Goal: Task Accomplishment & Management: Manage account settings

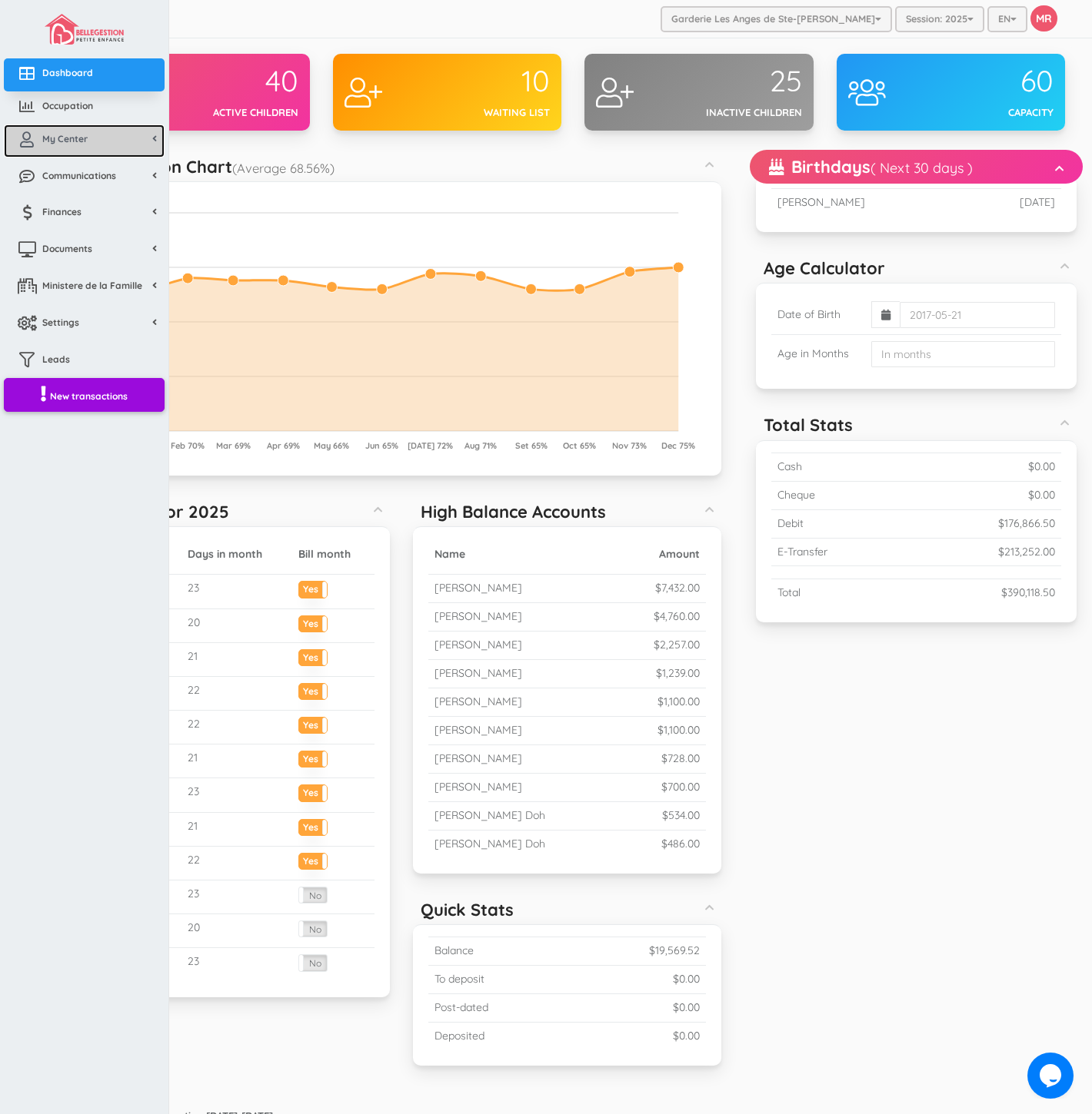
click at [35, 139] on icon at bounding box center [26, 139] width 30 height 15
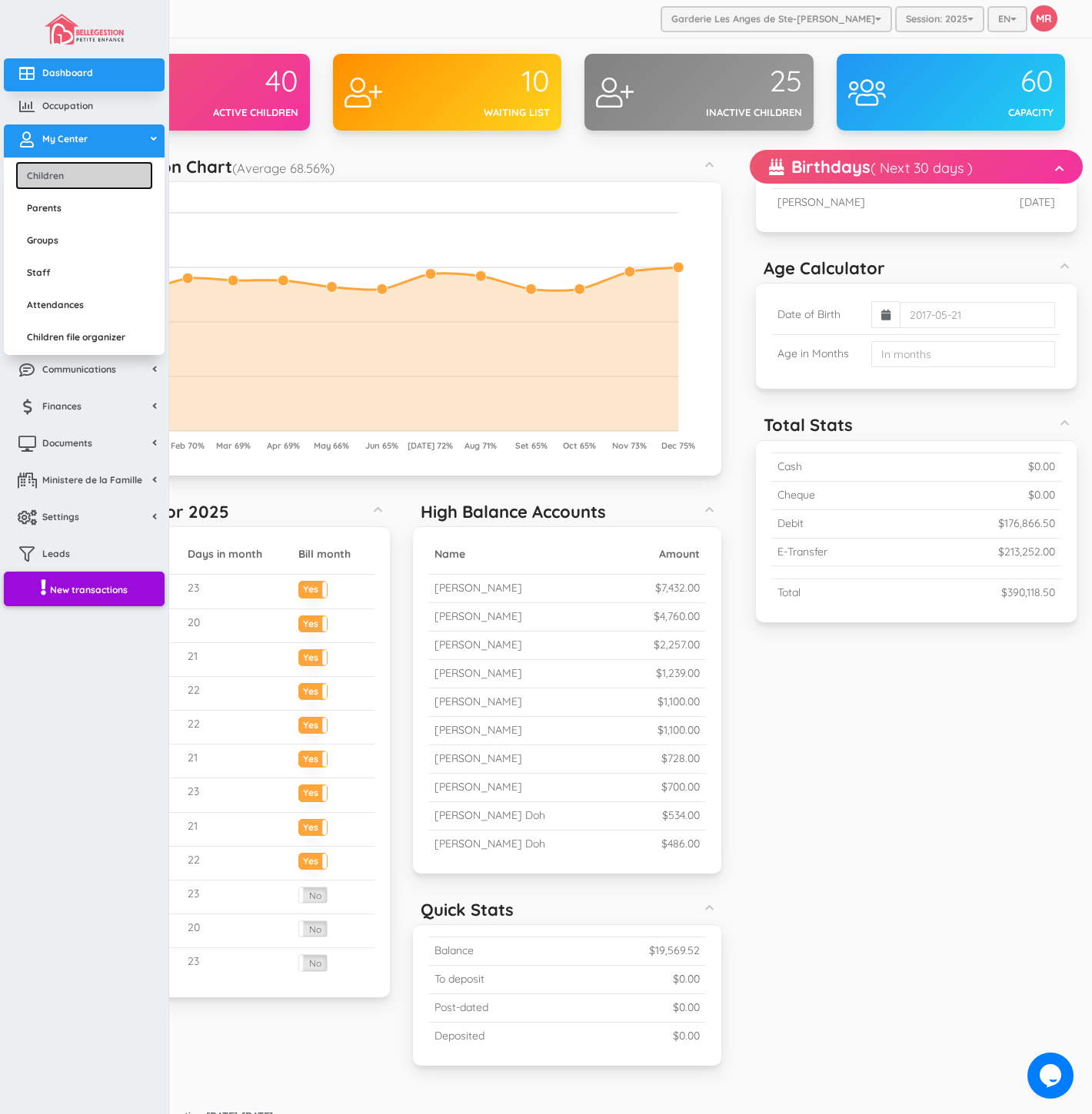
click at [64, 171] on link "Children" at bounding box center [84, 176] width 138 height 29
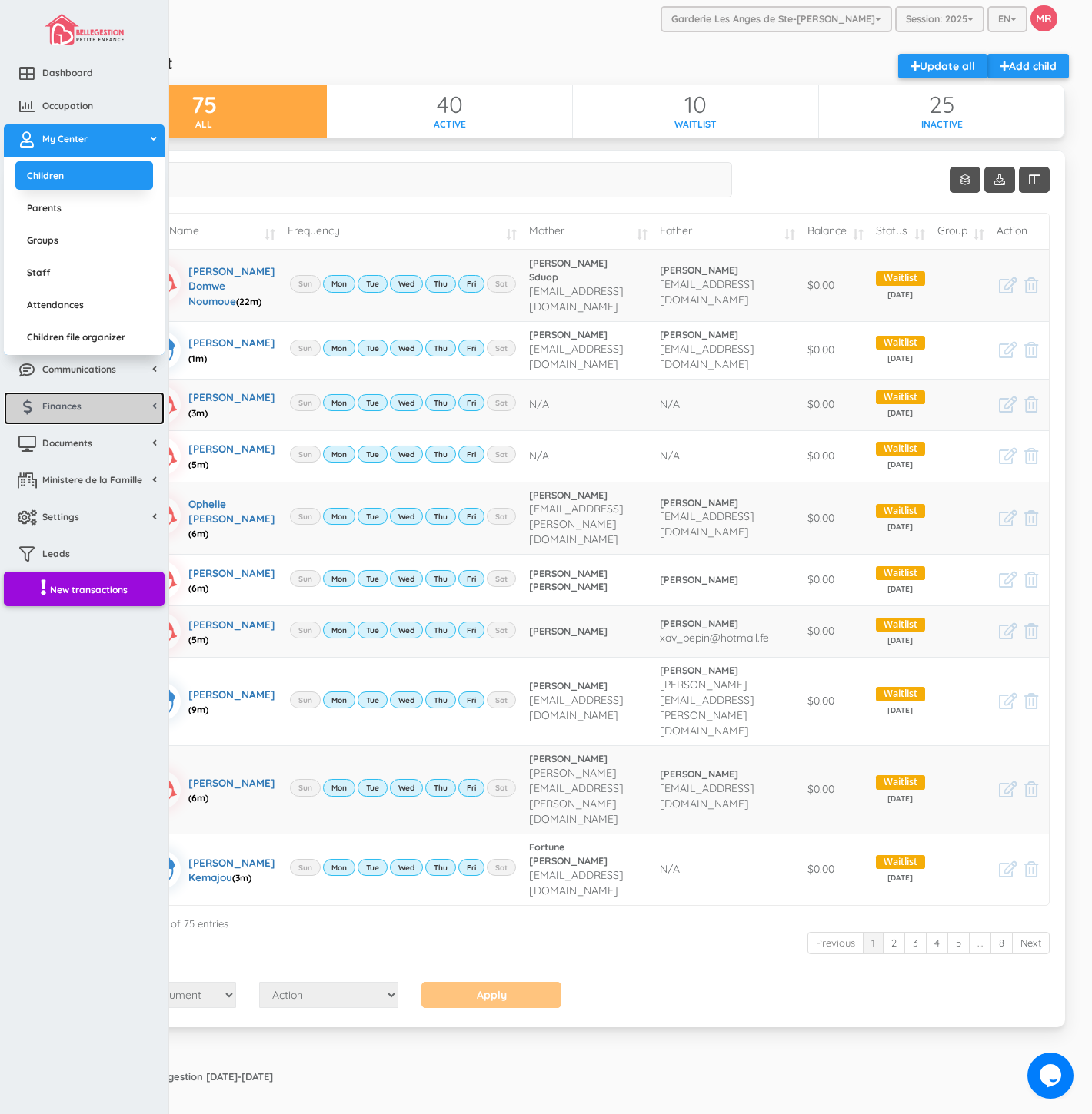
click at [95, 408] on link "Finances" at bounding box center [84, 408] width 161 height 33
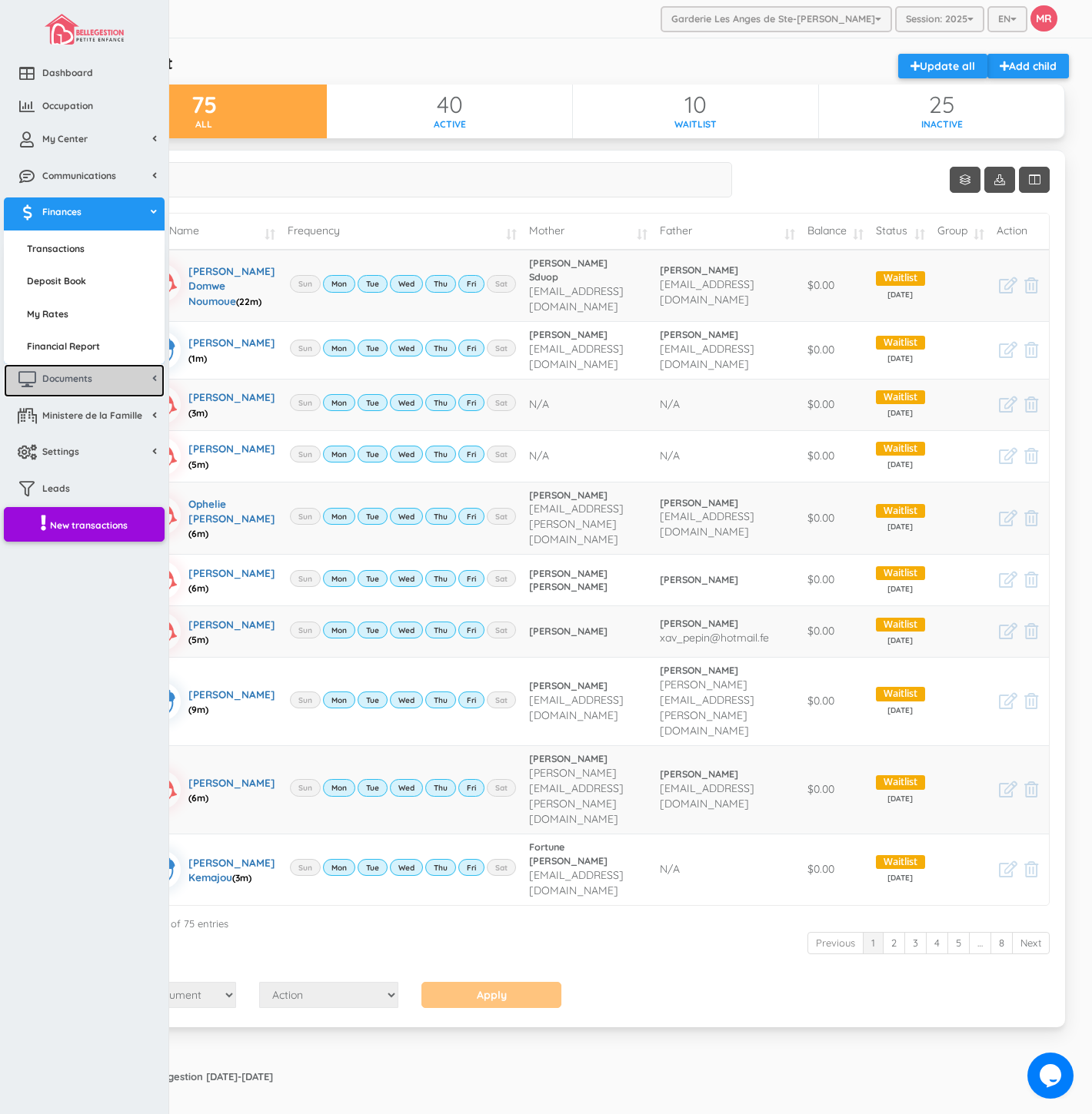
click at [91, 375] on span "Documents" at bounding box center [67, 378] width 50 height 13
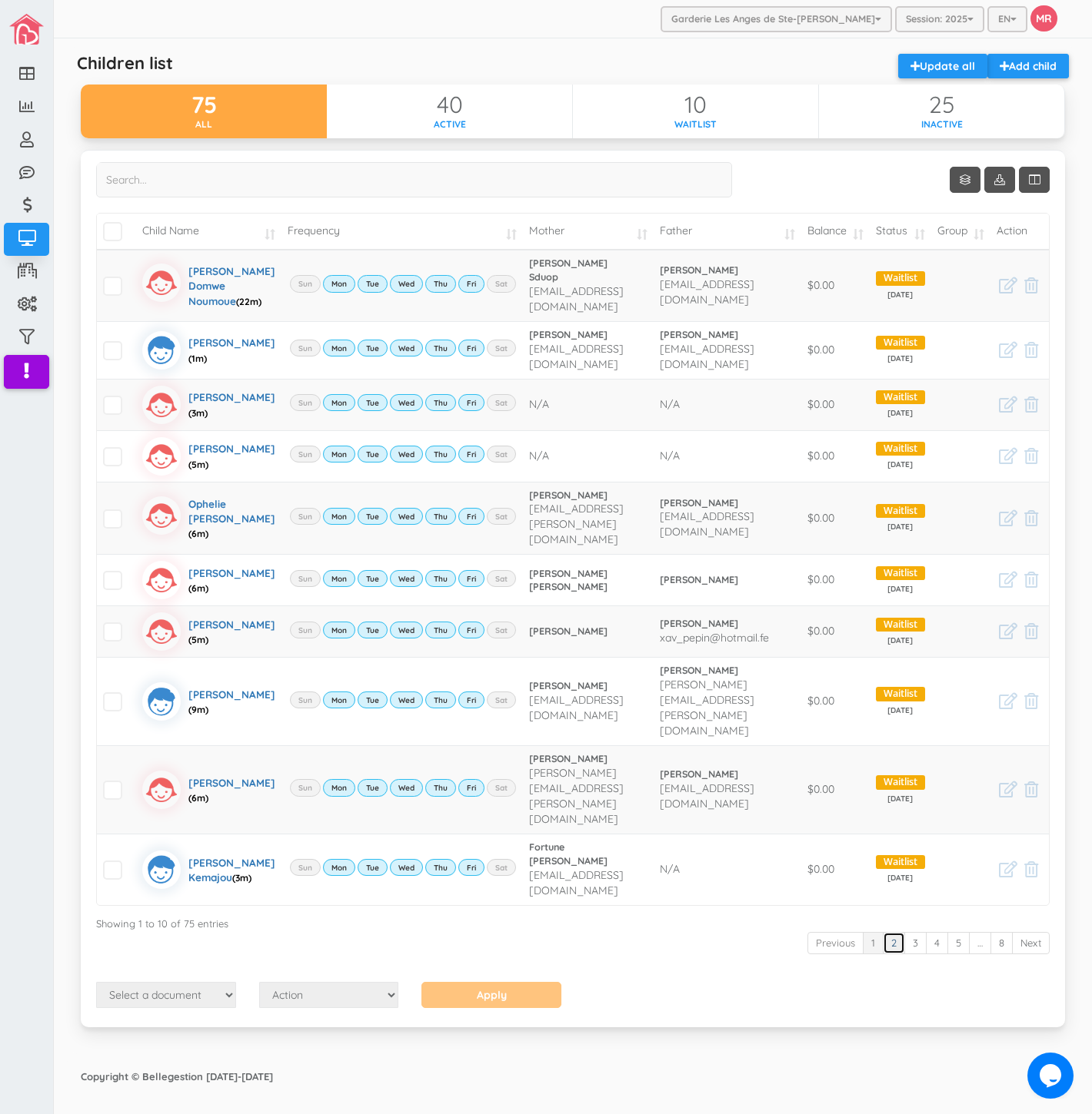
click at [883, 955] on link "2" at bounding box center [894, 943] width 22 height 22
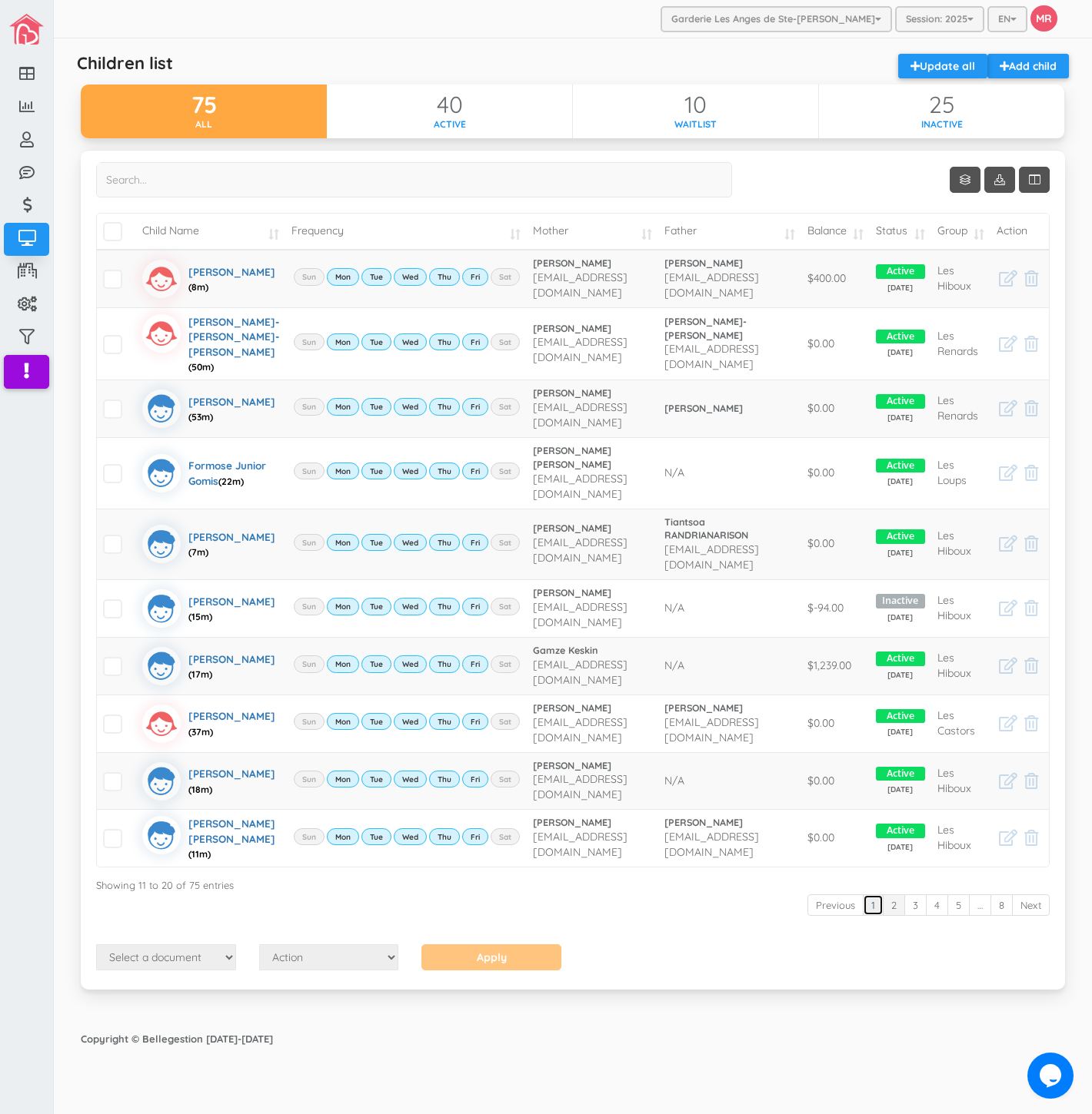
click at [874, 895] on link "1" at bounding box center [873, 906] width 21 height 22
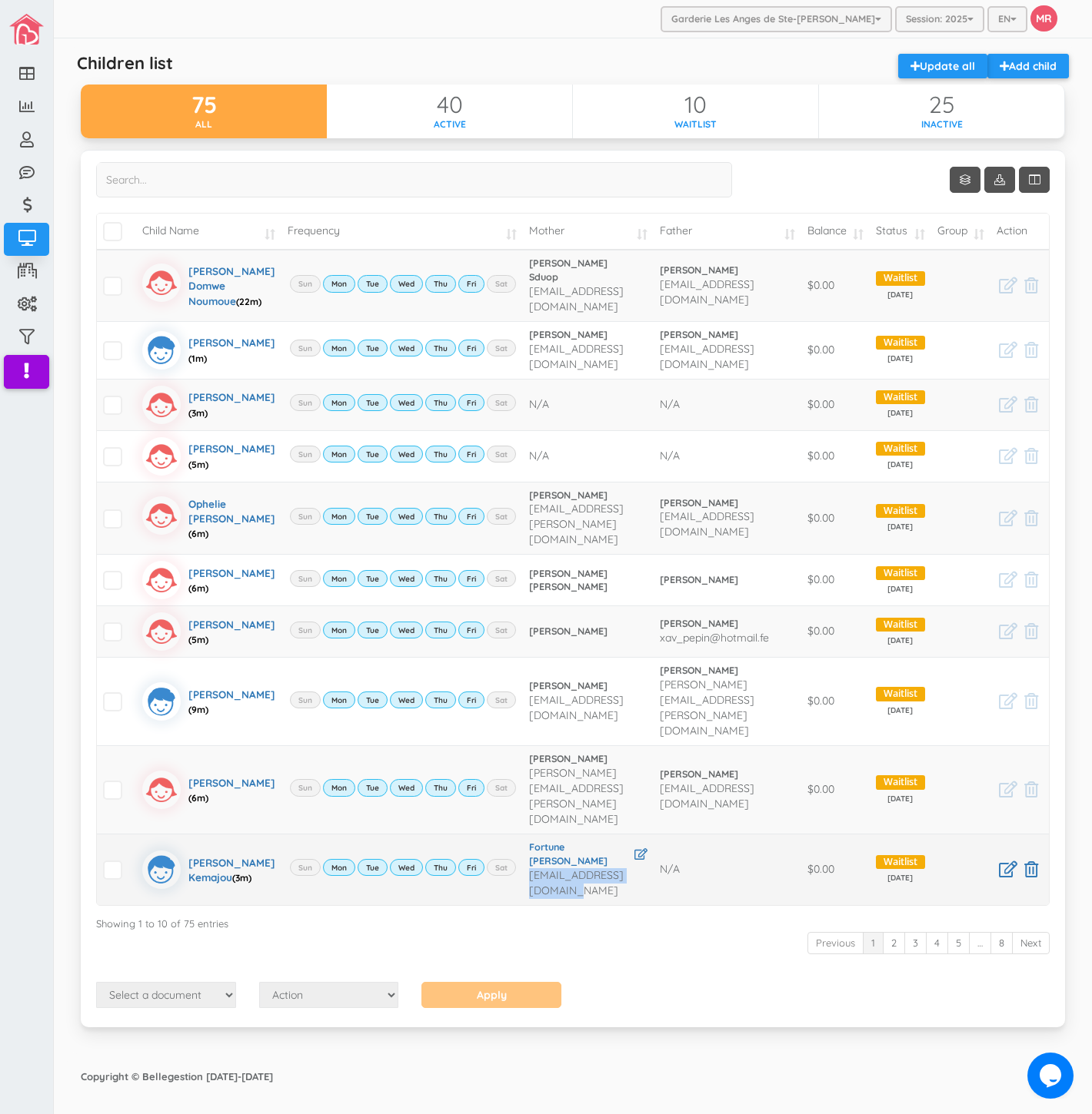
drag, startPoint x: 492, startPoint y: 887, endPoint x: 635, endPoint y: 890, distance: 143.0
click at [635, 890] on td "Fortune Djenga Kemajou djengakemajou@gmail.com" at bounding box center [588, 869] width 131 height 71
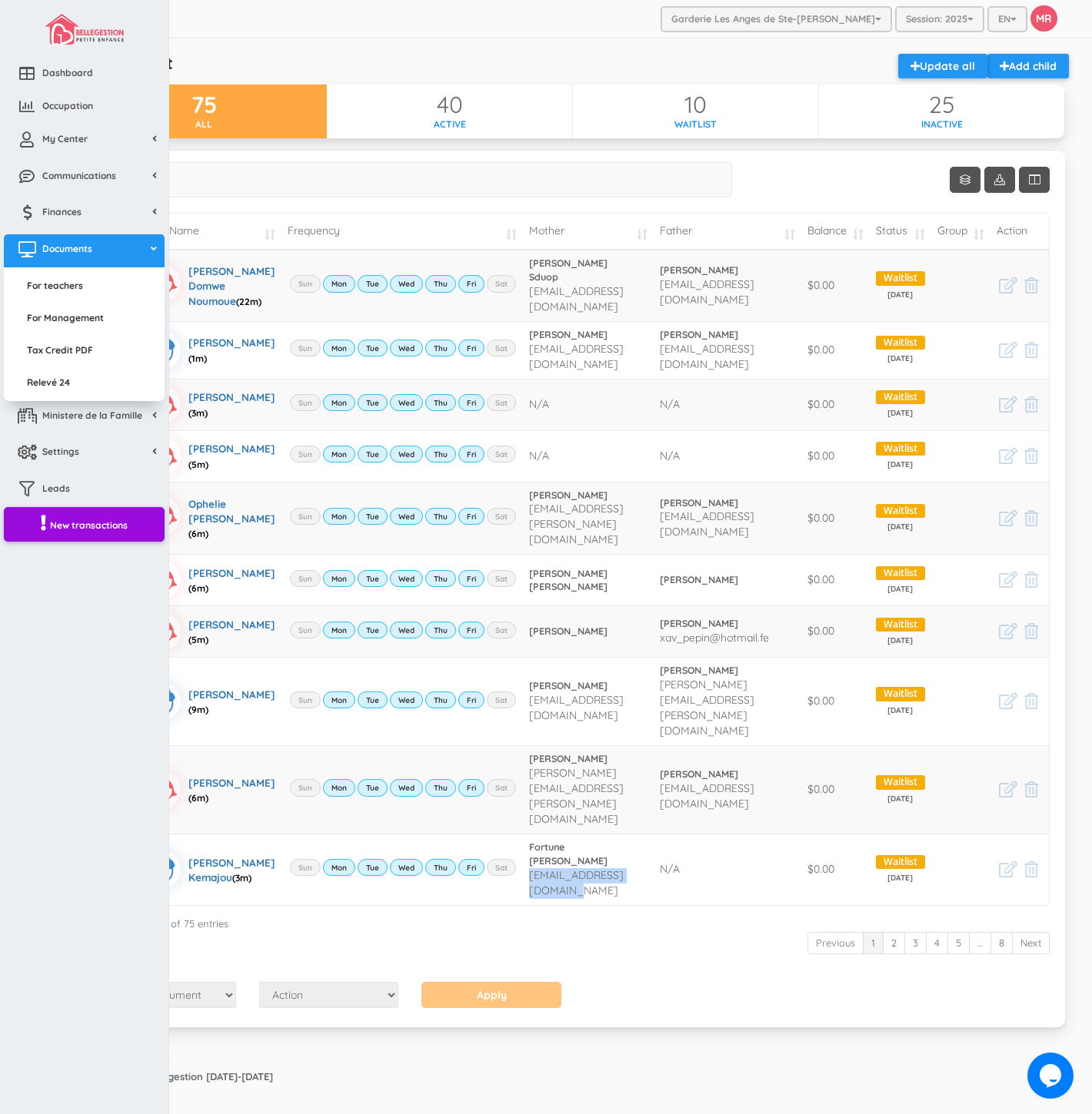
copy span "djengakemajou@gmail.com"
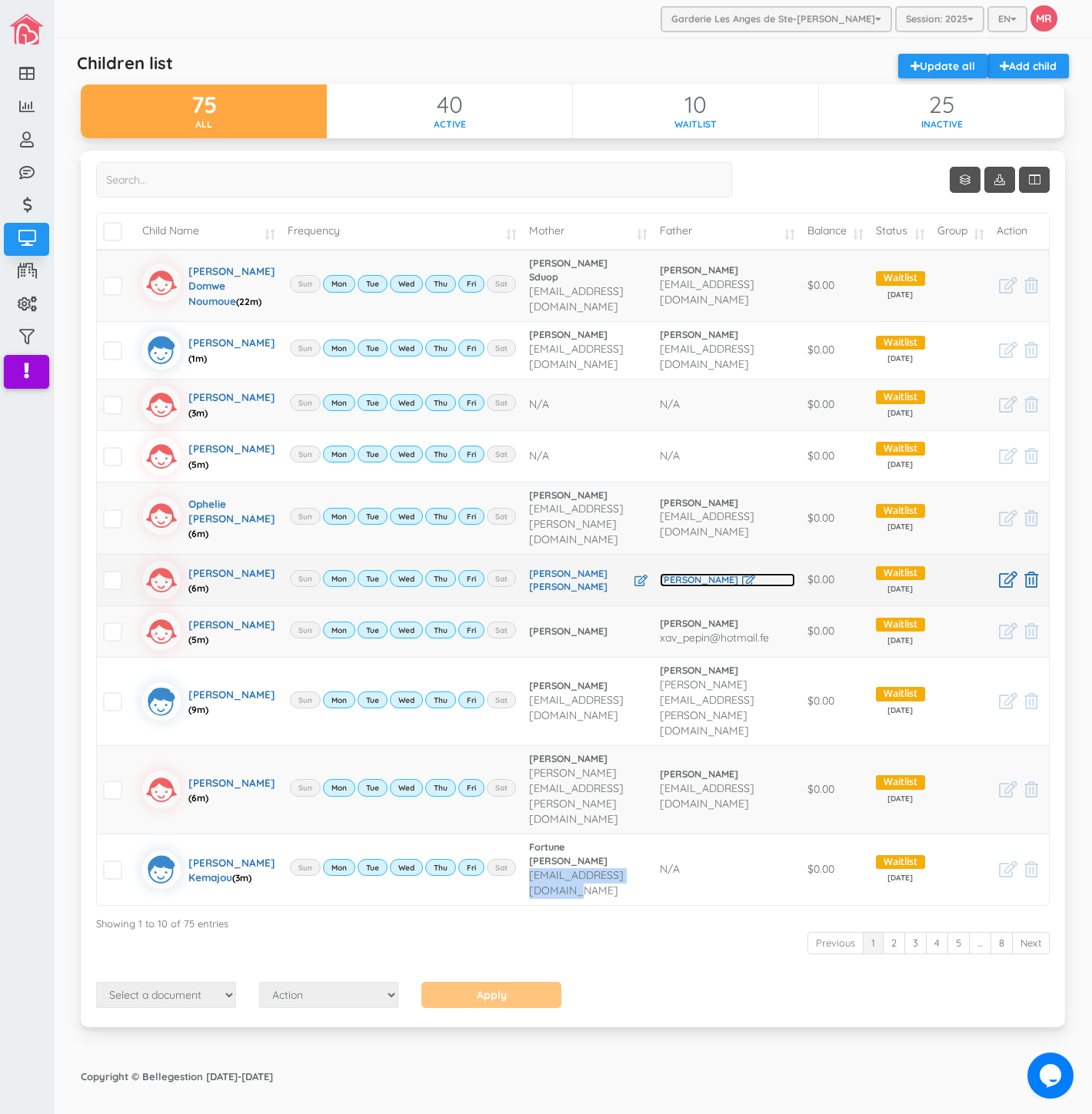
click at [700, 587] on link "[PERSON_NAME]" at bounding box center [727, 580] width 135 height 14
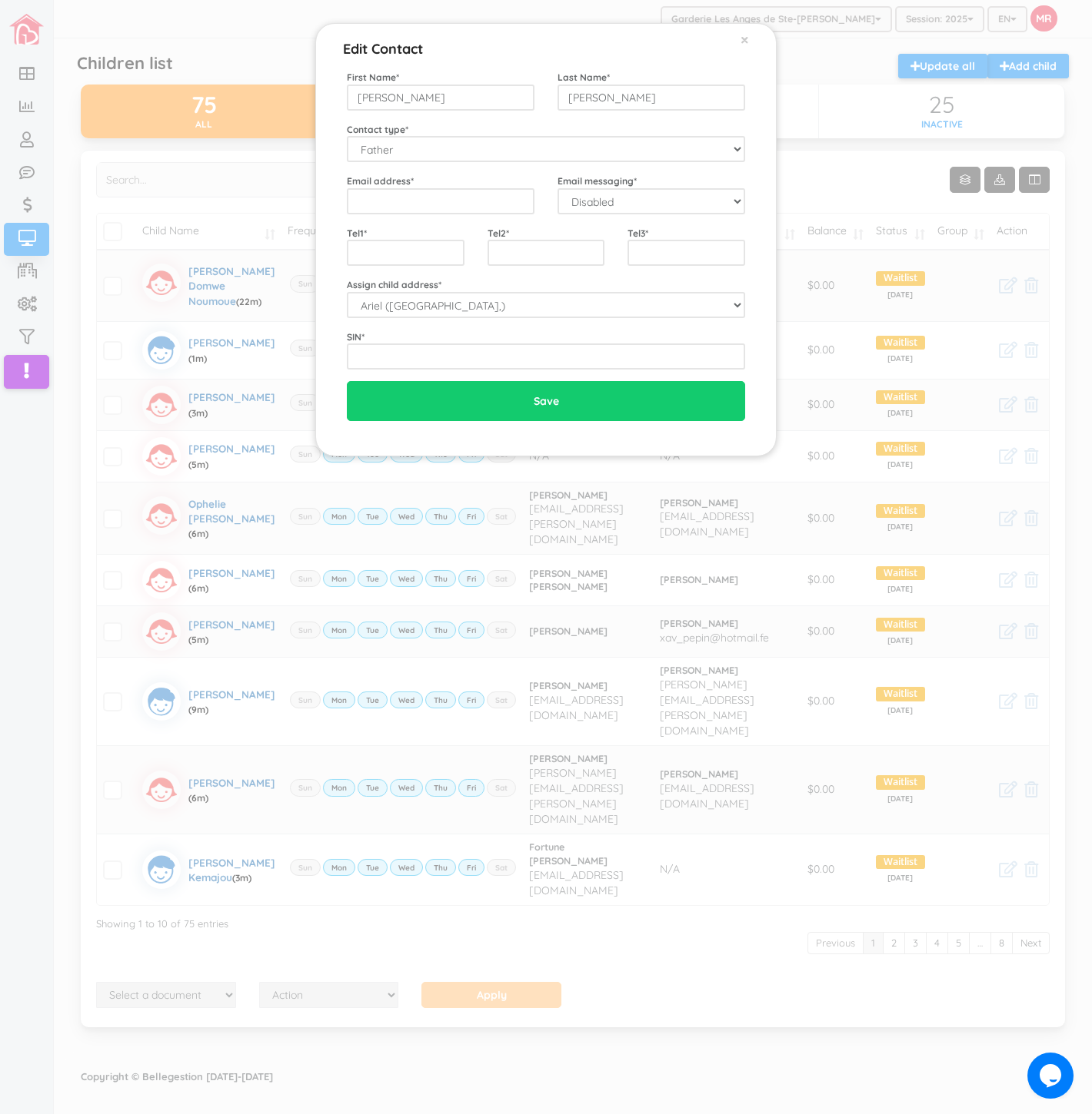
click at [329, 689] on div "Edit Contact × Close First Name * Eric Last Name * Savard Contact type * Mother…" at bounding box center [546, 557] width 1092 height 1114
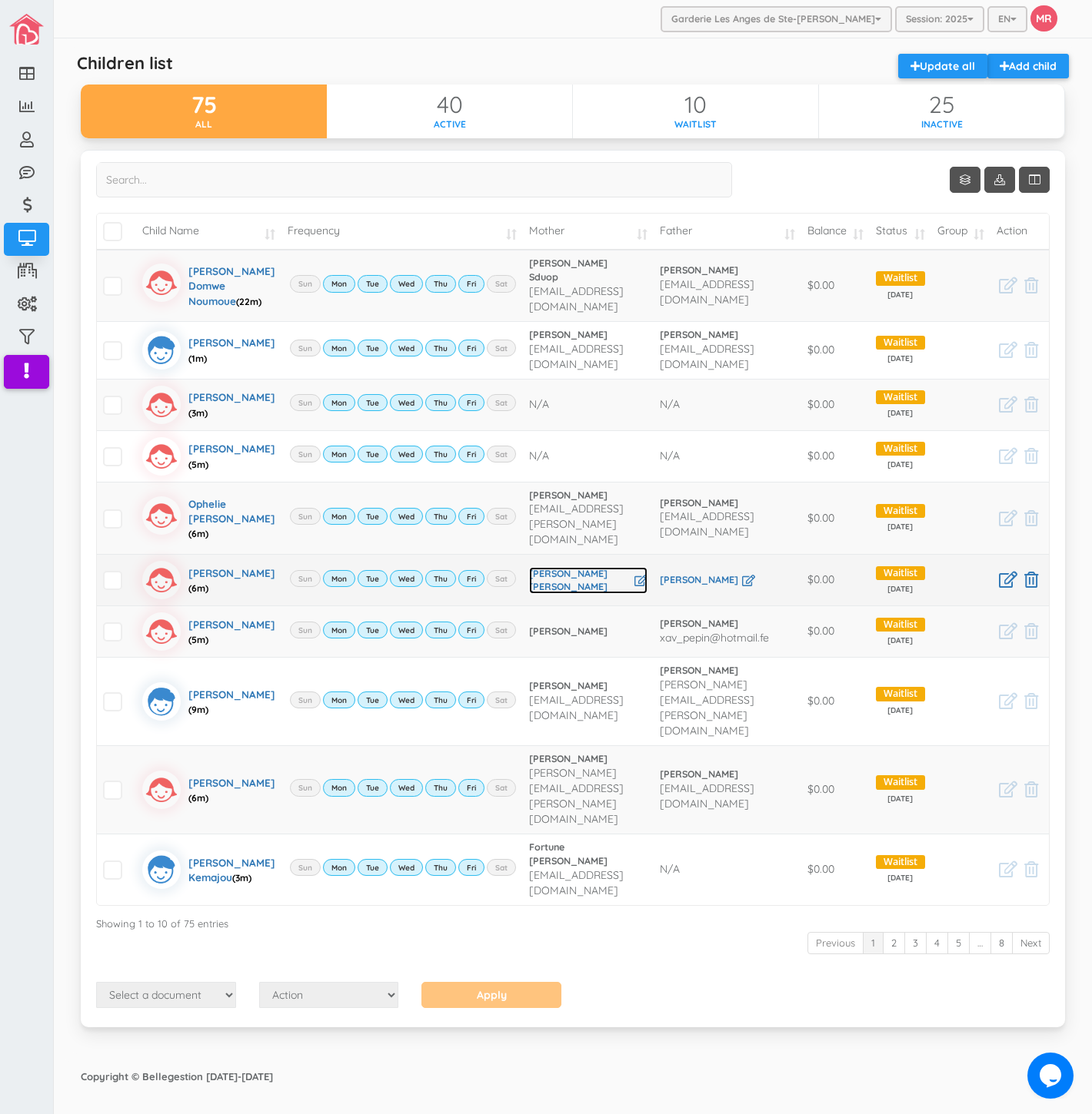
click at [558, 595] on link "[PERSON_NAME] [PERSON_NAME]" at bounding box center [588, 581] width 119 height 28
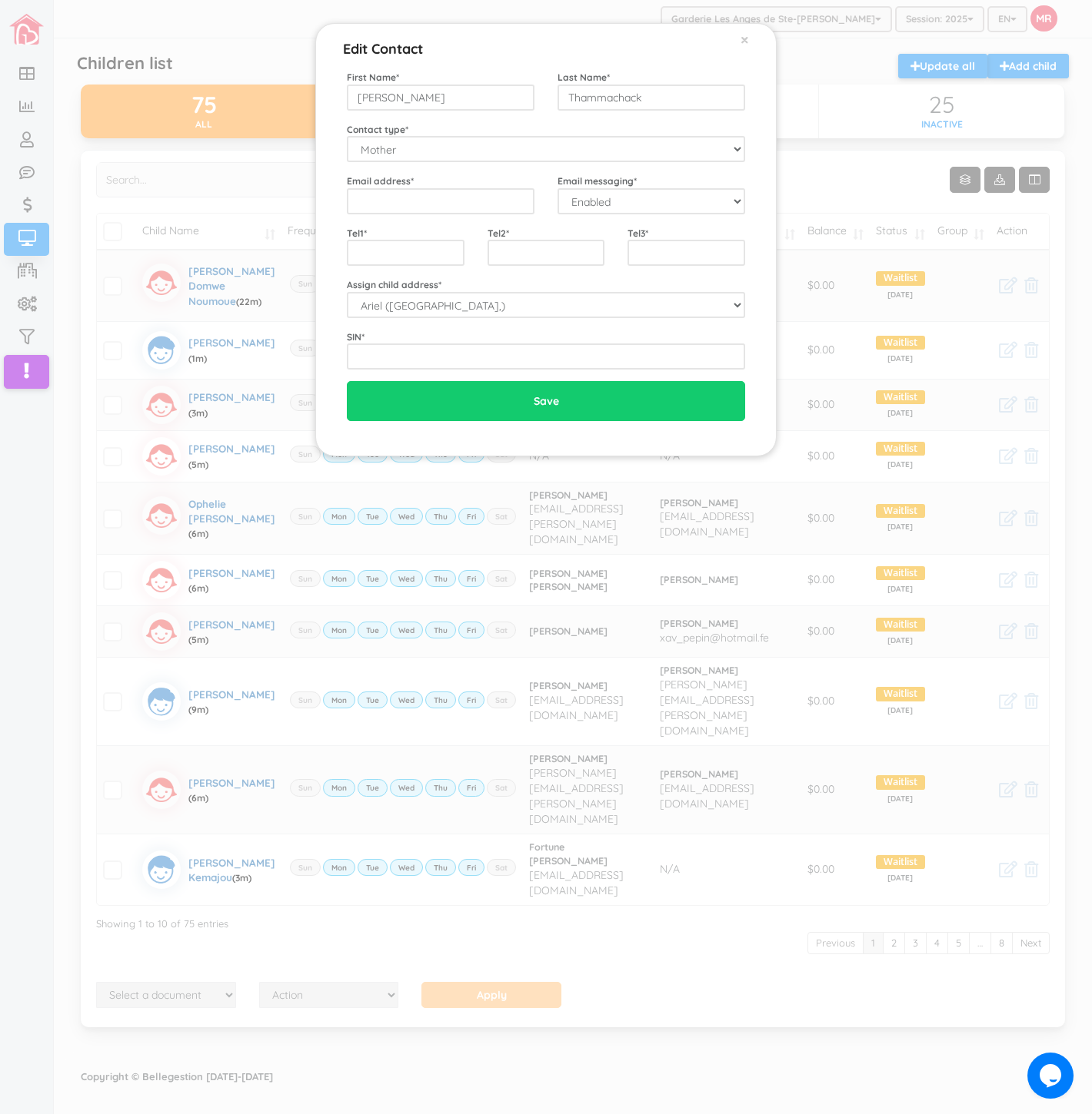
click at [313, 735] on div "Edit Contact × Close First Name * Marta Angelina Last Name * Thammachack Contac…" at bounding box center [546, 557] width 1092 height 1114
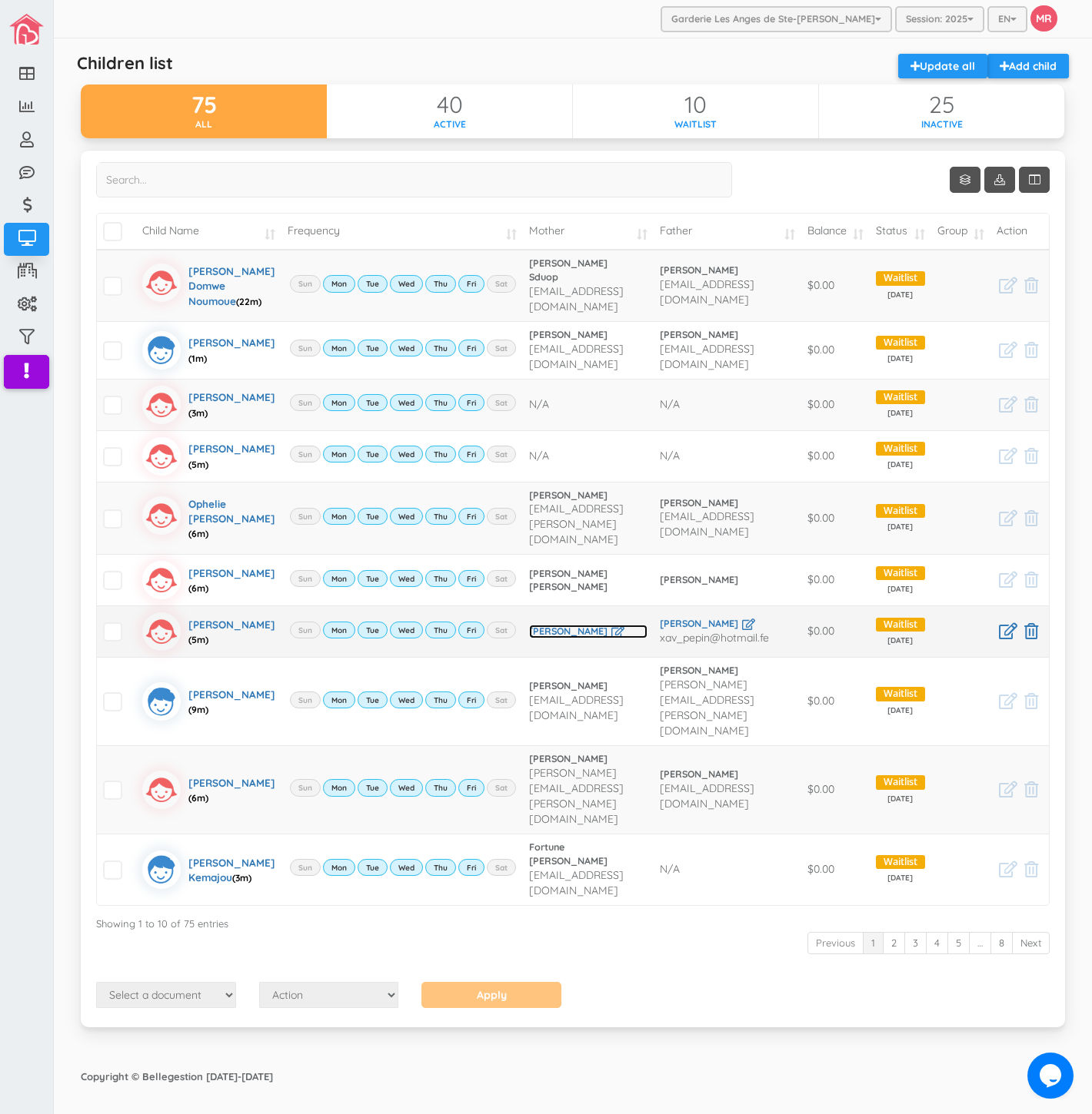
click at [533, 638] on link "[PERSON_NAME]" at bounding box center [588, 631] width 119 height 14
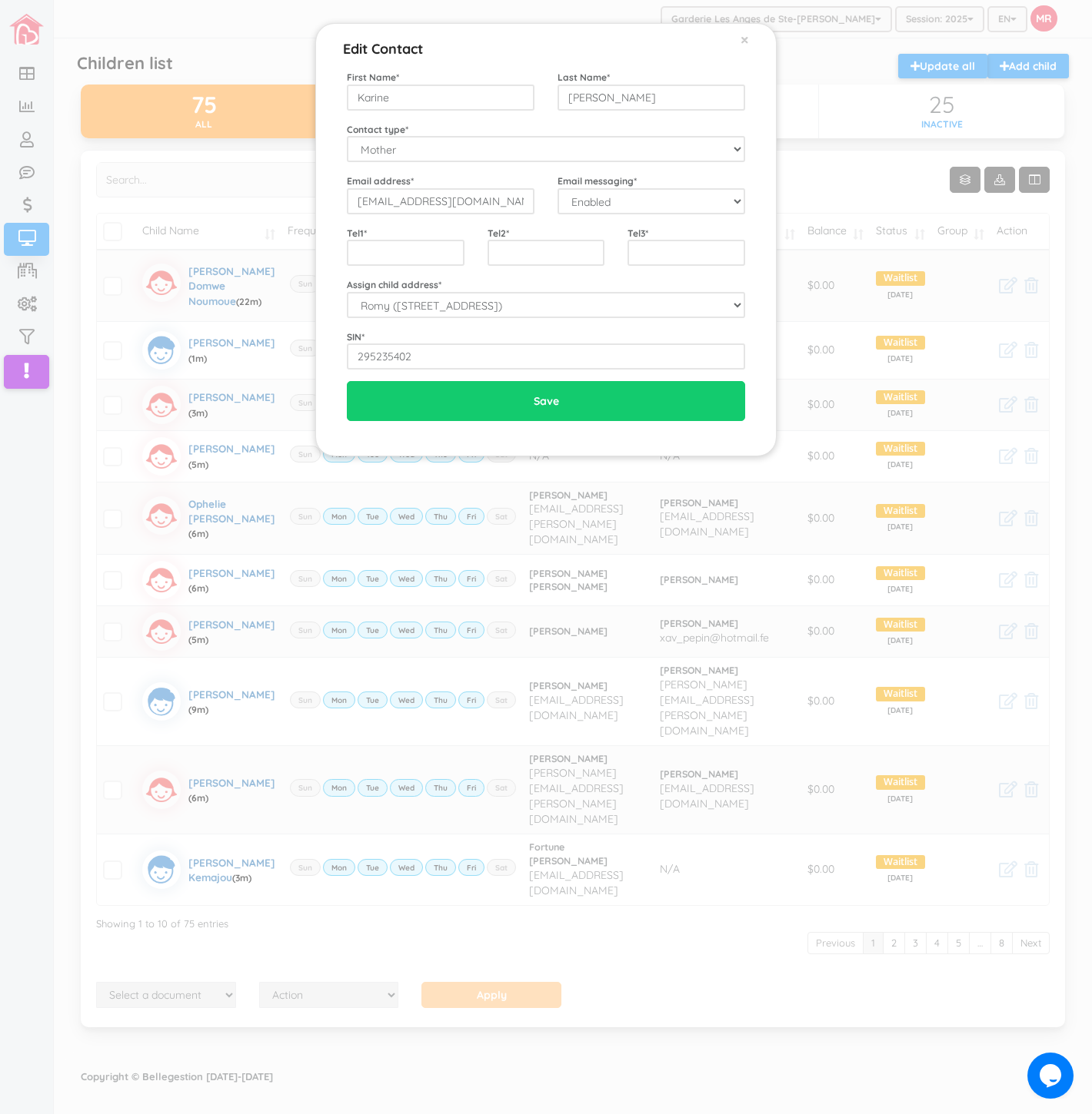
click at [444, 185] on div "Email address * bedardkarine@live.ca" at bounding box center [440, 194] width 211 height 41
click at [443, 199] on input "bedardkarine@live.ca" at bounding box center [441, 201] width 187 height 26
click at [537, 865] on div "Edit Contact × Close First Name * Karine Last Name * Bedard Contact type * Moth…" at bounding box center [546, 557] width 1092 height 1114
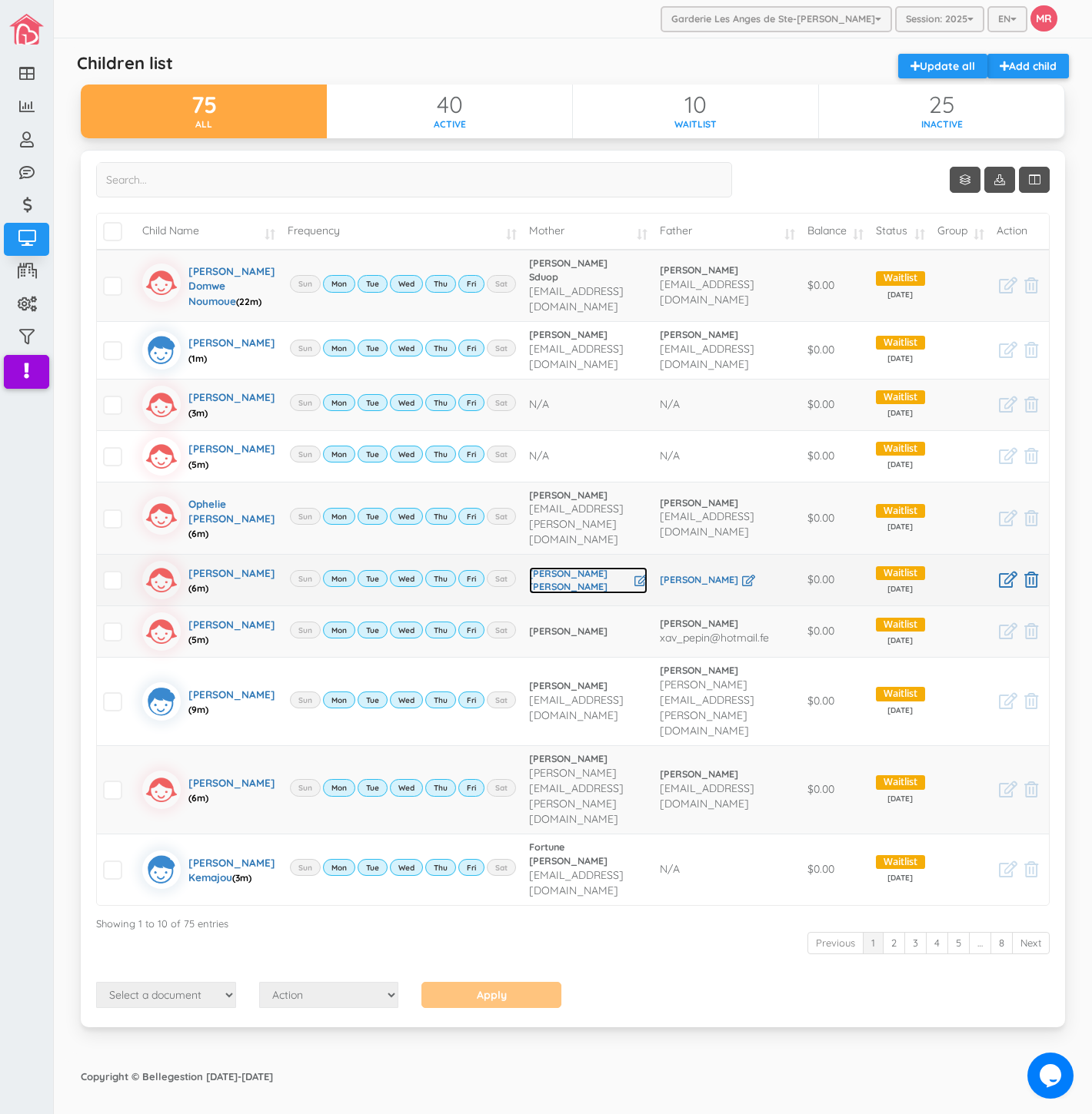
click at [564, 595] on link "[PERSON_NAME] [PERSON_NAME]" at bounding box center [588, 581] width 119 height 28
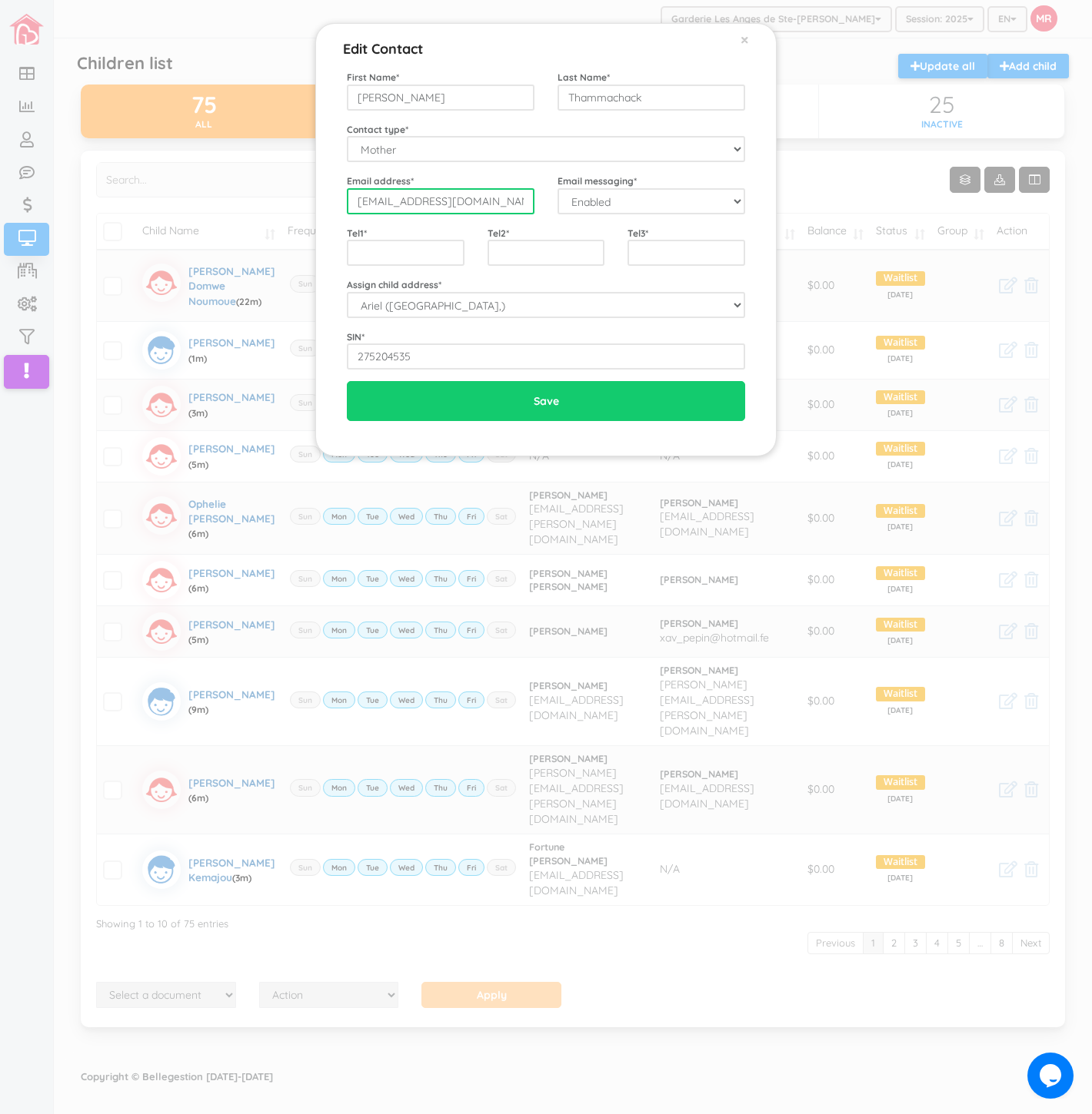
click at [474, 205] on input "[EMAIL_ADDRESS][DOMAIN_NAME]" at bounding box center [441, 201] width 187 height 26
click at [286, 741] on div "Edit Contact × Close First Name * Marta Angelina Last Name * Thammachack Contac…" at bounding box center [546, 557] width 1092 height 1114
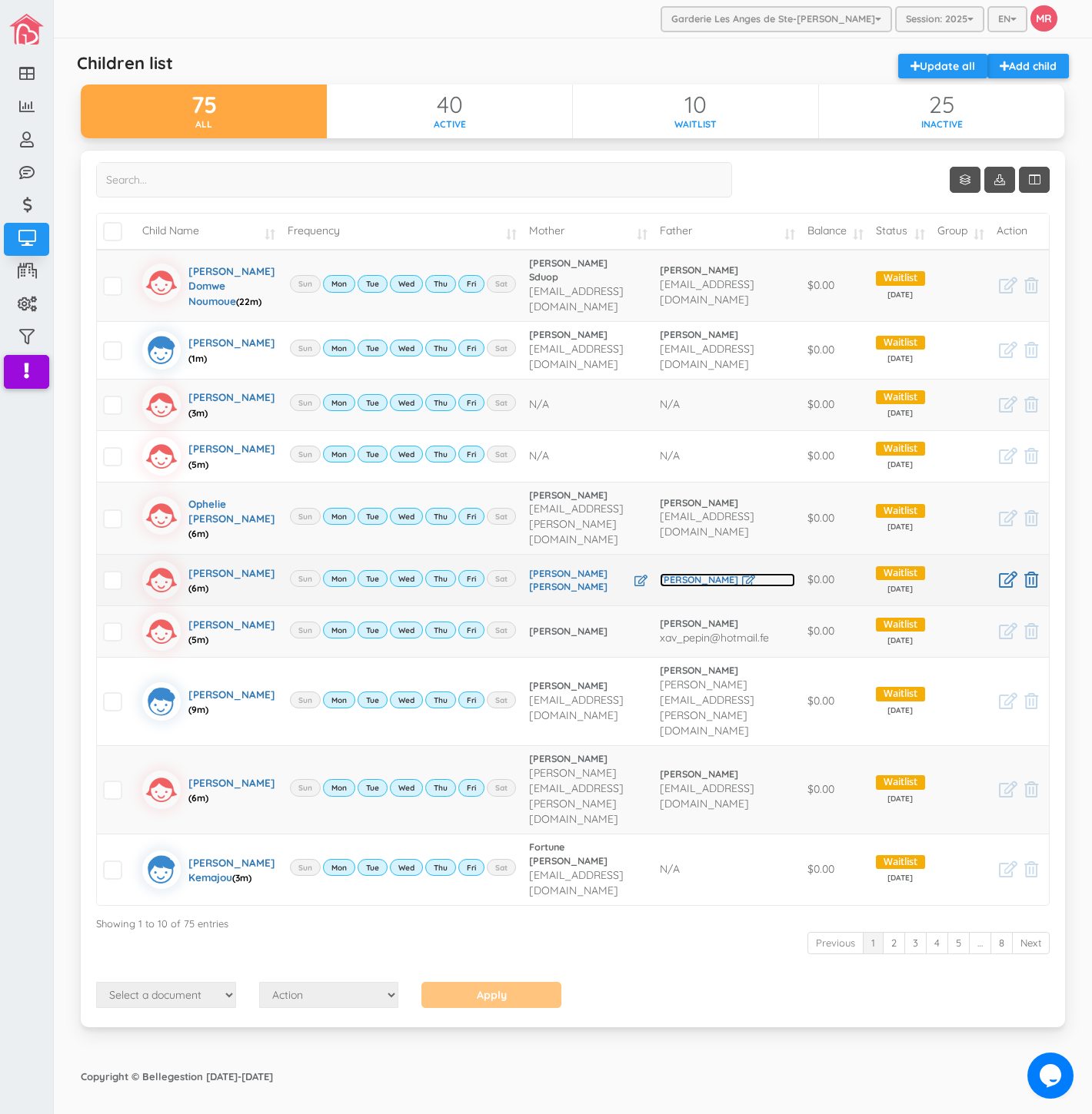
click at [702, 587] on link "[PERSON_NAME]" at bounding box center [727, 580] width 135 height 14
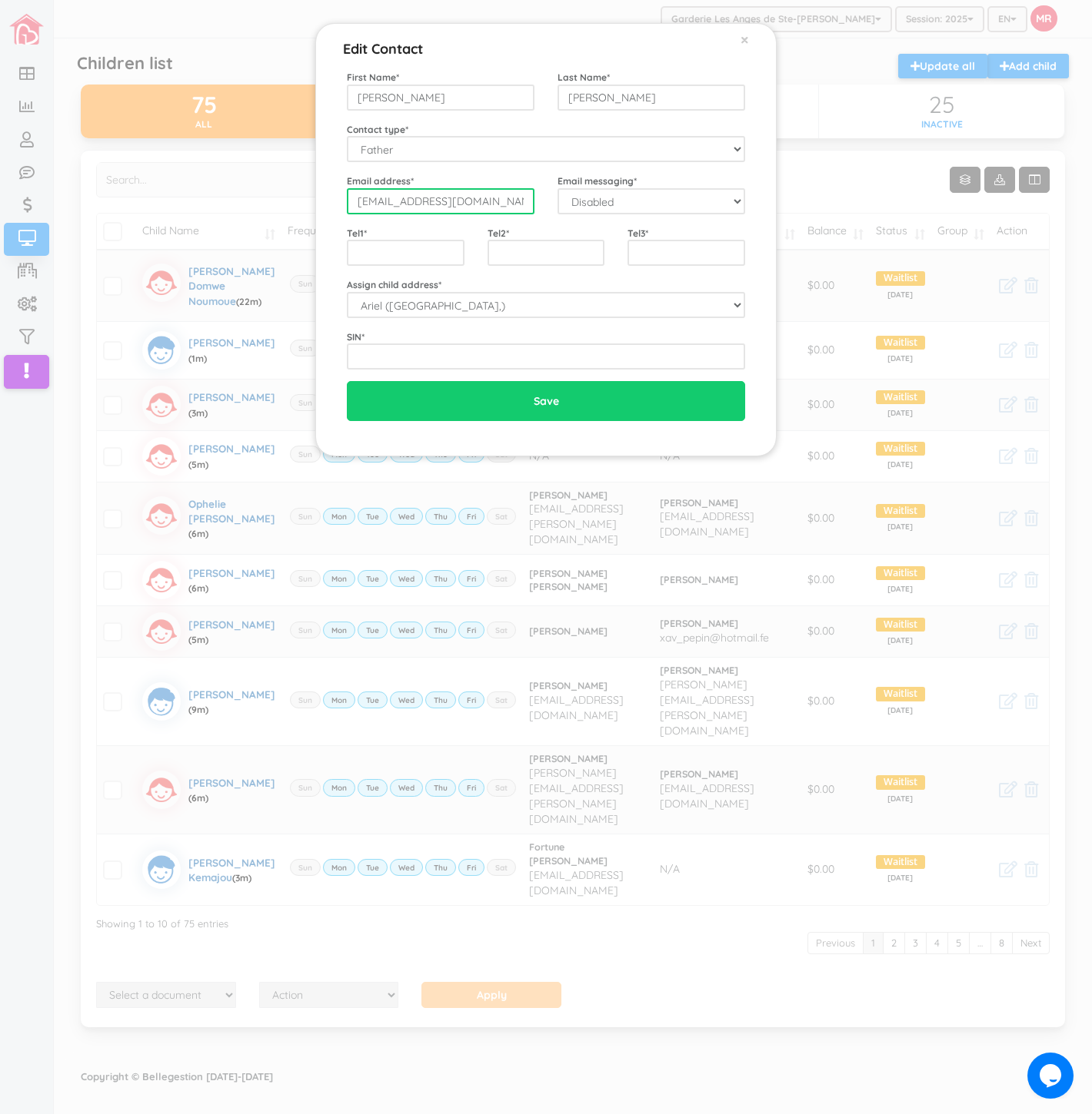
click at [455, 196] on input "ericgirafe@hotmail.com" at bounding box center [441, 201] width 187 height 26
click at [490, 658] on div "Edit Contact × Close First Name * Eric Last Name * Savard Contact type * Mother…" at bounding box center [546, 557] width 1092 height 1114
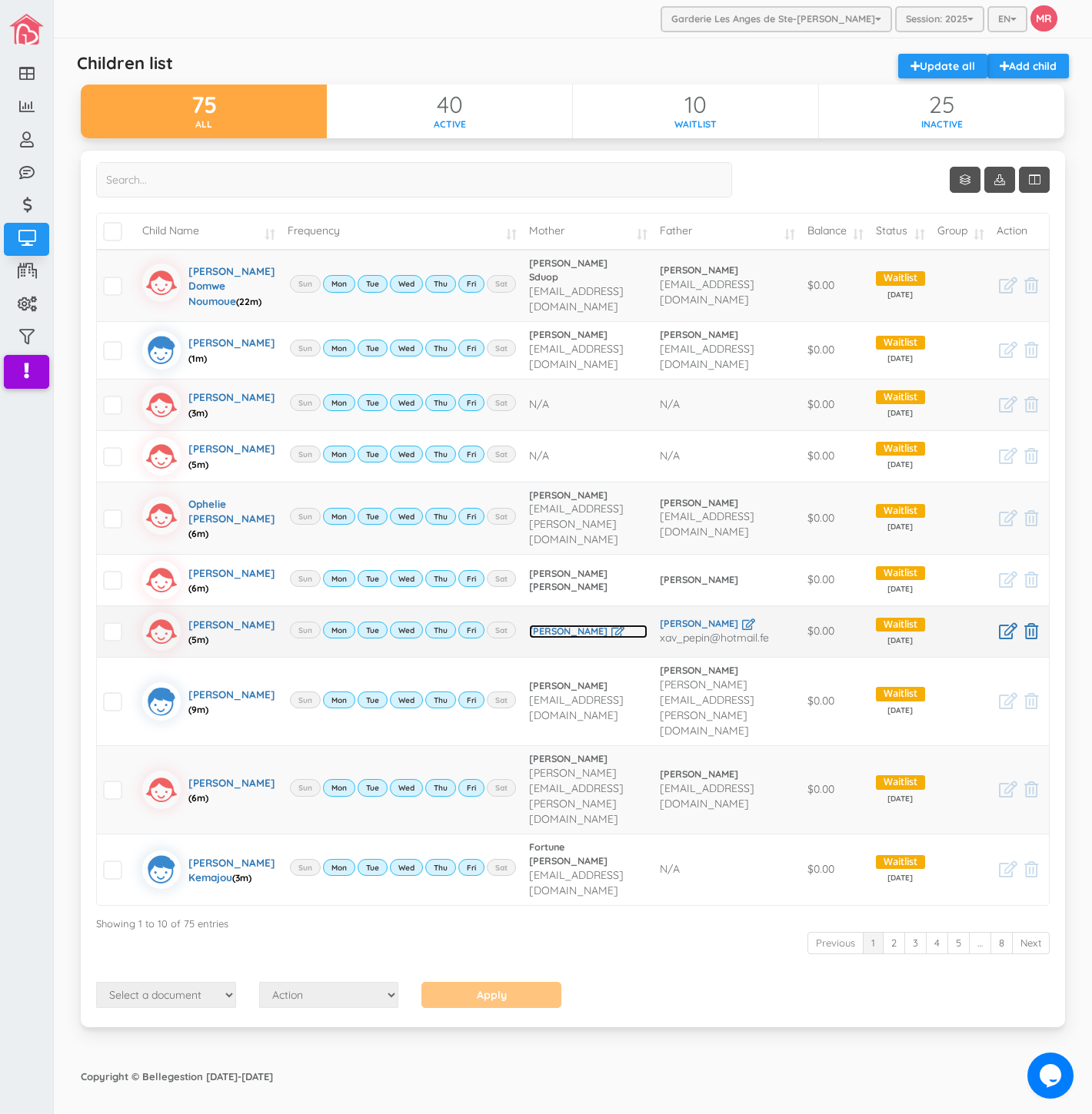
click at [536, 638] on link "[PERSON_NAME]" at bounding box center [588, 631] width 119 height 14
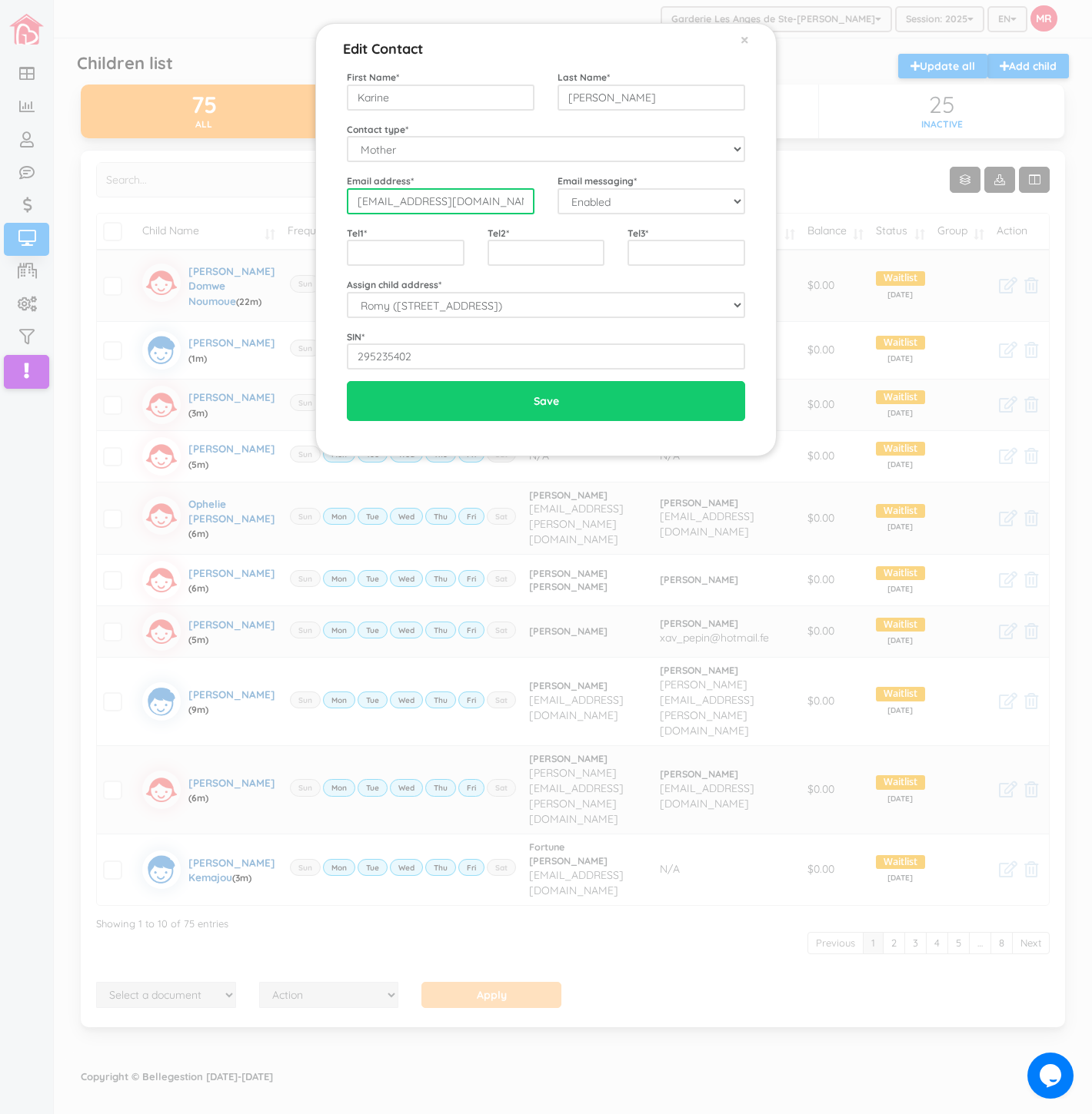
click at [462, 195] on input "[EMAIL_ADDRESS][DOMAIN_NAME]" at bounding box center [441, 201] width 187 height 26
click at [328, 674] on div "Edit Contact × Close First Name * Karine Last Name * [PERSON_NAME] Contact type…" at bounding box center [546, 557] width 1092 height 1114
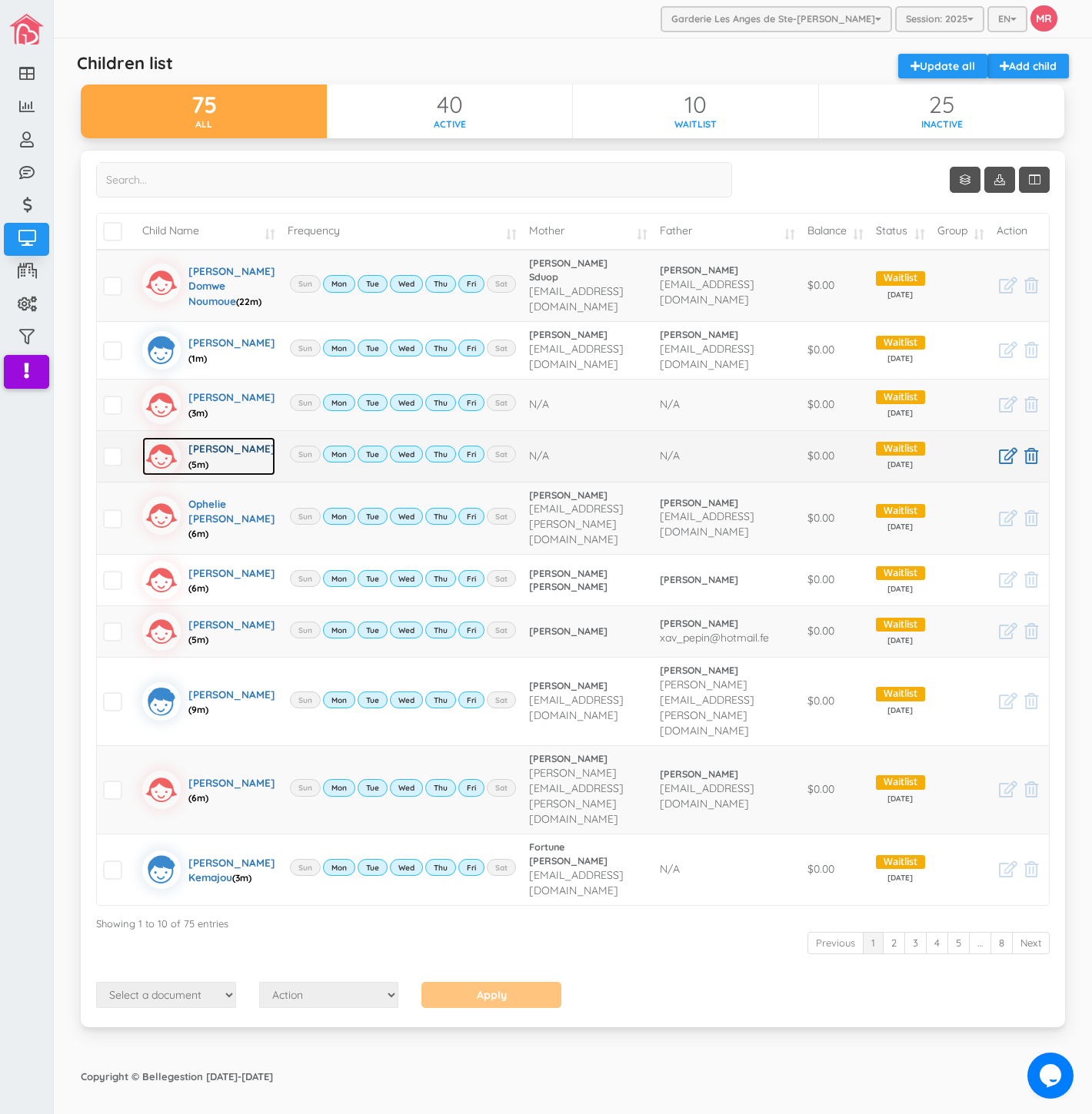
click at [203, 476] on div "Emma Hamod (5m)" at bounding box center [232, 456] width 87 height 38
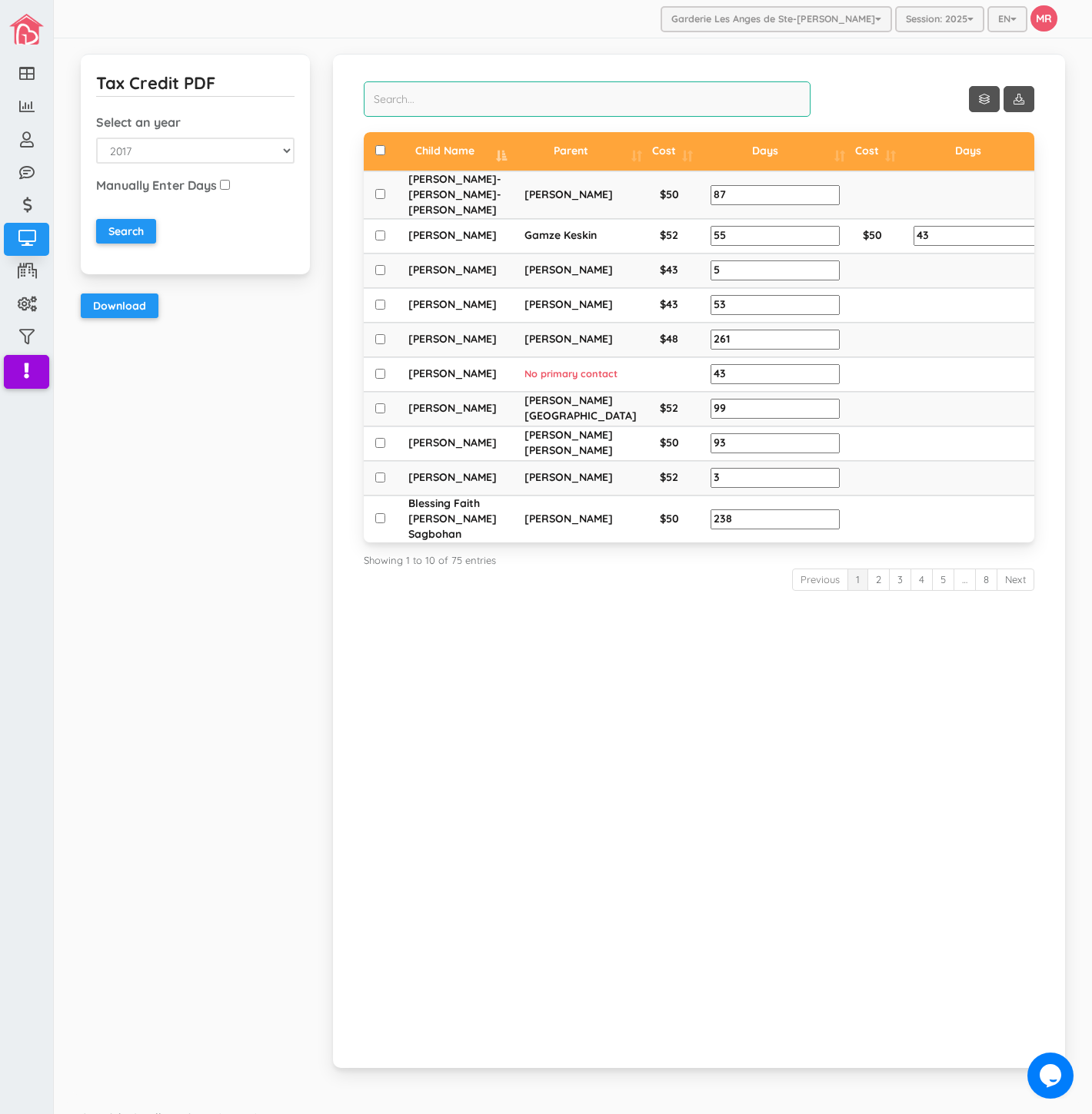
click at [442, 97] on input "search" at bounding box center [587, 99] width 447 height 35
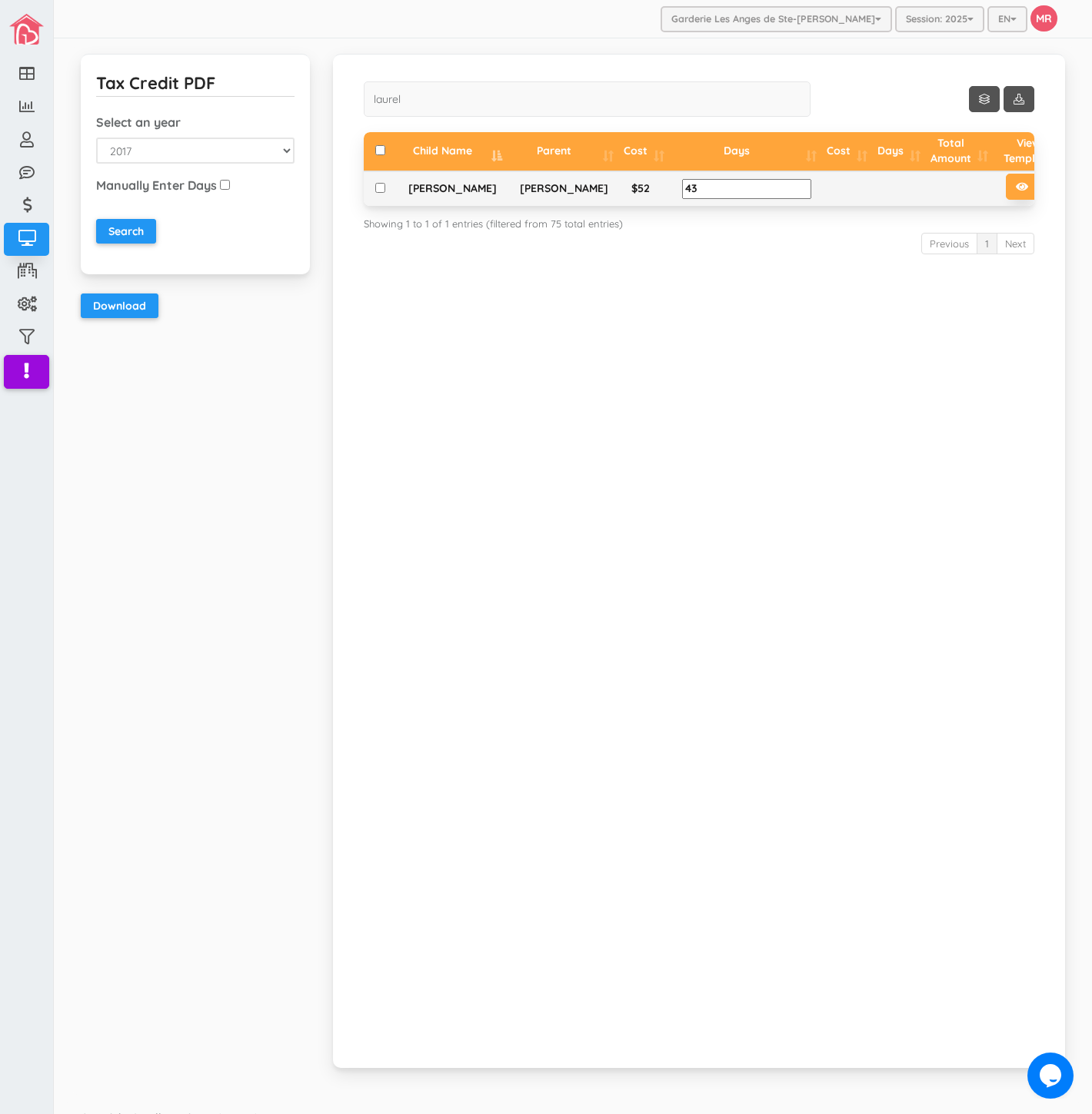
drag, startPoint x: 457, startPoint y: 214, endPoint x: 406, endPoint y: 180, distance: 61.3
click at [406, 180] on td "Laurel Guimbi Belanger" at bounding box center [452, 188] width 111 height 34
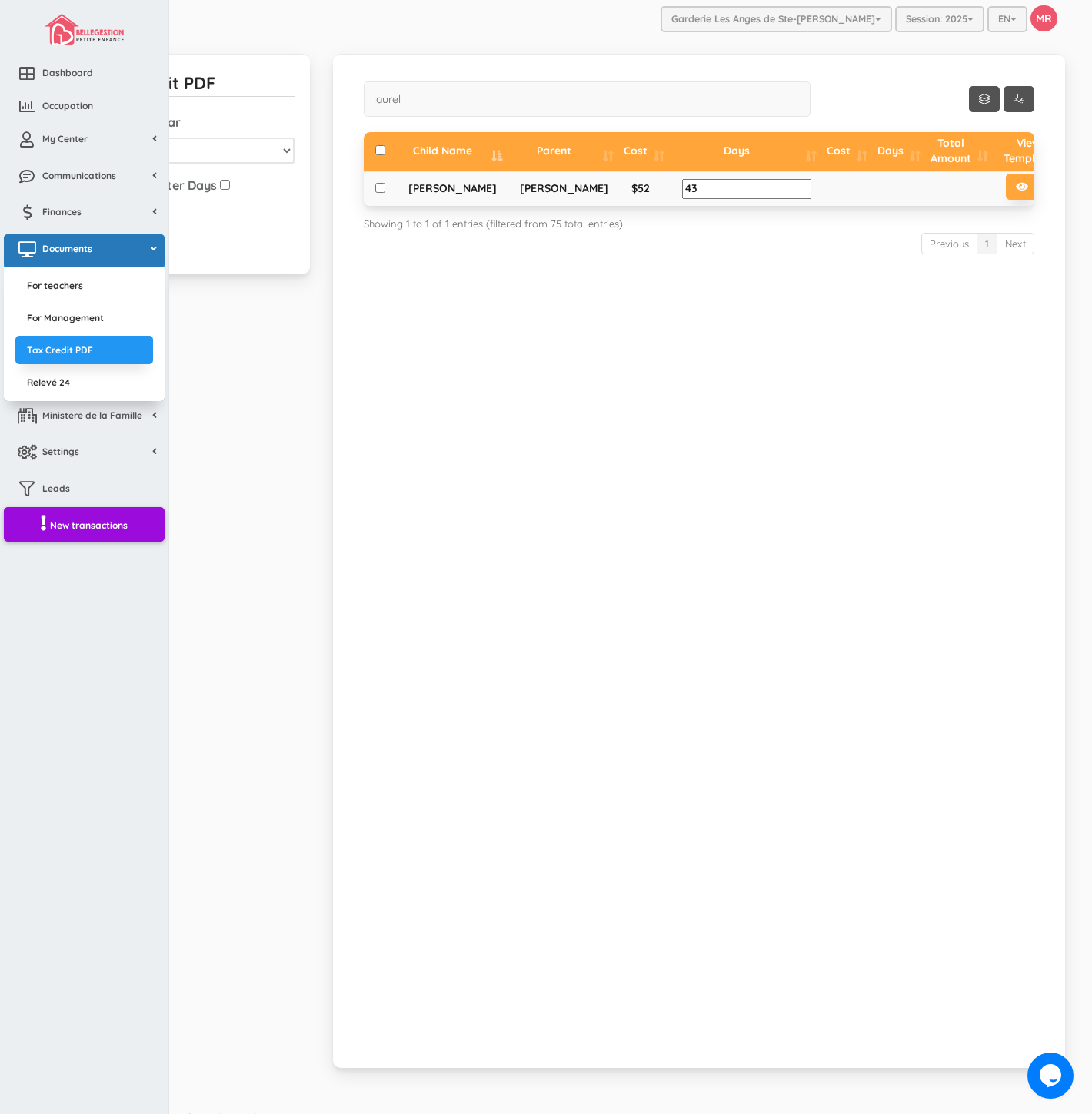
copy td "Laurel Guimbi Belanger"
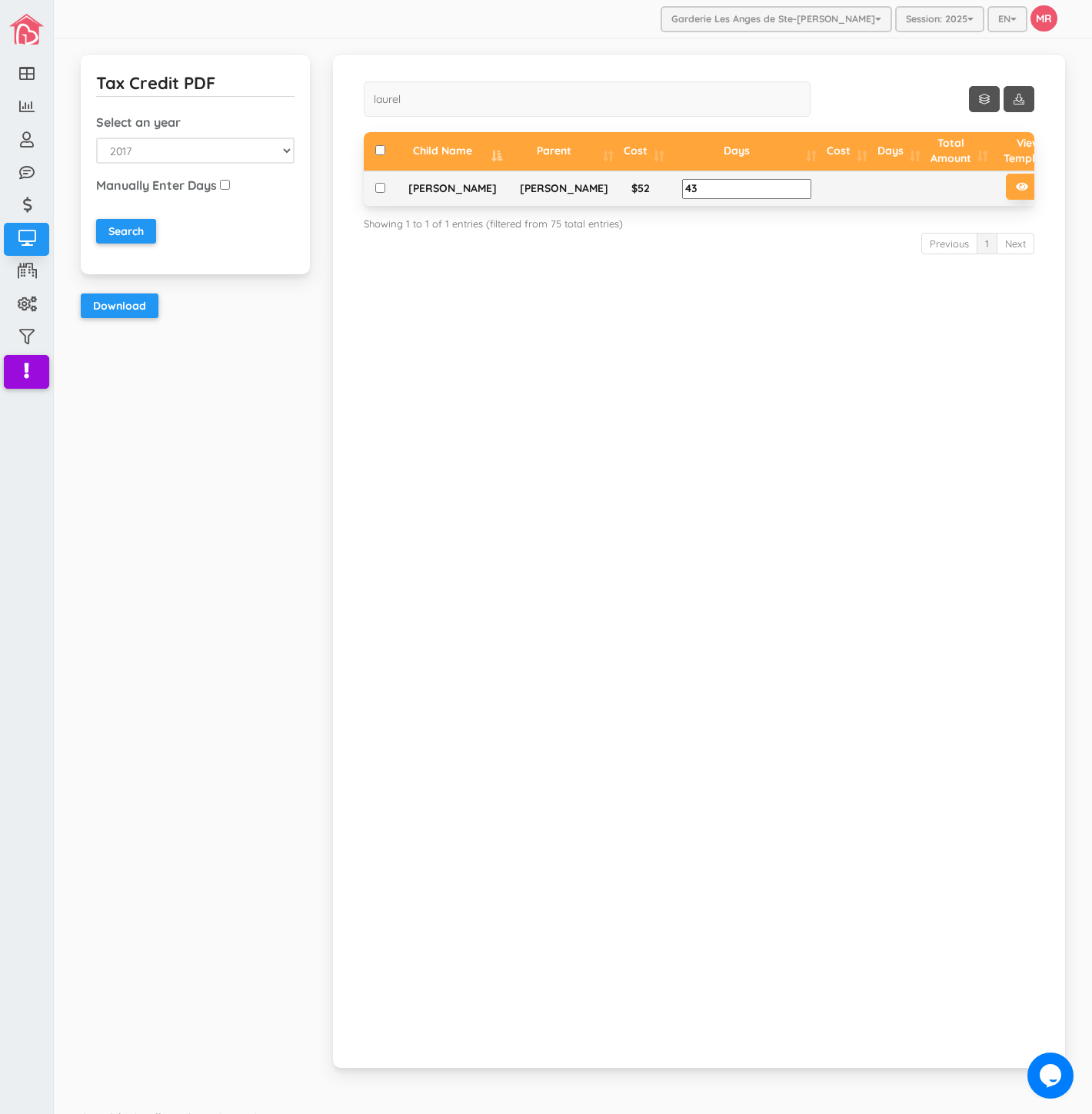
click at [1050, 192] on icon at bounding box center [1054, 186] width 10 height 10
drag, startPoint x: 676, startPoint y: 892, endPoint x: 665, endPoint y: 955, distance: 64.0
click at [676, 892] on div "Show 10 rows laurel Child Name Parent Cost Days Cost Days Total Amount View Tem…" at bounding box center [699, 561] width 732 height 1015
drag, startPoint x: 424, startPoint y: 104, endPoint x: 335, endPoint y: 99, distance: 89.1
click at [335, 99] on div "Show 10 rows laurel Child Name Parent Cost Days Cost Days Total Amount View Tem…" at bounding box center [699, 561] width 732 height 1015
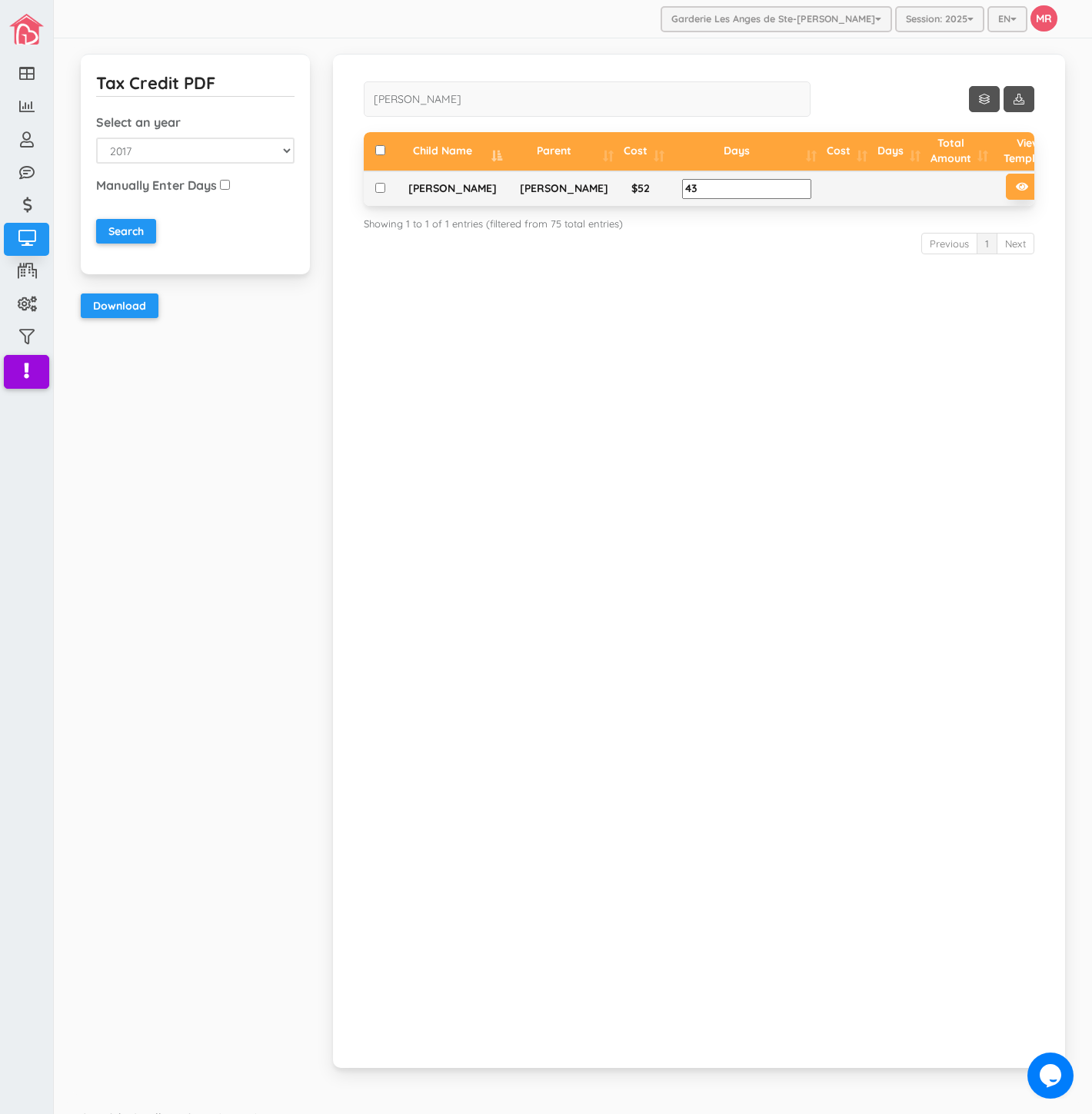
click at [1050, 181] on icon at bounding box center [1054, 186] width 10 height 10
click at [513, 98] on input "charles" at bounding box center [587, 99] width 447 height 35
click at [1050, 190] on icon at bounding box center [1054, 186] width 10 height 10
drag, startPoint x: 480, startPoint y: 88, endPoint x: 300, endPoint y: 88, distance: 180.0
click at [300, 88] on div "Tax Credit PDF Select an year 2017 2018 2019 2020 2021 2022 Manually Enter Days…" at bounding box center [572, 570] width 1007 height 1034
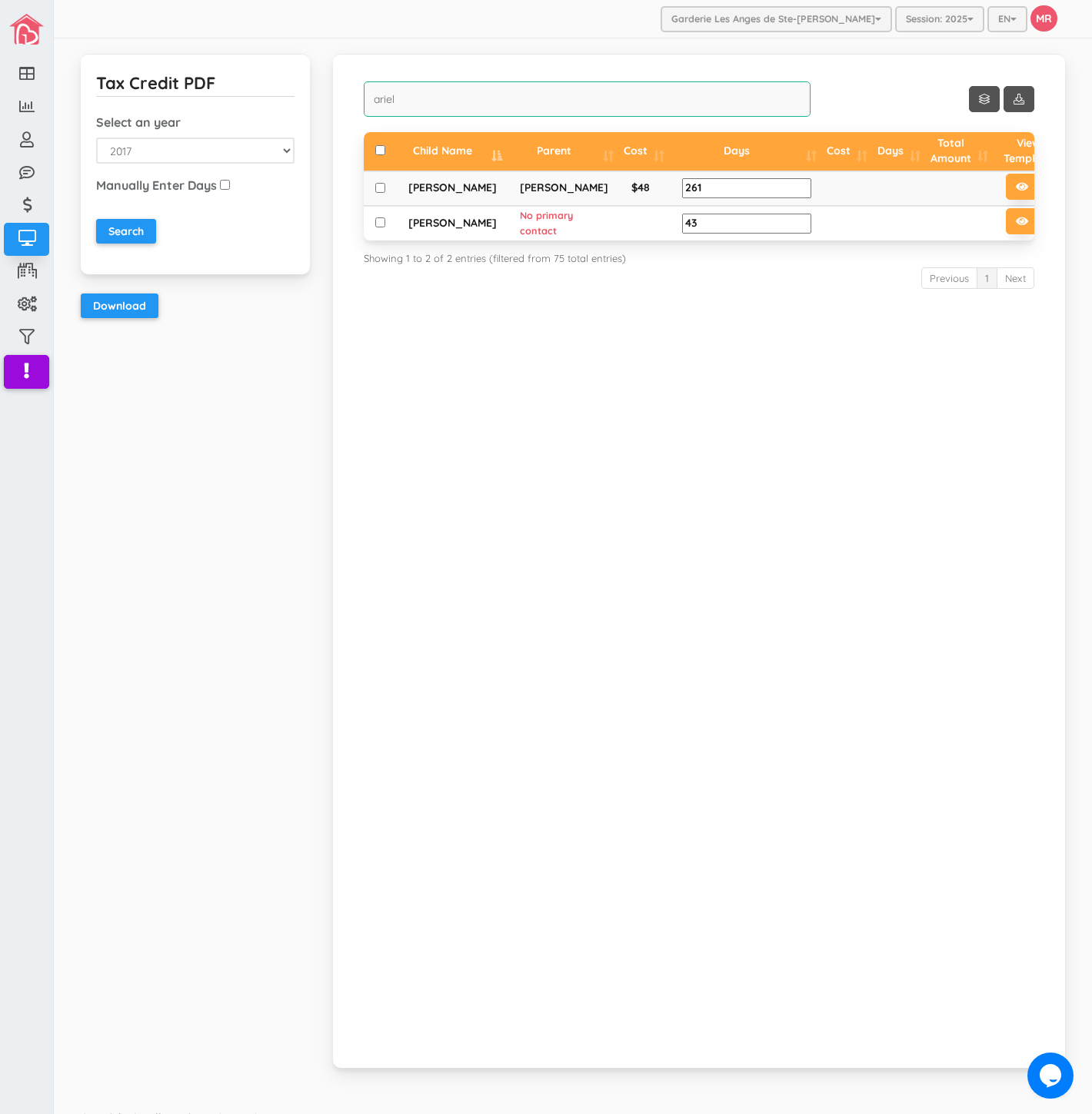
type input "ariel"
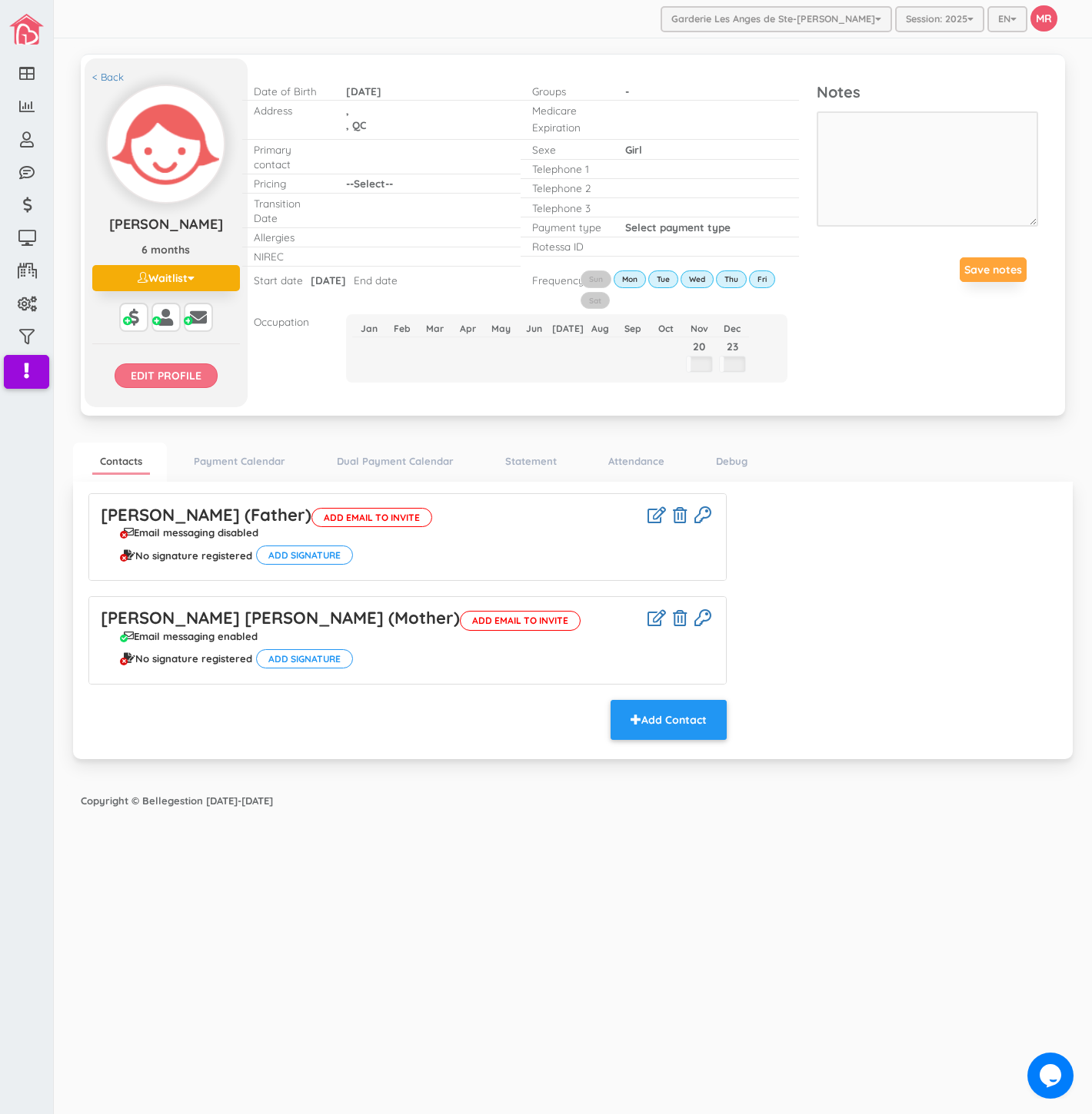
click at [164, 383] on input "Edit profile" at bounding box center [166, 376] width 103 height 25
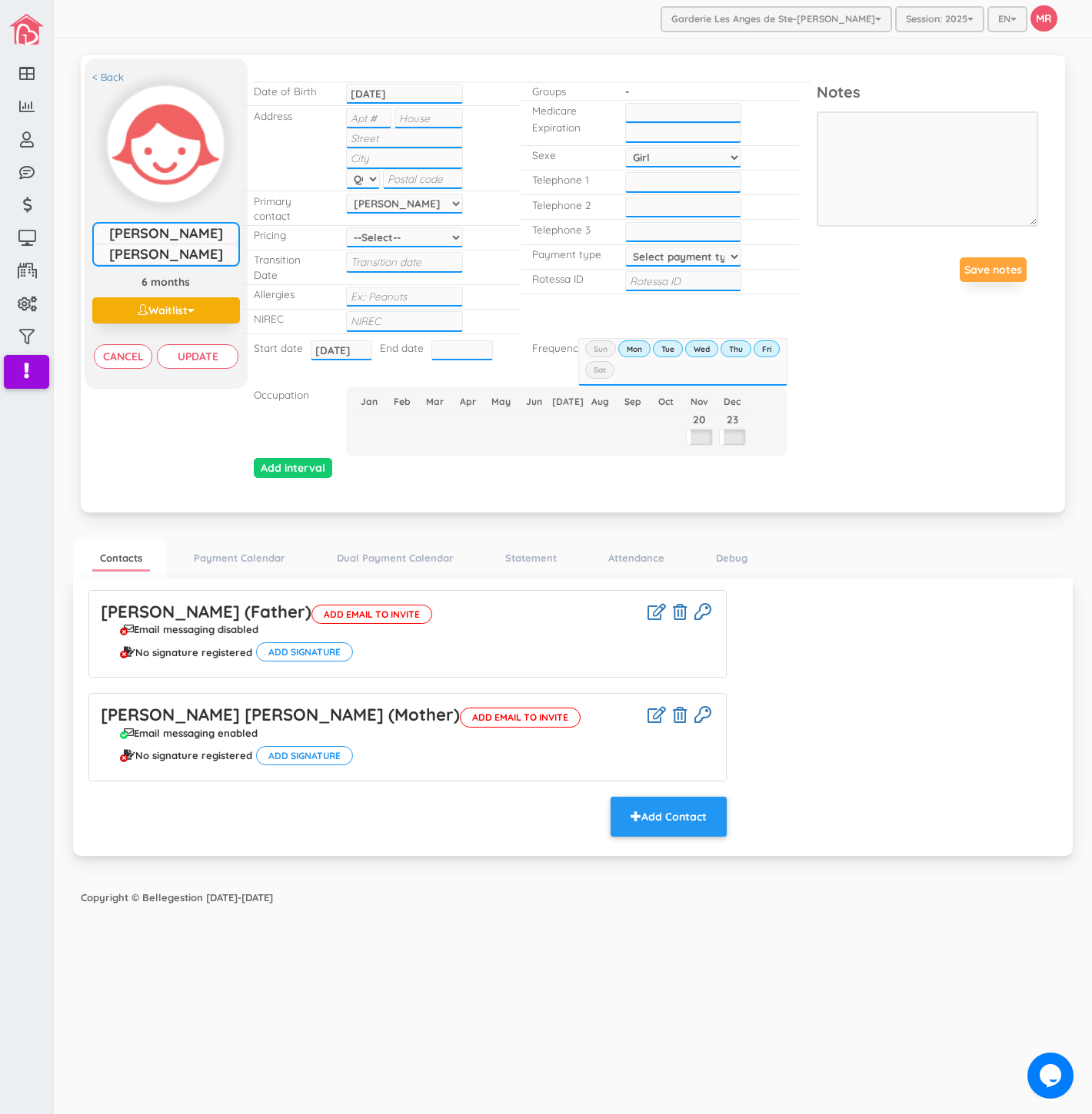
click at [383, 195] on select "Eric Savard Marta Angelina Thammachack" at bounding box center [404, 203] width 116 height 20
select select "1946"
click at [346, 194] on select "Eric Savard Marta Angelina Thammachack" at bounding box center [404, 203] width 116 height 20
click at [232, 349] on input "Update" at bounding box center [197, 356] width 81 height 25
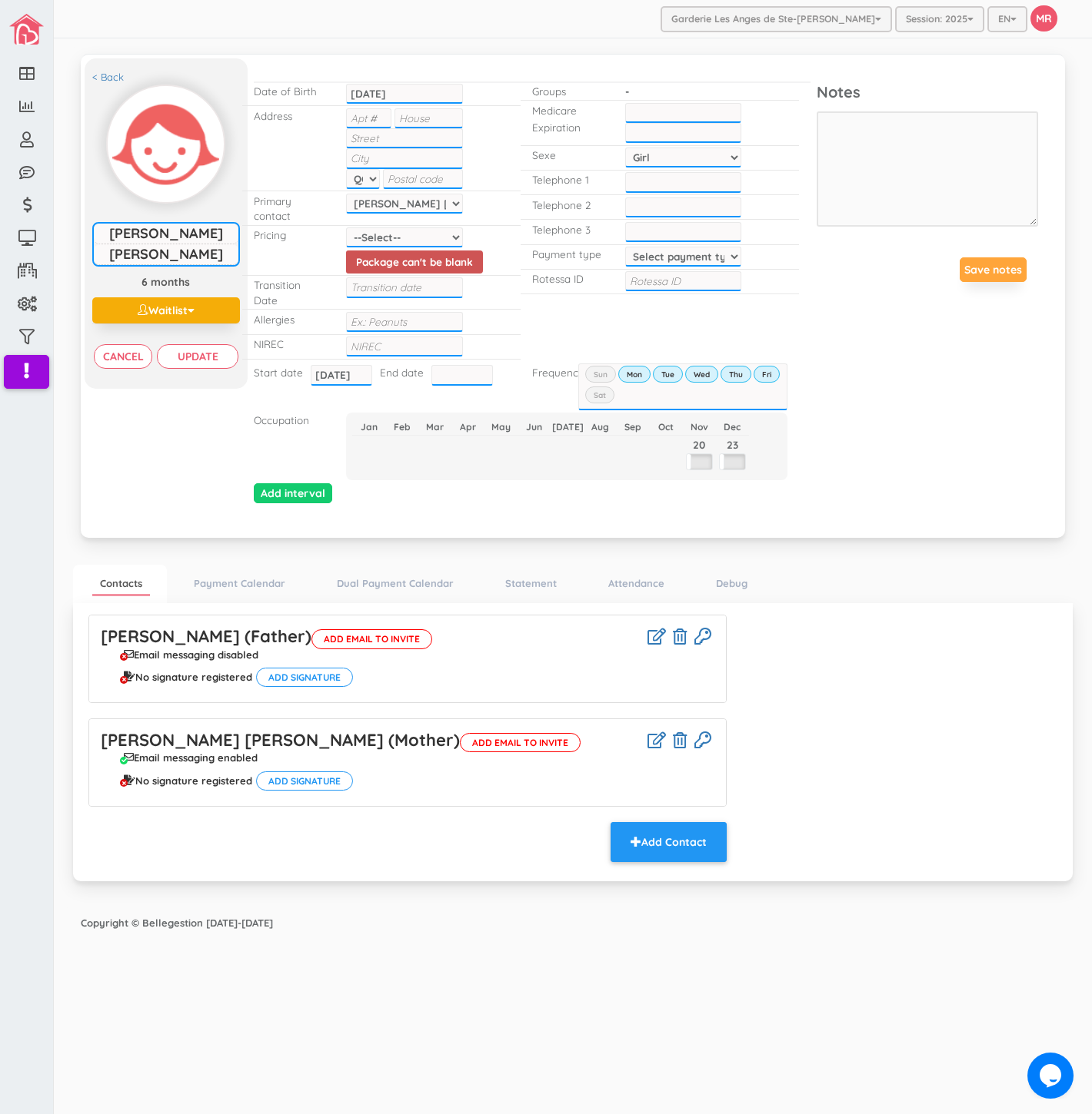
click at [375, 226] on div "--Select-- --Select-- Twins special 2024-2025 2023 FT 2022 FT Package can't be …" at bounding box center [404, 250] width 139 height 49
click at [372, 239] on select "--Select-- Twins special 2024-2025 2023 FT 2022 FT" at bounding box center [404, 237] width 116 height 20
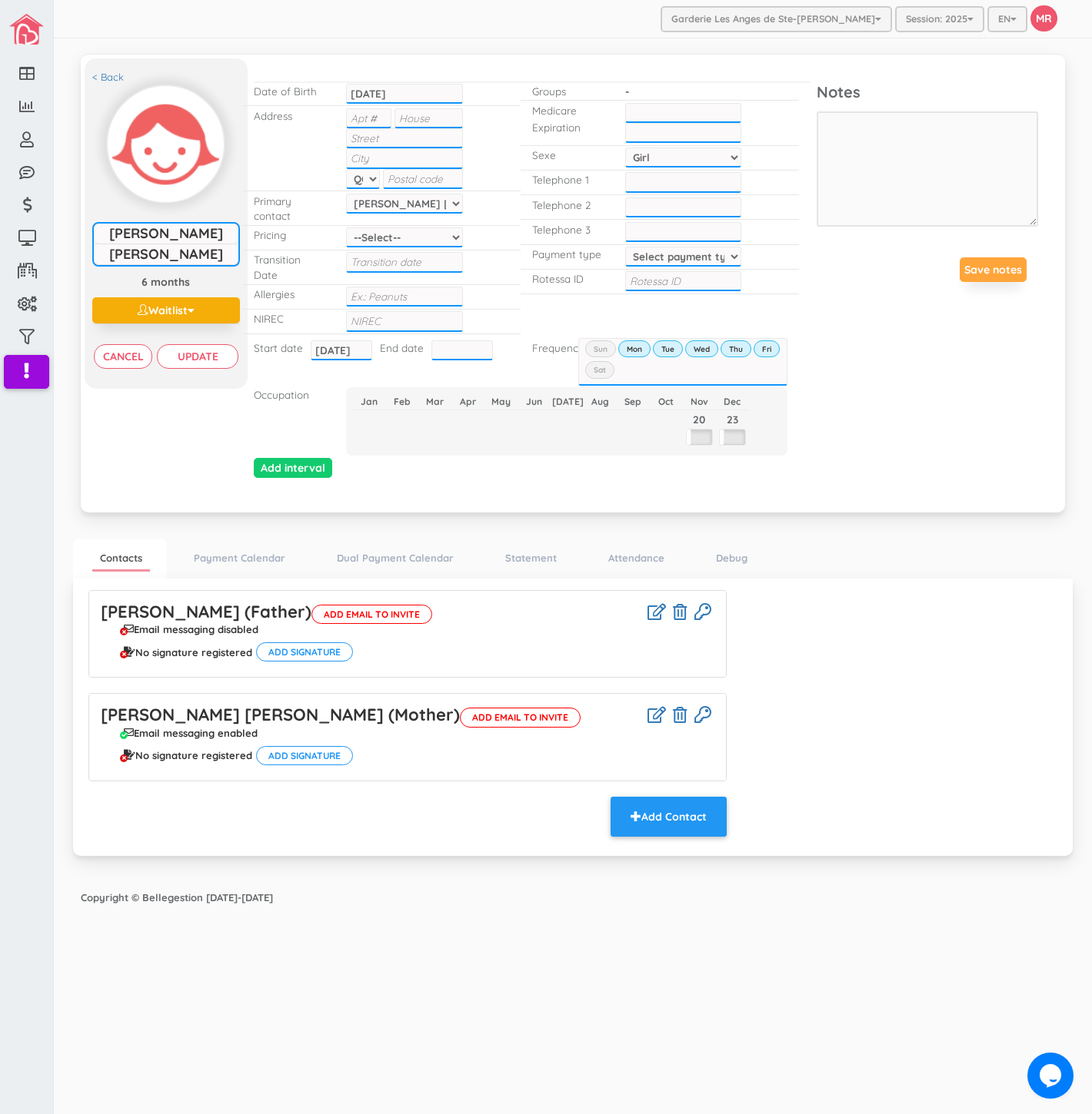
select select "100"
click at [346, 227] on select "--Select-- Twins special 2024-2025 2023 FT 2022 FT" at bounding box center [404, 237] width 116 height 20
click at [220, 356] on input "Update" at bounding box center [197, 356] width 81 height 25
click at [980, 690] on div "Eric Savard (Father) Add email to invite Email messaging disabled No signature …" at bounding box center [573, 715] width 992 height 251
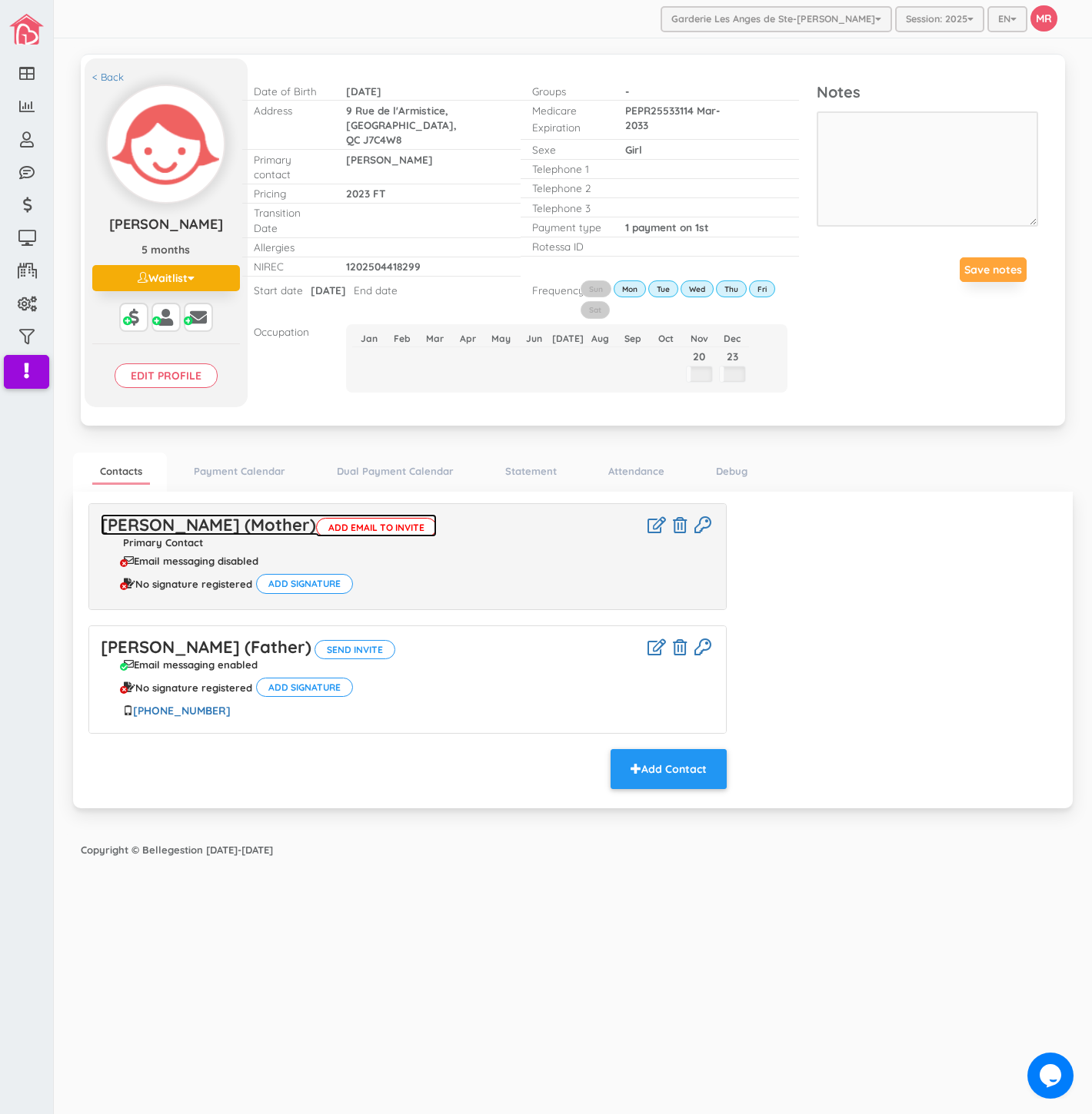
click at [251, 517] on link "[PERSON_NAME] (Mother) Add email to invite" at bounding box center [268, 525] width 336 height 22
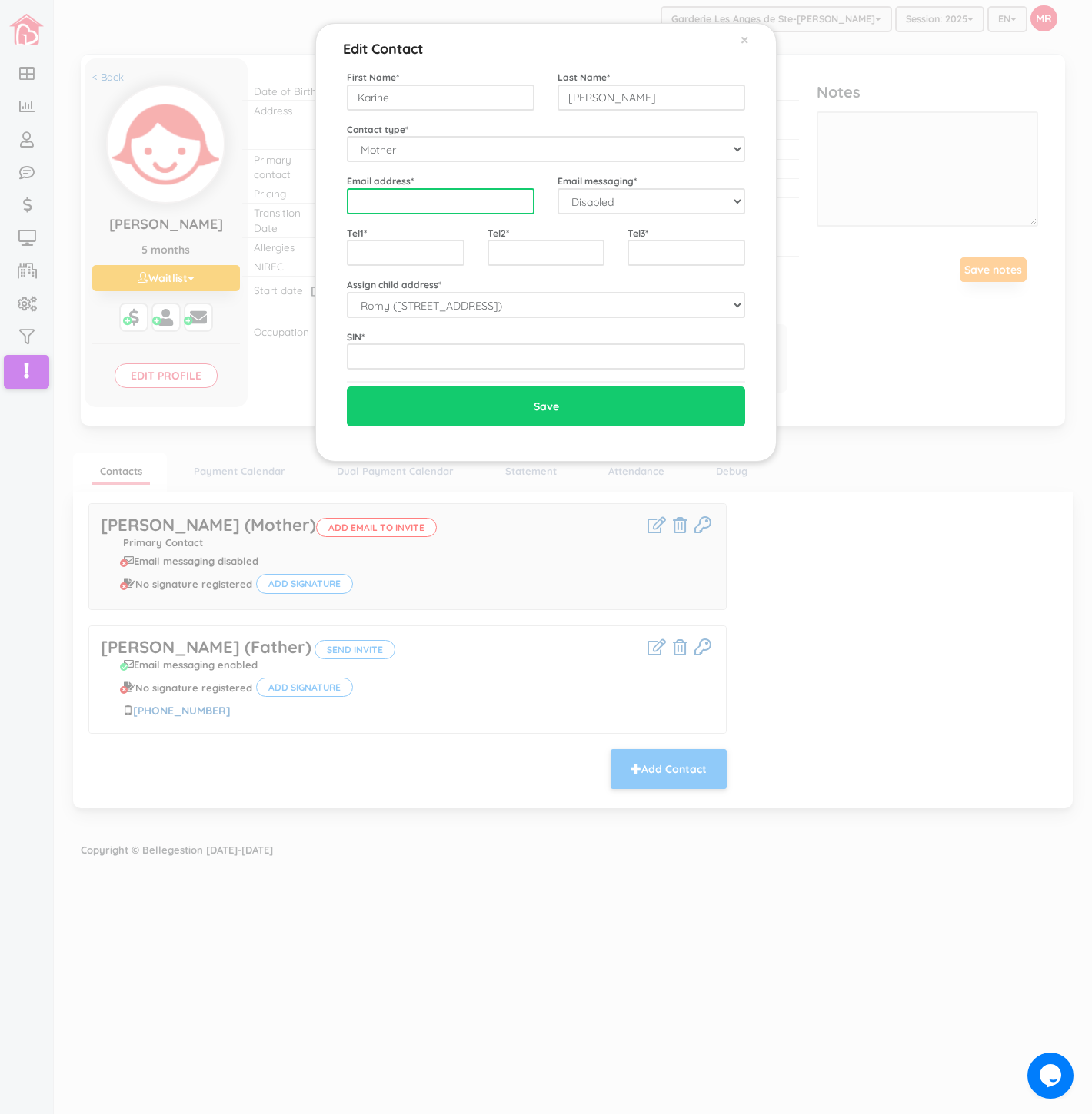
click at [409, 204] on input "email" at bounding box center [441, 201] width 187 height 26
paste input "bedardkarine@live.ca"
type input "bedardkarine@live.ca"
click at [581, 208] on select "Disabled Enabled" at bounding box center [651, 201] width 187 height 26
select select "1"
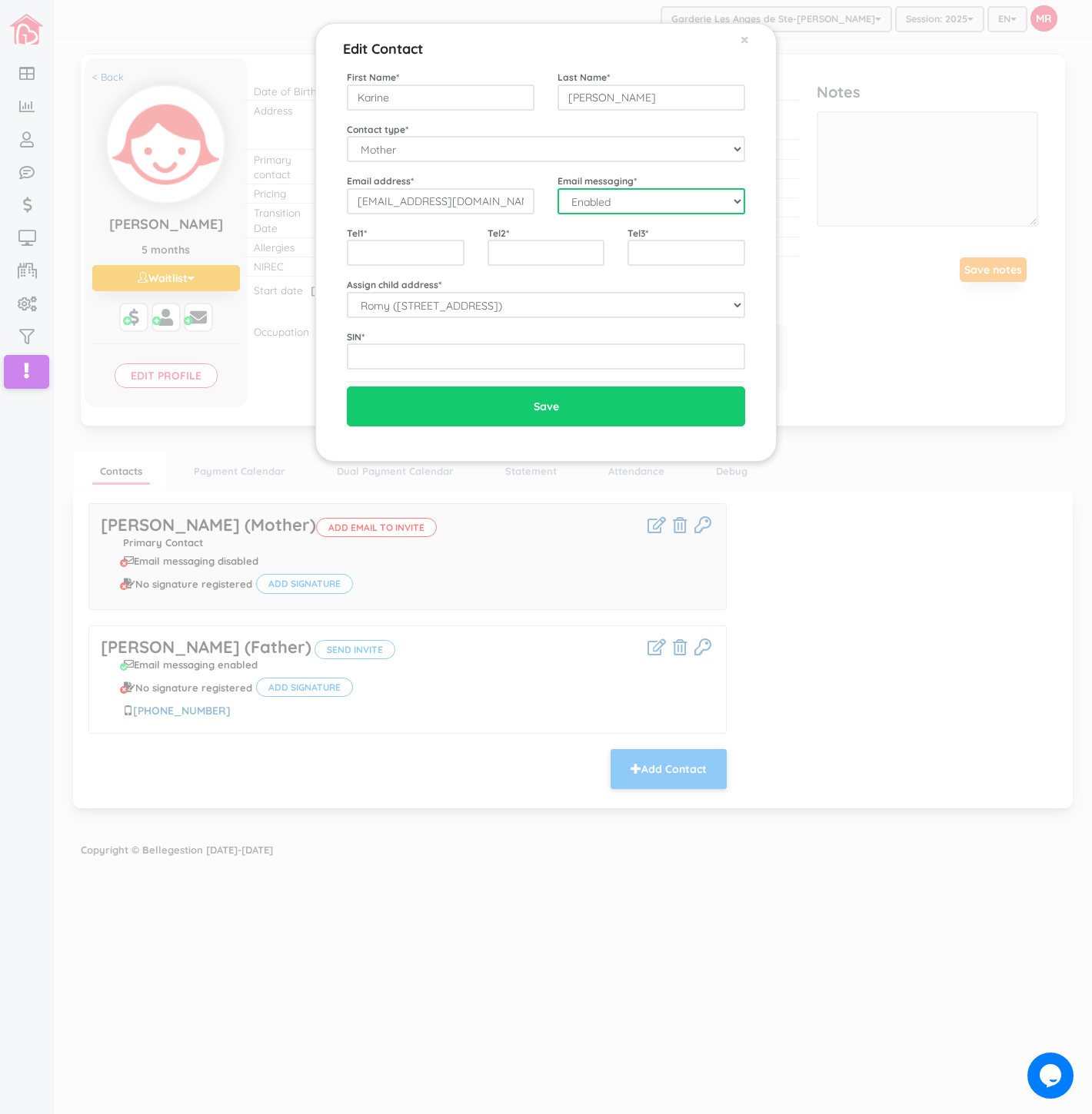
click at [558, 188] on select "Disabled Enabled" at bounding box center [651, 201] width 187 height 26
click at [541, 215] on div "First Name * Karine Last Name * Bedard Contact type * Mother Father GrandMother…" at bounding box center [546, 219] width 398 height 300
click at [401, 353] on input "text" at bounding box center [546, 356] width 398 height 26
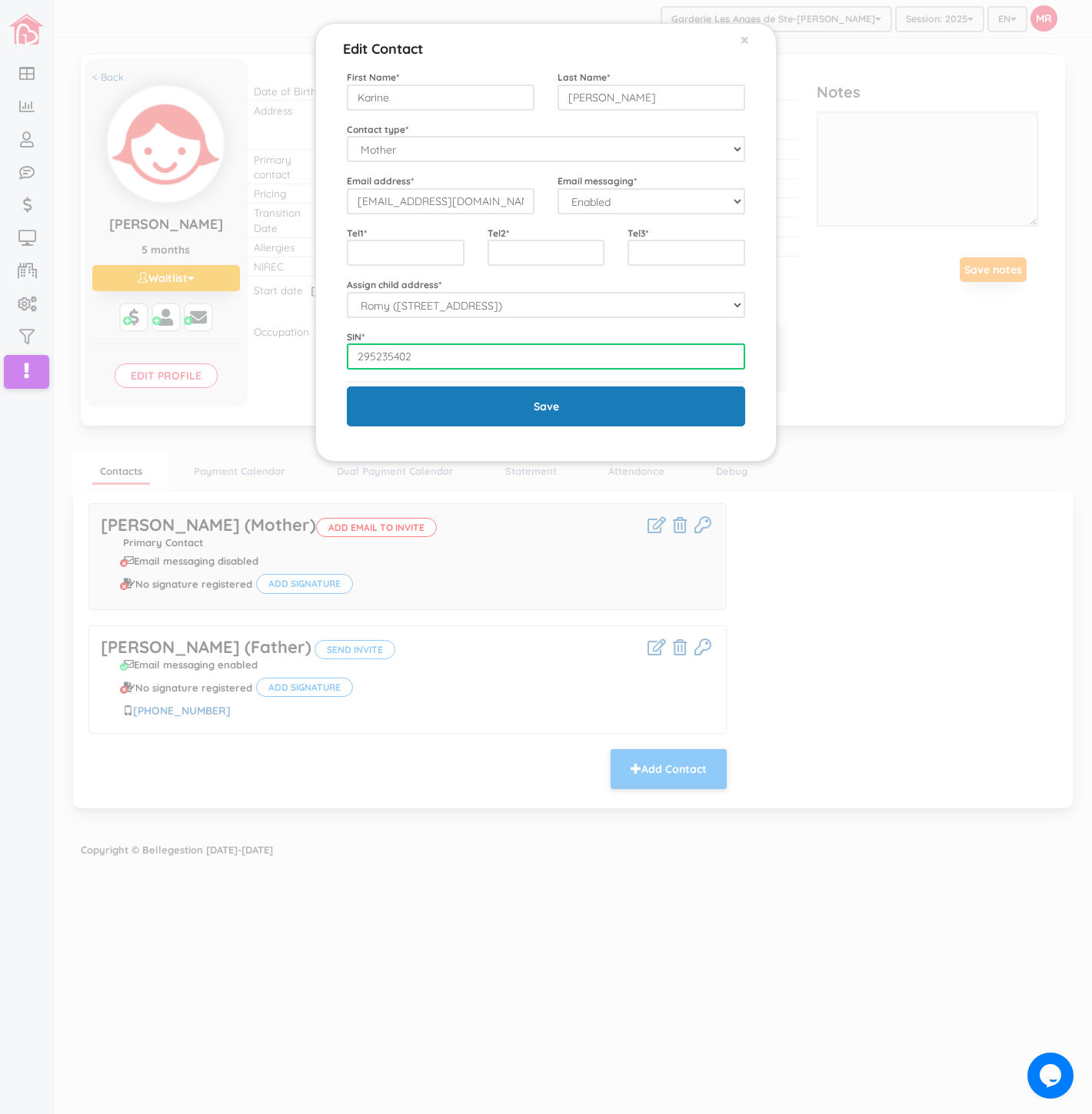
type input "295235402"
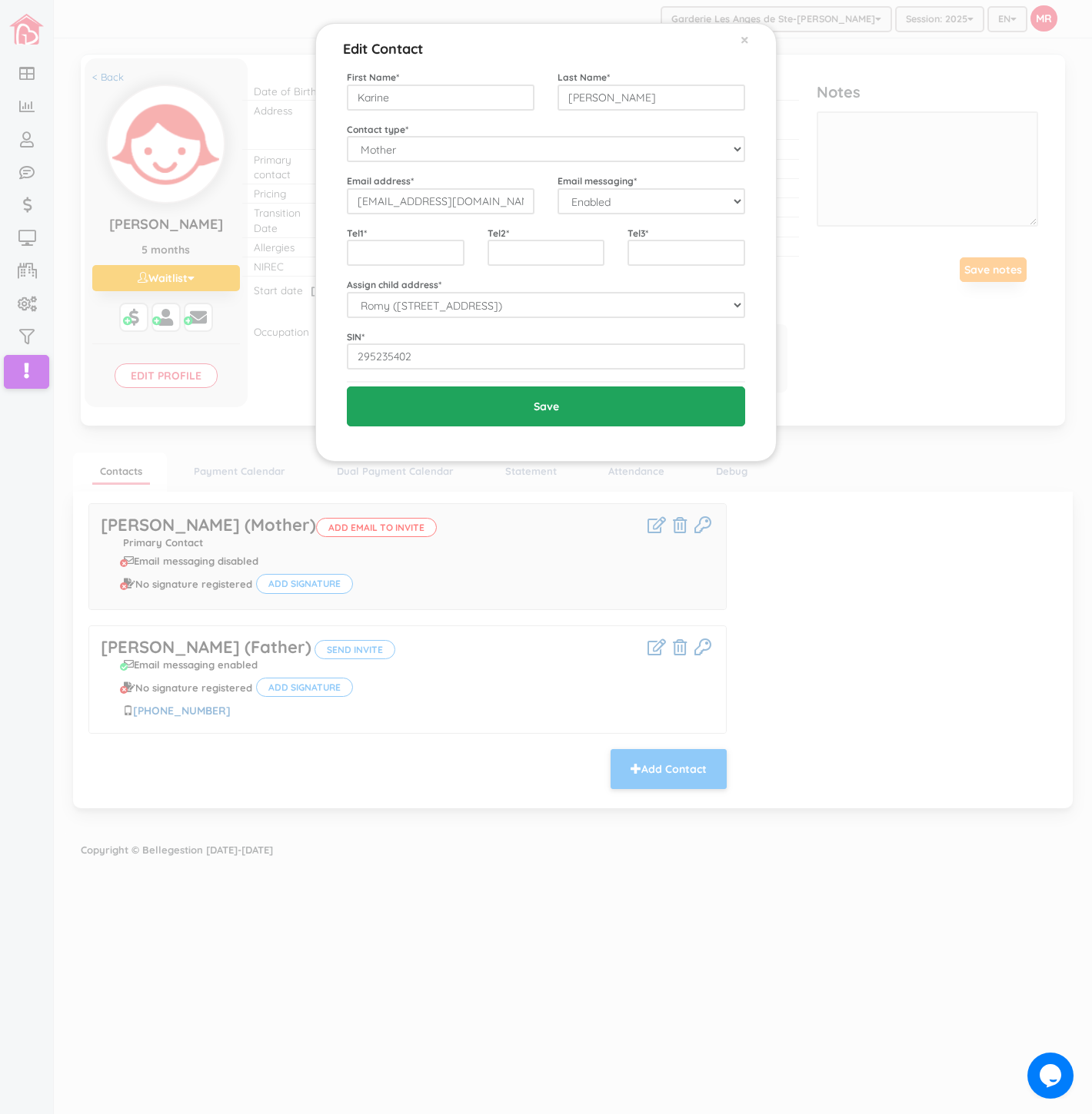
click at [426, 410] on input "Save" at bounding box center [546, 407] width 398 height 40
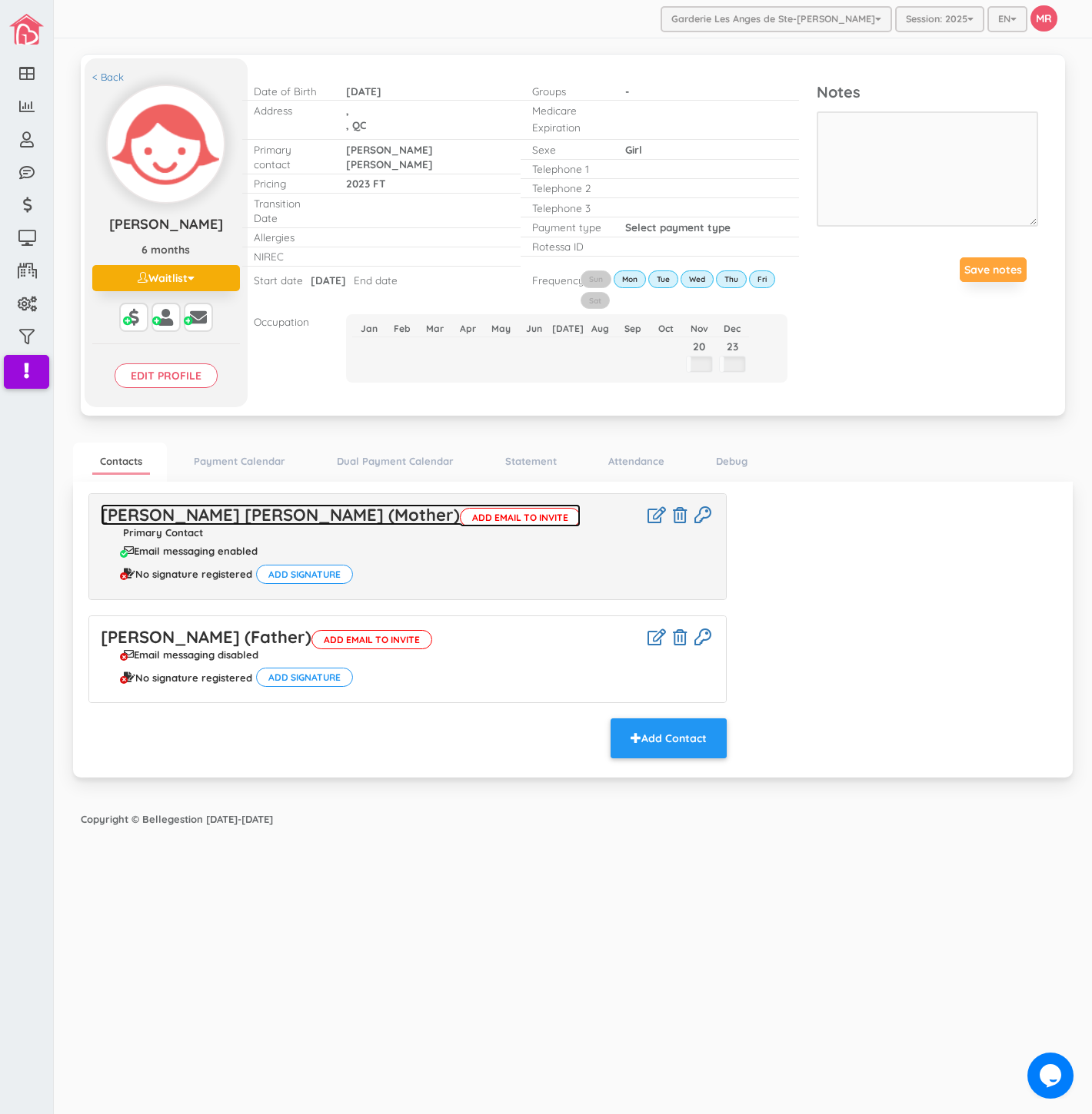
click at [314, 517] on link "[PERSON_NAME] [PERSON_NAME] (Mother) Add email to invite" at bounding box center [340, 514] width 480 height 22
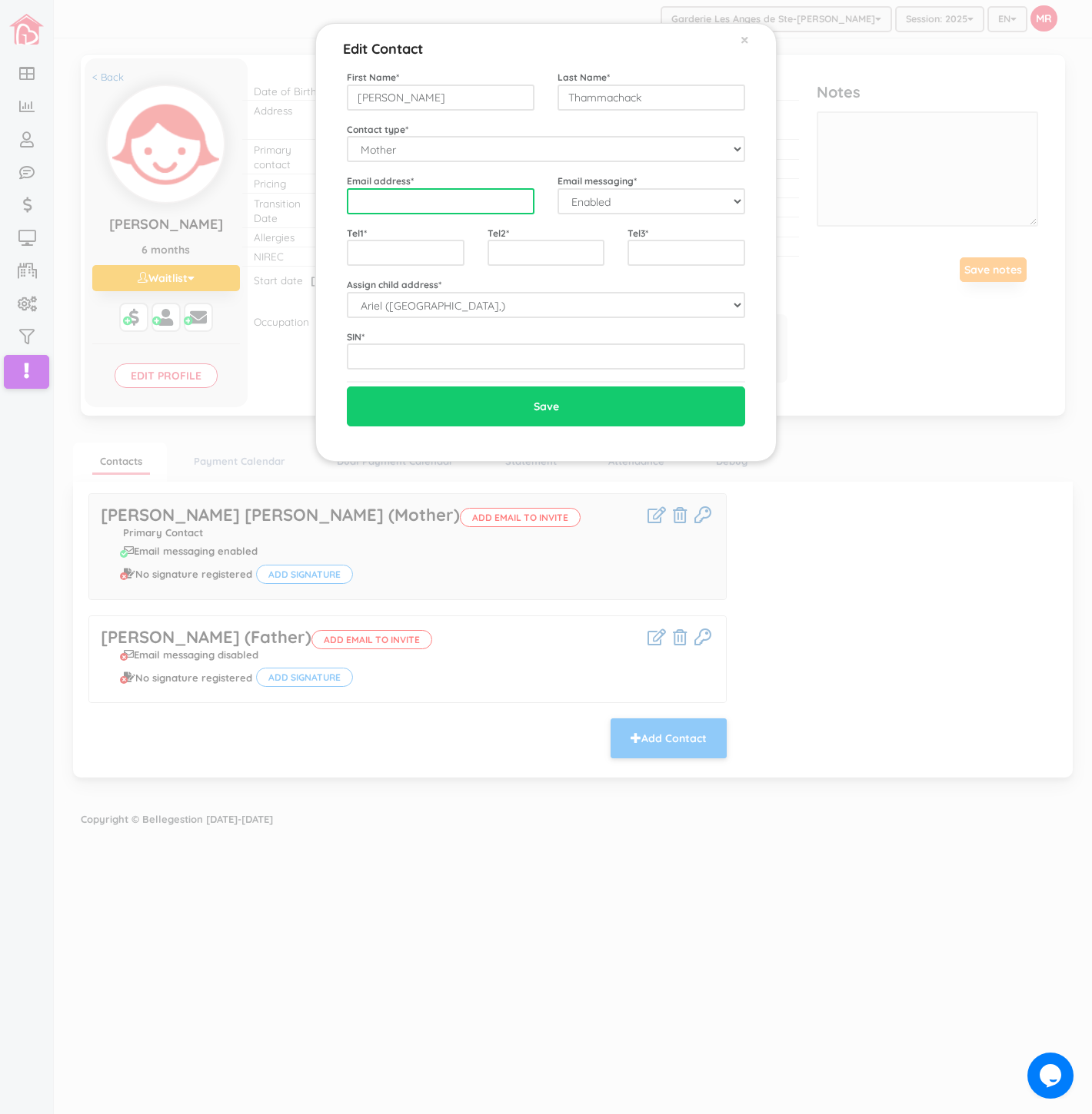
click at [425, 197] on input "email" at bounding box center [441, 201] width 187 height 26
paste input "[EMAIL_ADDRESS][DOMAIN_NAME]"
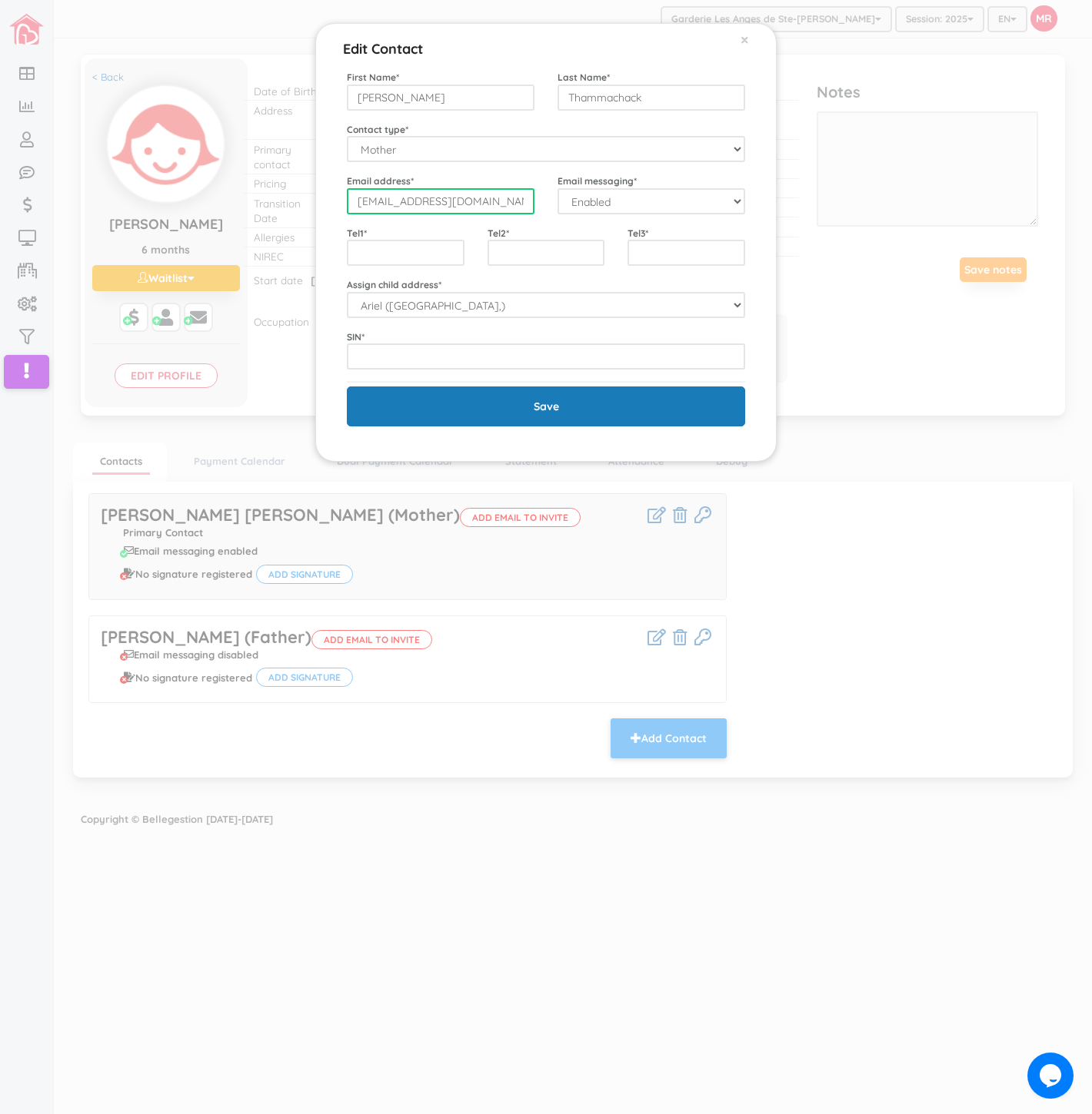
type input "[EMAIL_ADDRESS][DOMAIN_NAME]"
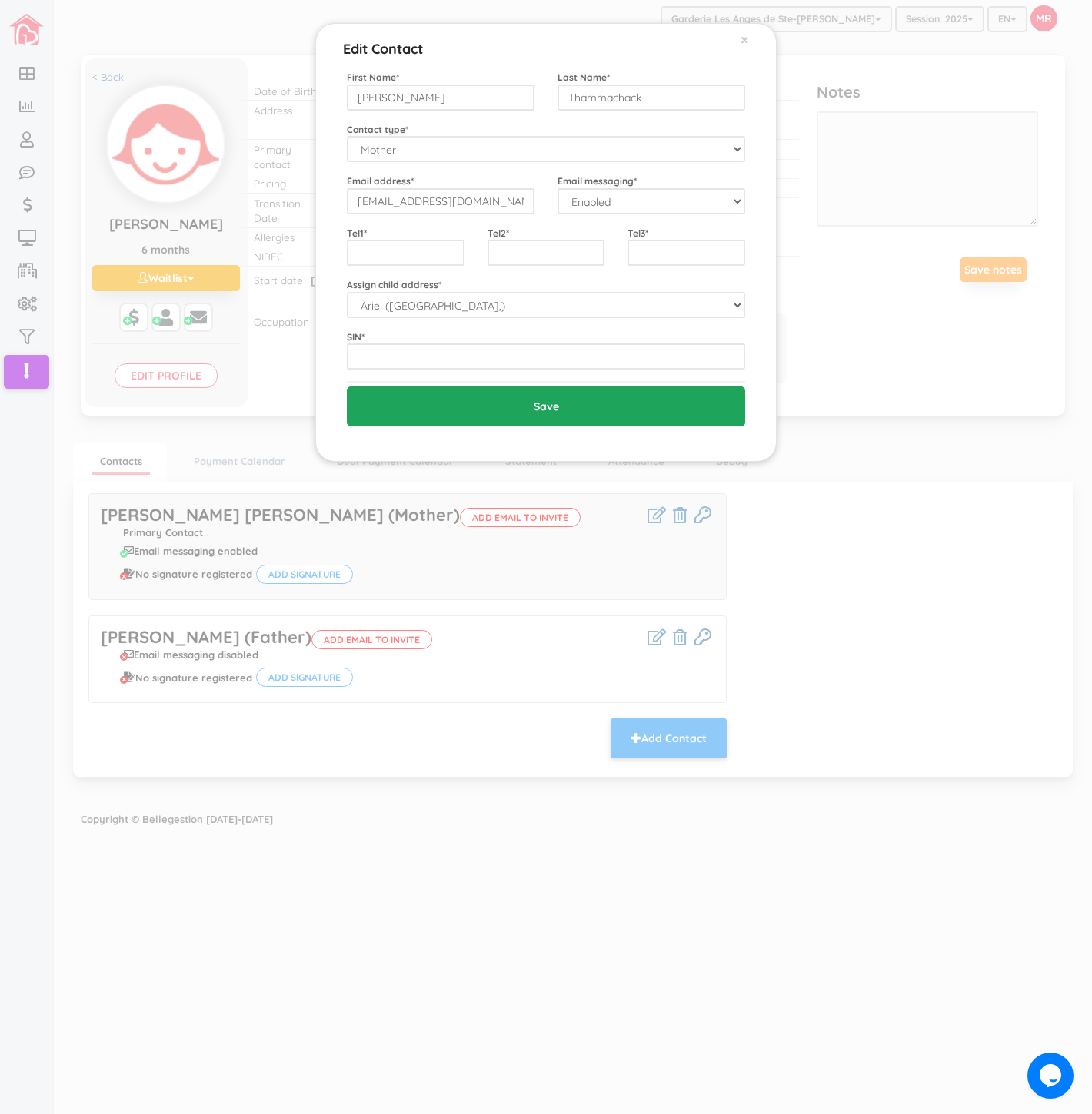
click at [479, 398] on input "Save" at bounding box center [546, 407] width 398 height 40
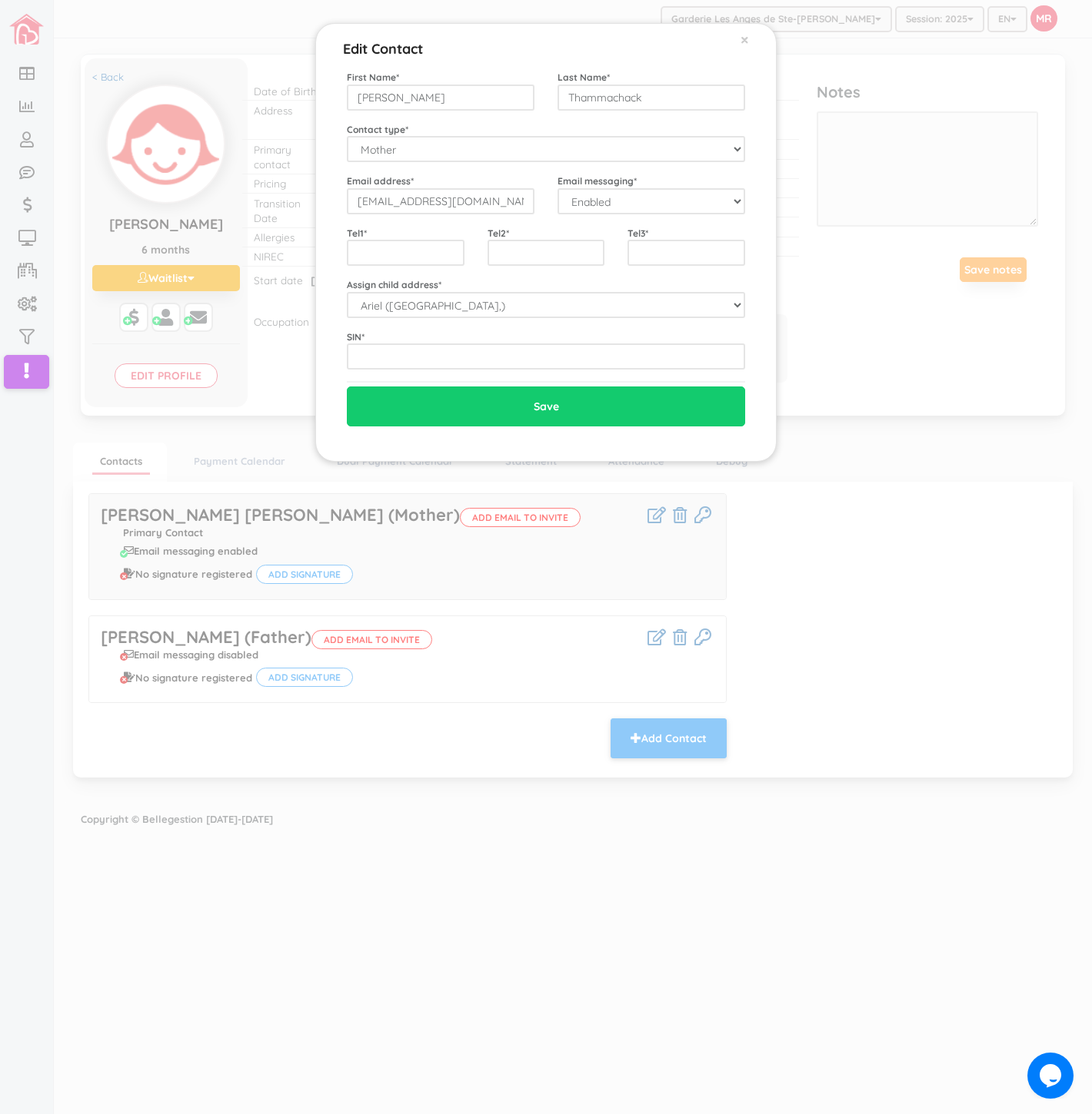
click at [383, 902] on div "Edit Contact × Close First Name * [PERSON_NAME] Last Name * Thammachack Contact…" at bounding box center [546, 557] width 1092 height 1114
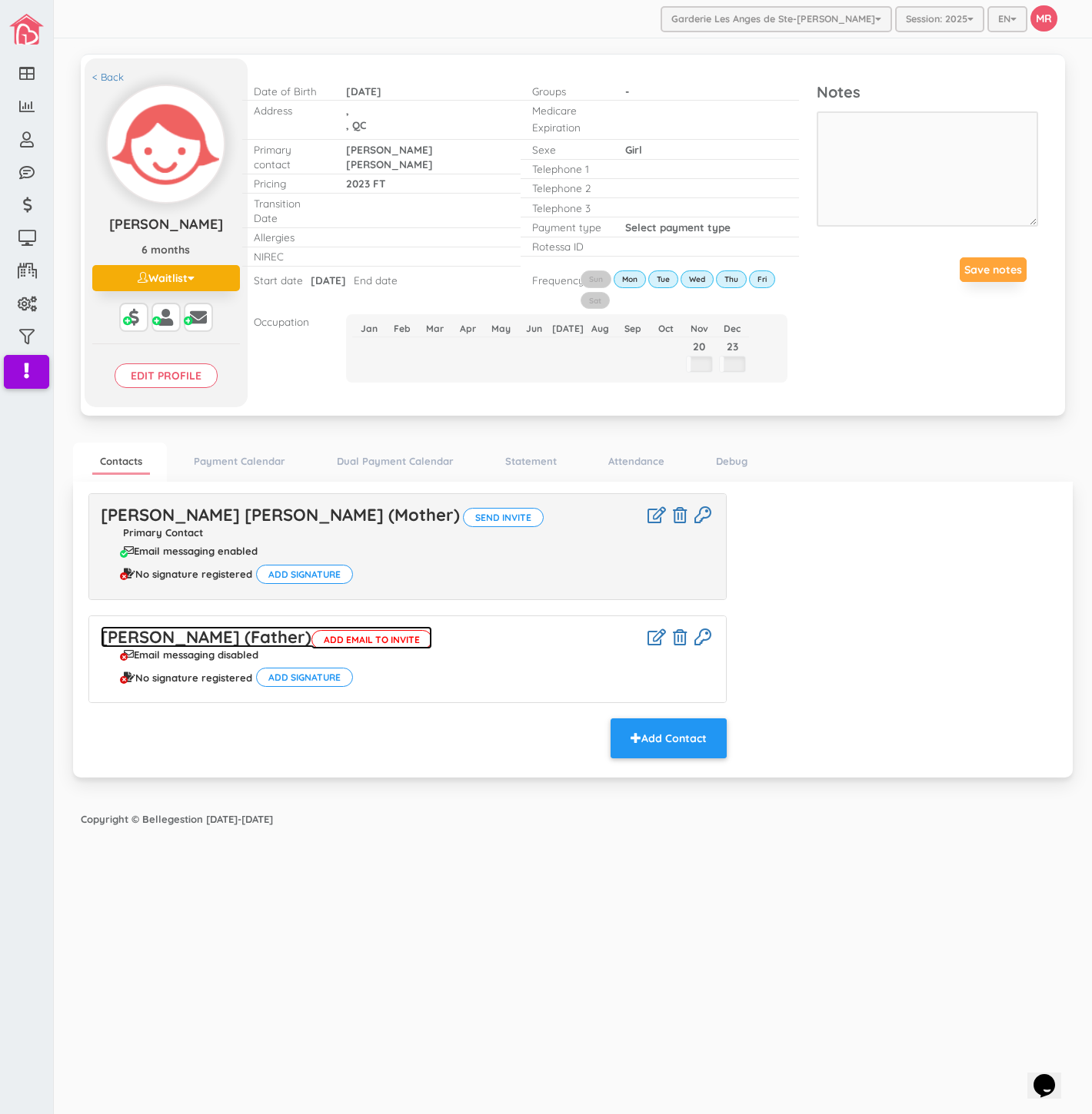
click at [171, 630] on link "[PERSON_NAME] (Father) Add email to invite" at bounding box center [267, 637] width 332 height 22
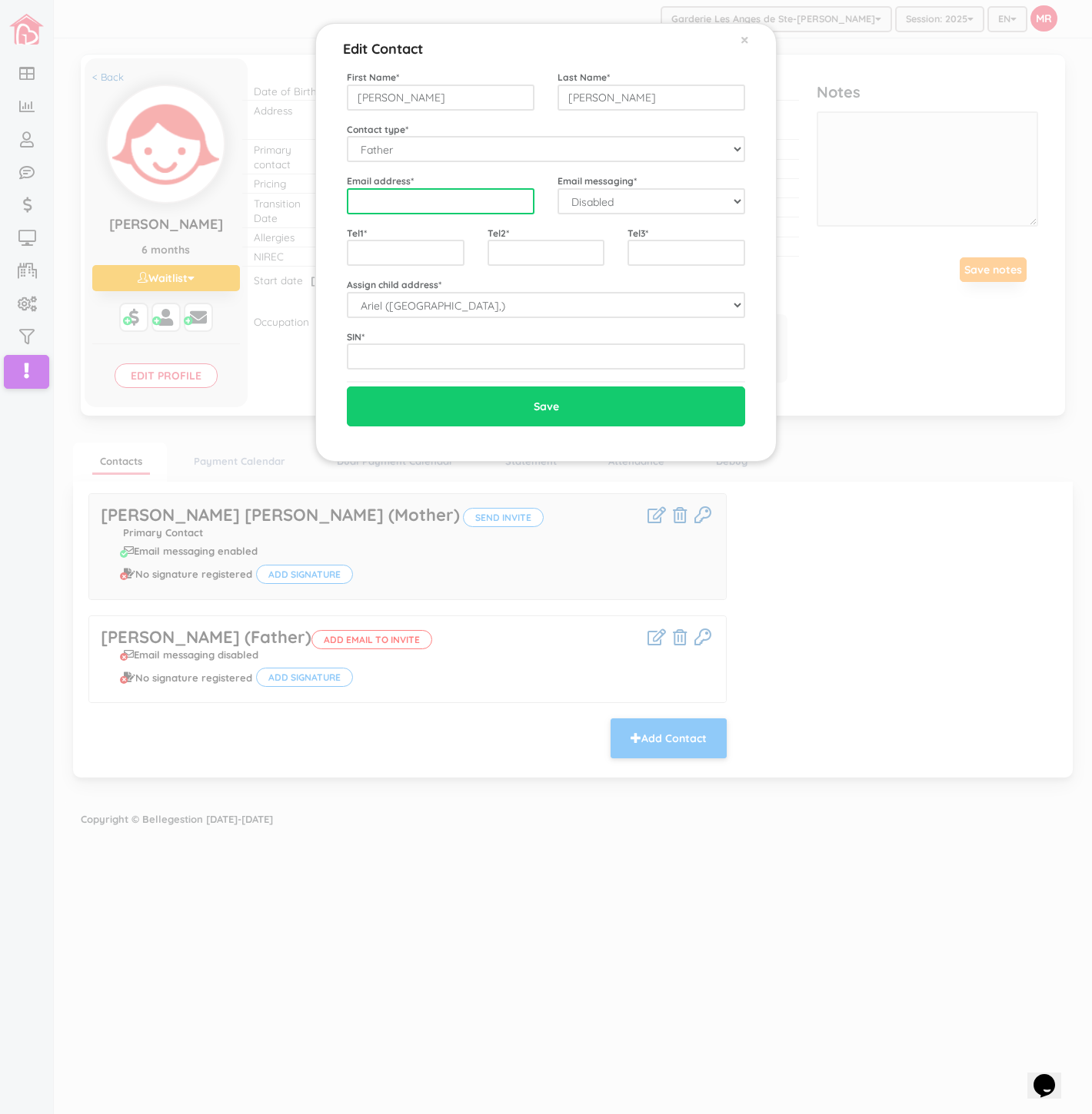
click at [429, 204] on input "email" at bounding box center [441, 201] width 187 height 26
paste input "[EMAIL_ADDRESS][DOMAIN_NAME]"
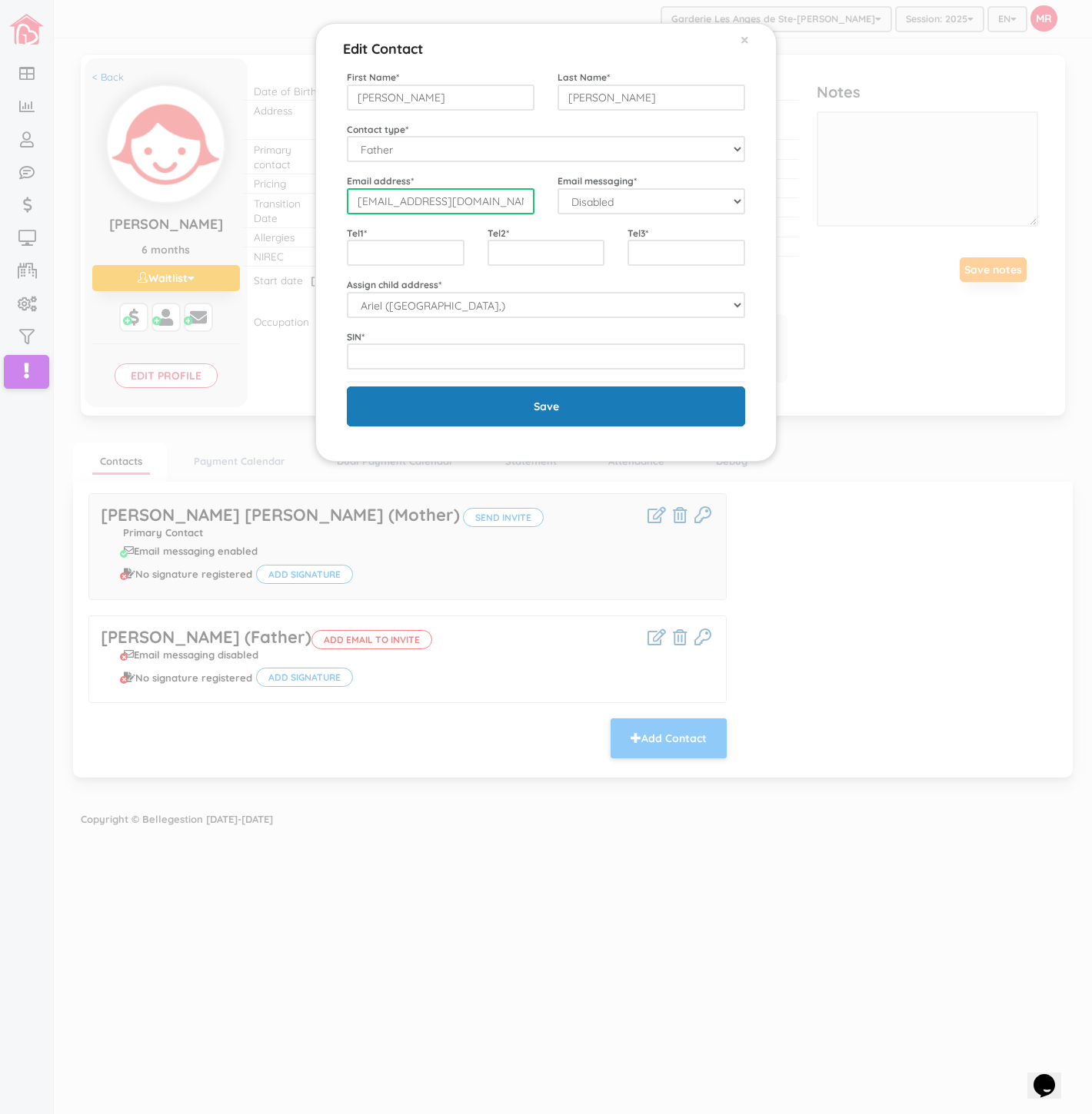
type input "[EMAIL_ADDRESS][DOMAIN_NAME]"
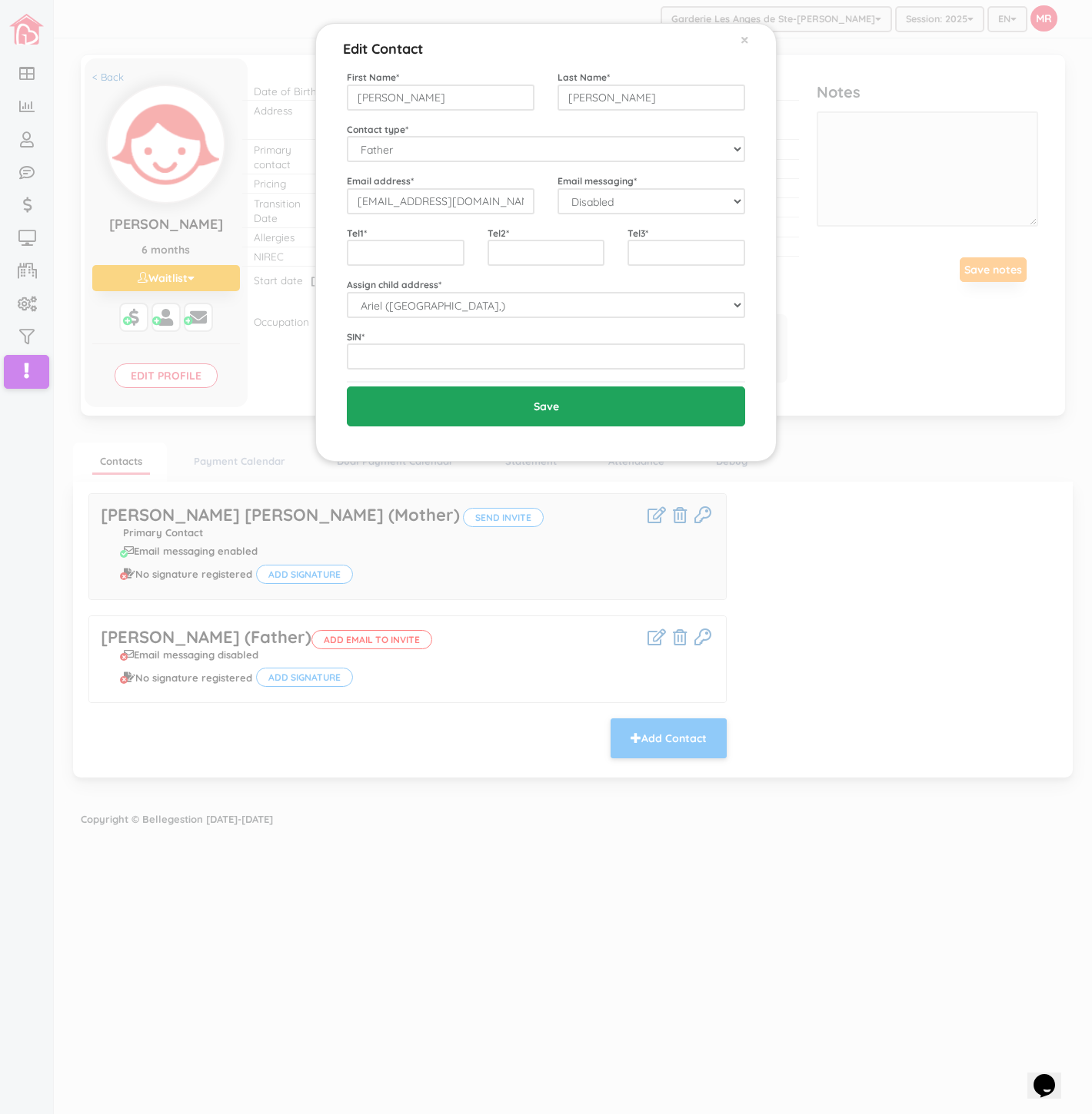
click at [471, 412] on input "Save" at bounding box center [546, 407] width 398 height 40
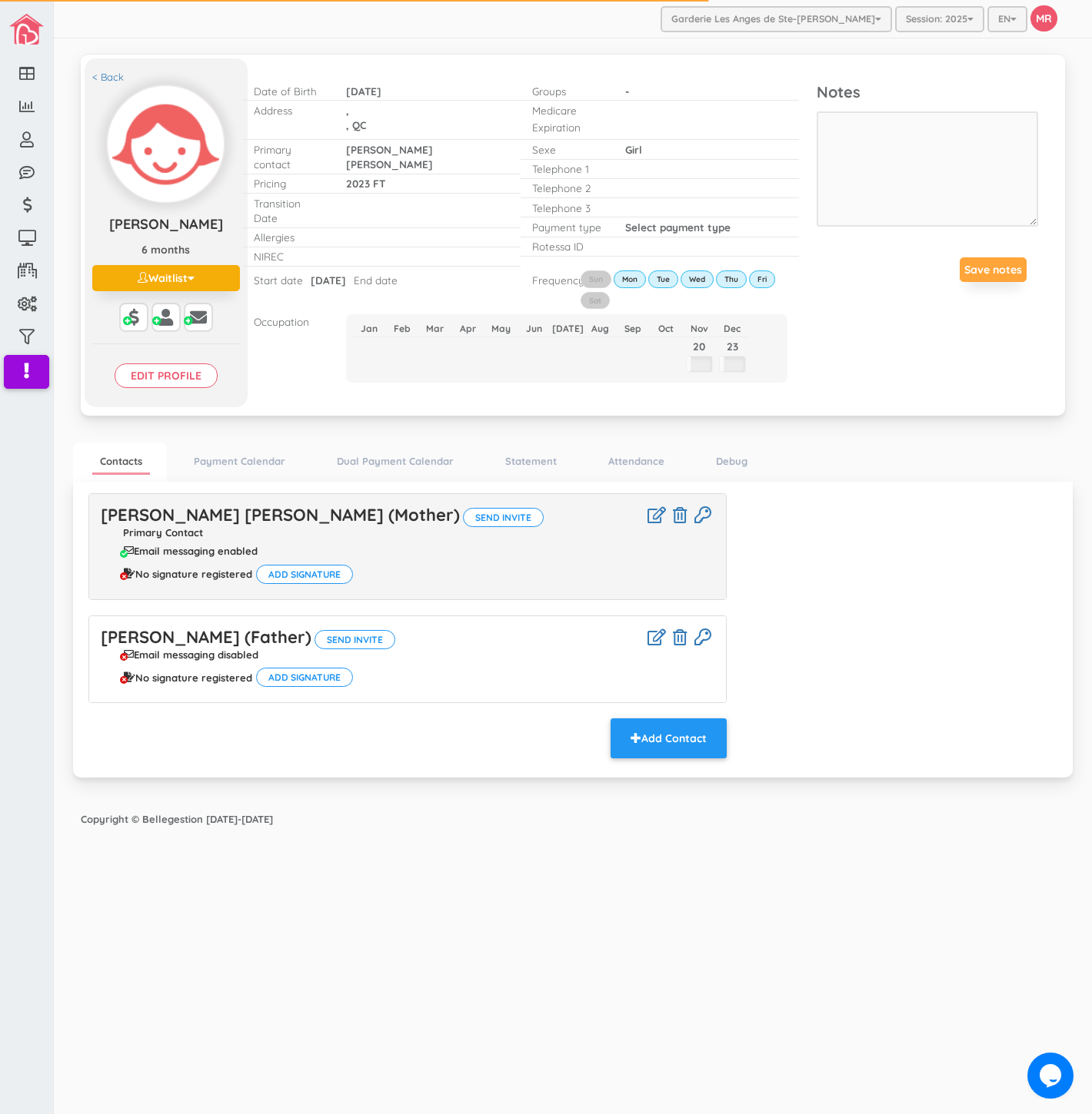
click at [224, 622] on div "Eric Savard (Father) Send invite Email messaging disabled No signature register…" at bounding box center [407, 660] width 637 height 86
click at [221, 639] on link "Eric Savard (Father)" at bounding box center [206, 637] width 211 height 22
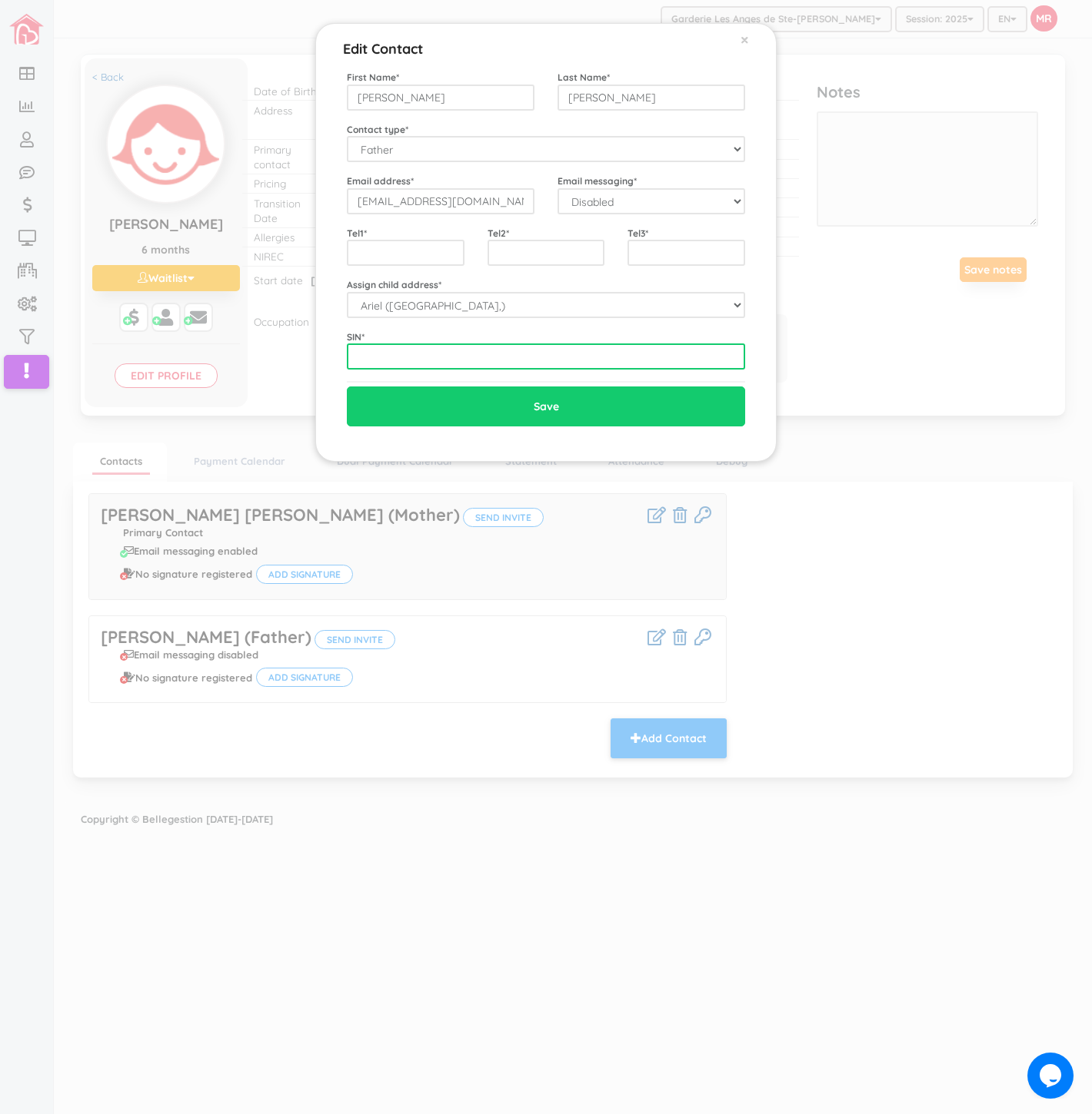
click at [617, 362] on input "text" at bounding box center [546, 356] width 398 height 26
paste input "bedardkarine@live.ca"
type input "bedardkarine@live.ca"
click at [849, 607] on div "Edit Contact × Close First Name * Eric Last Name * Savard Contact type * Mother…" at bounding box center [546, 557] width 1092 height 1114
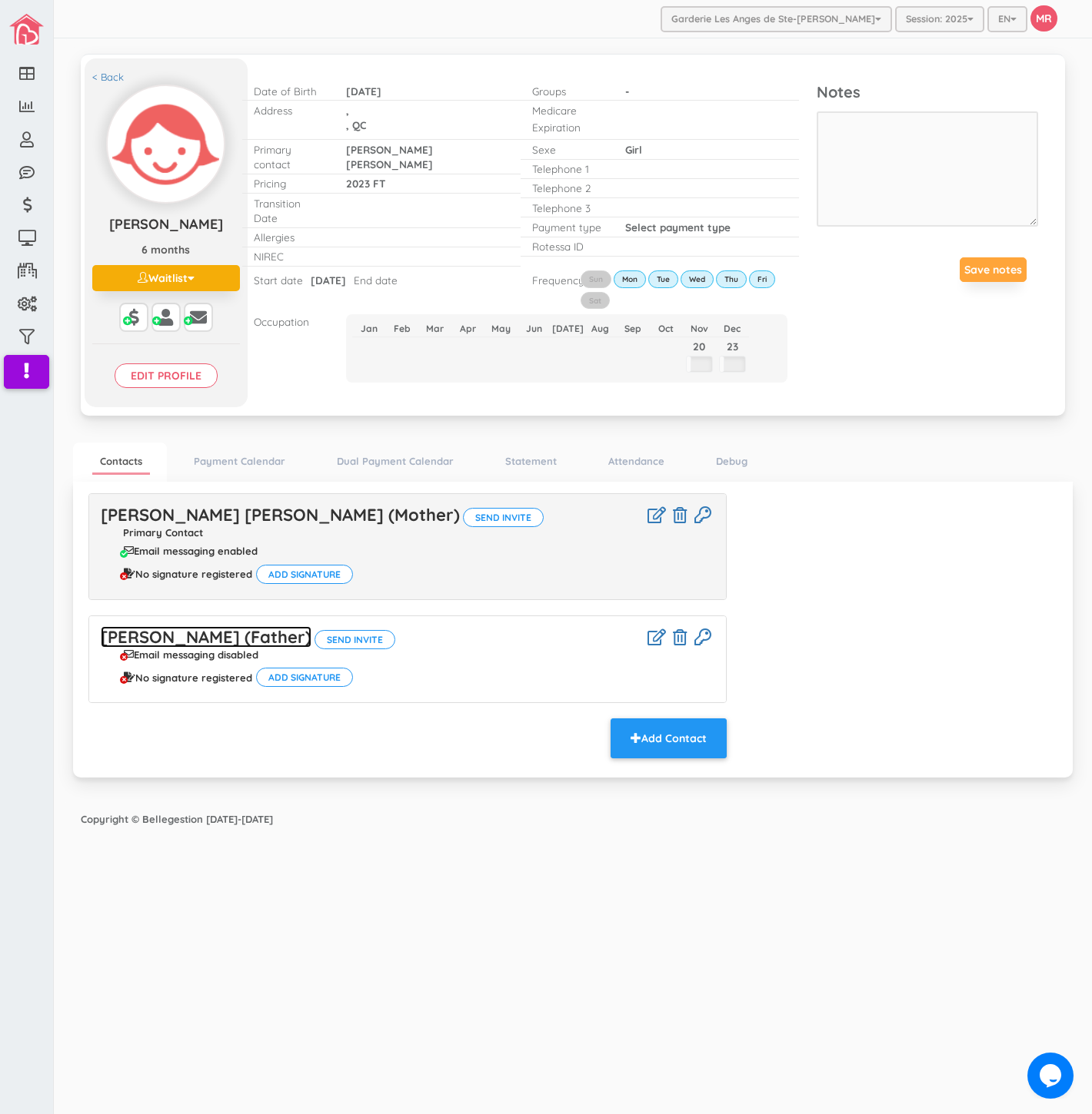
click at [160, 648] on link "Eric Savard (Father)" at bounding box center [206, 637] width 211 height 22
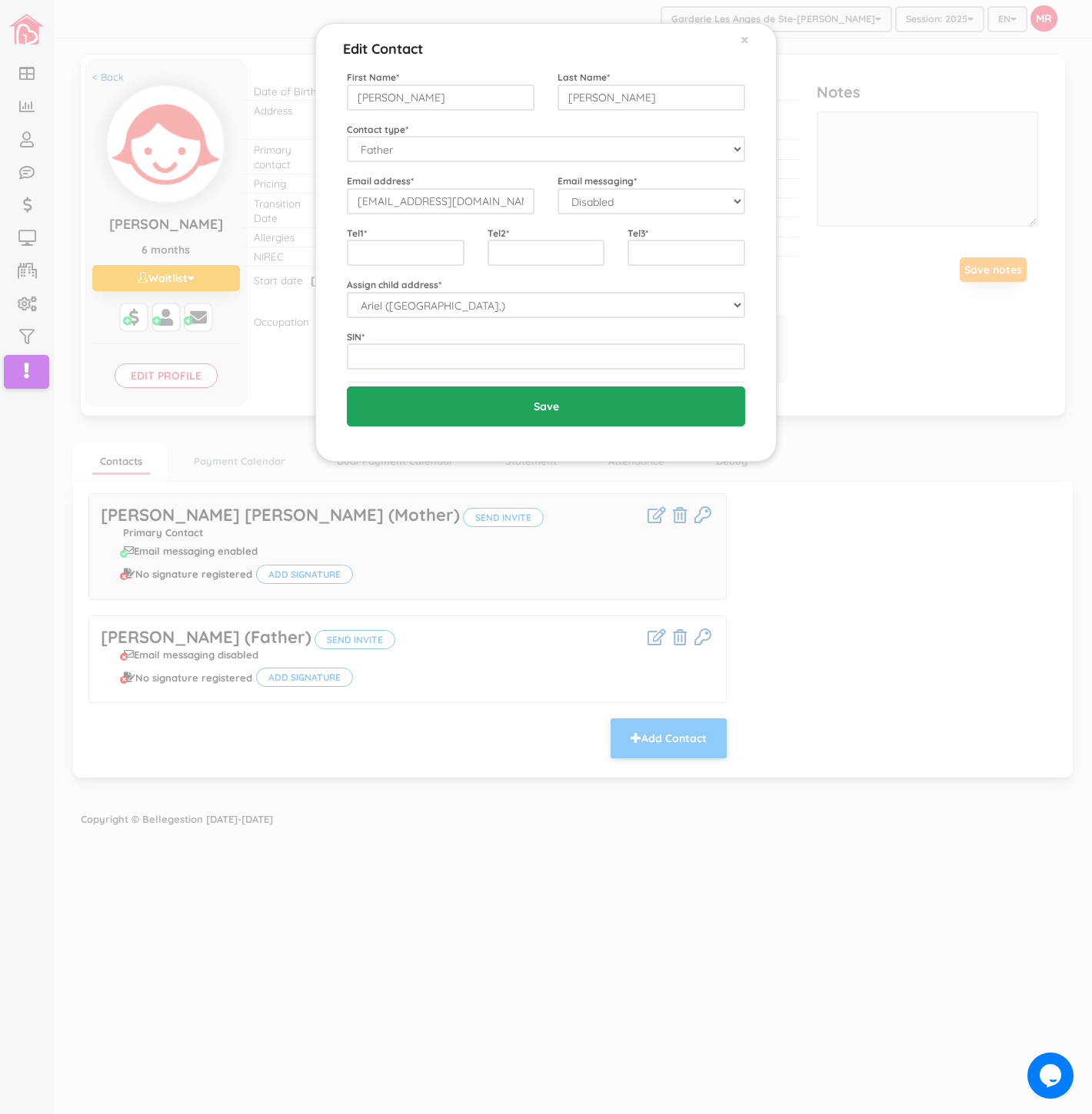
click at [444, 415] on input "Save" at bounding box center [546, 407] width 398 height 40
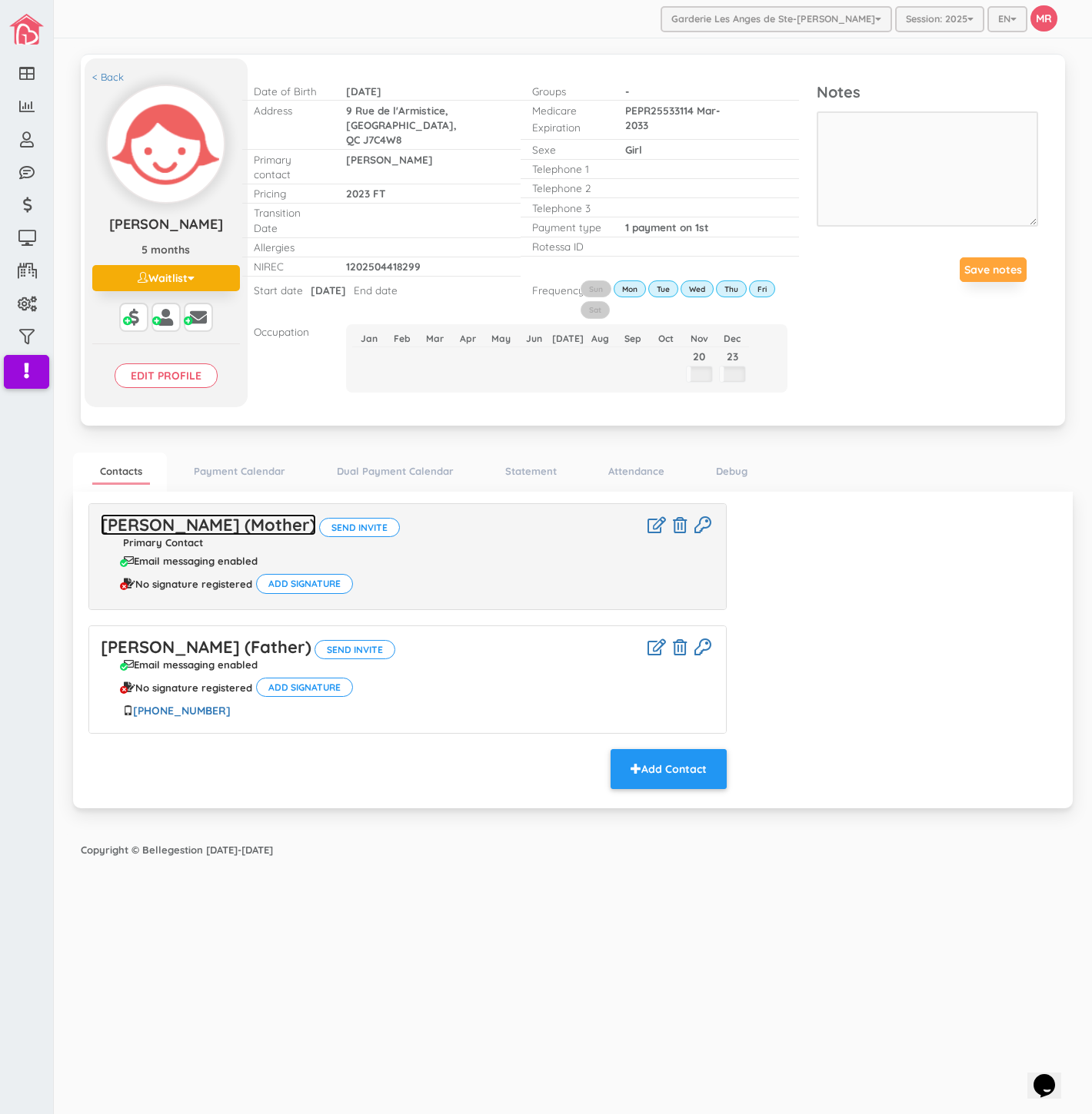
click at [211, 517] on link "[PERSON_NAME] (Mother)" at bounding box center [208, 525] width 216 height 22
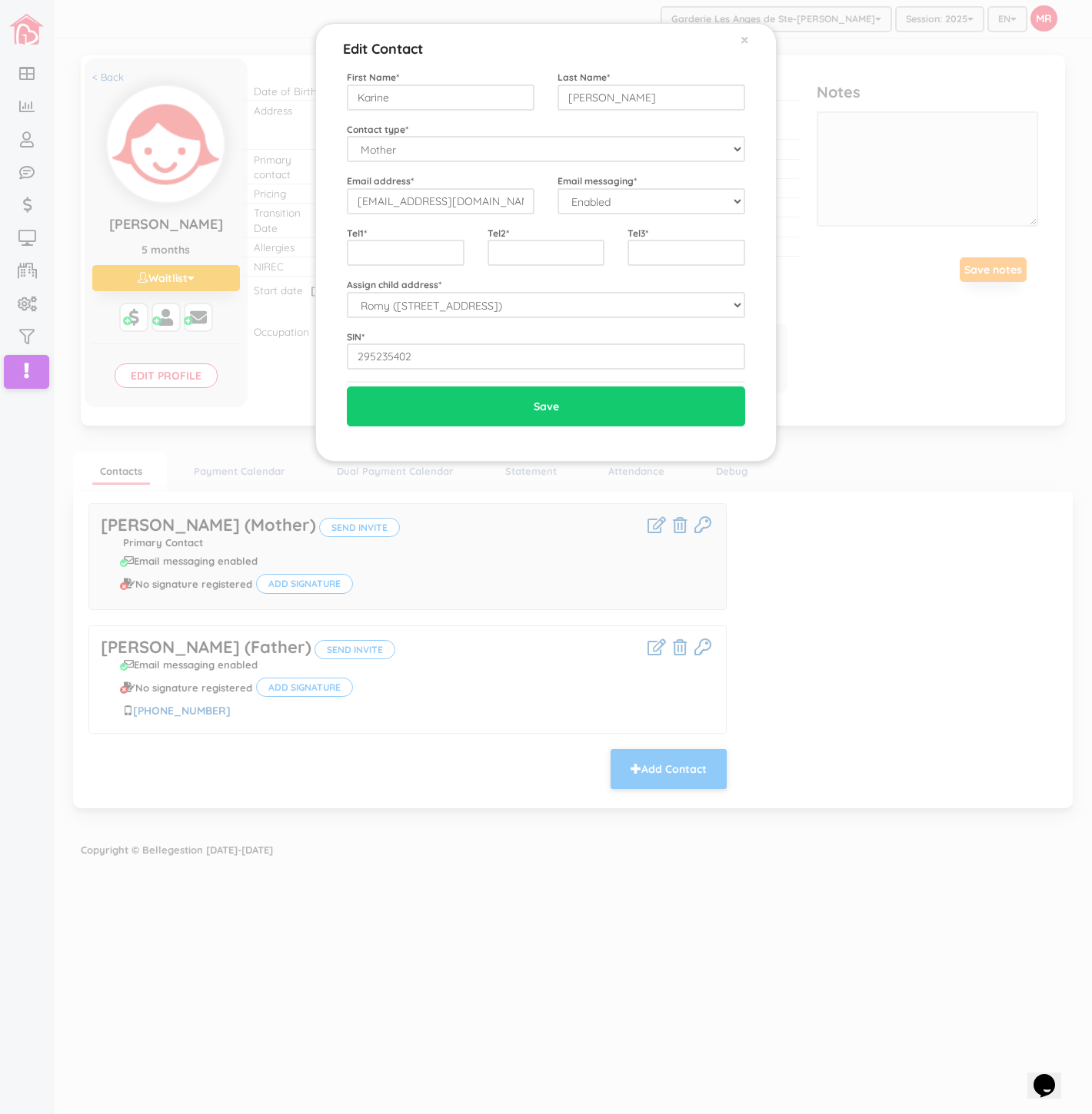
click at [895, 633] on div "Edit Contact × Close First Name * Karine Last Name * [PERSON_NAME] Contact type…" at bounding box center [546, 557] width 1092 height 1114
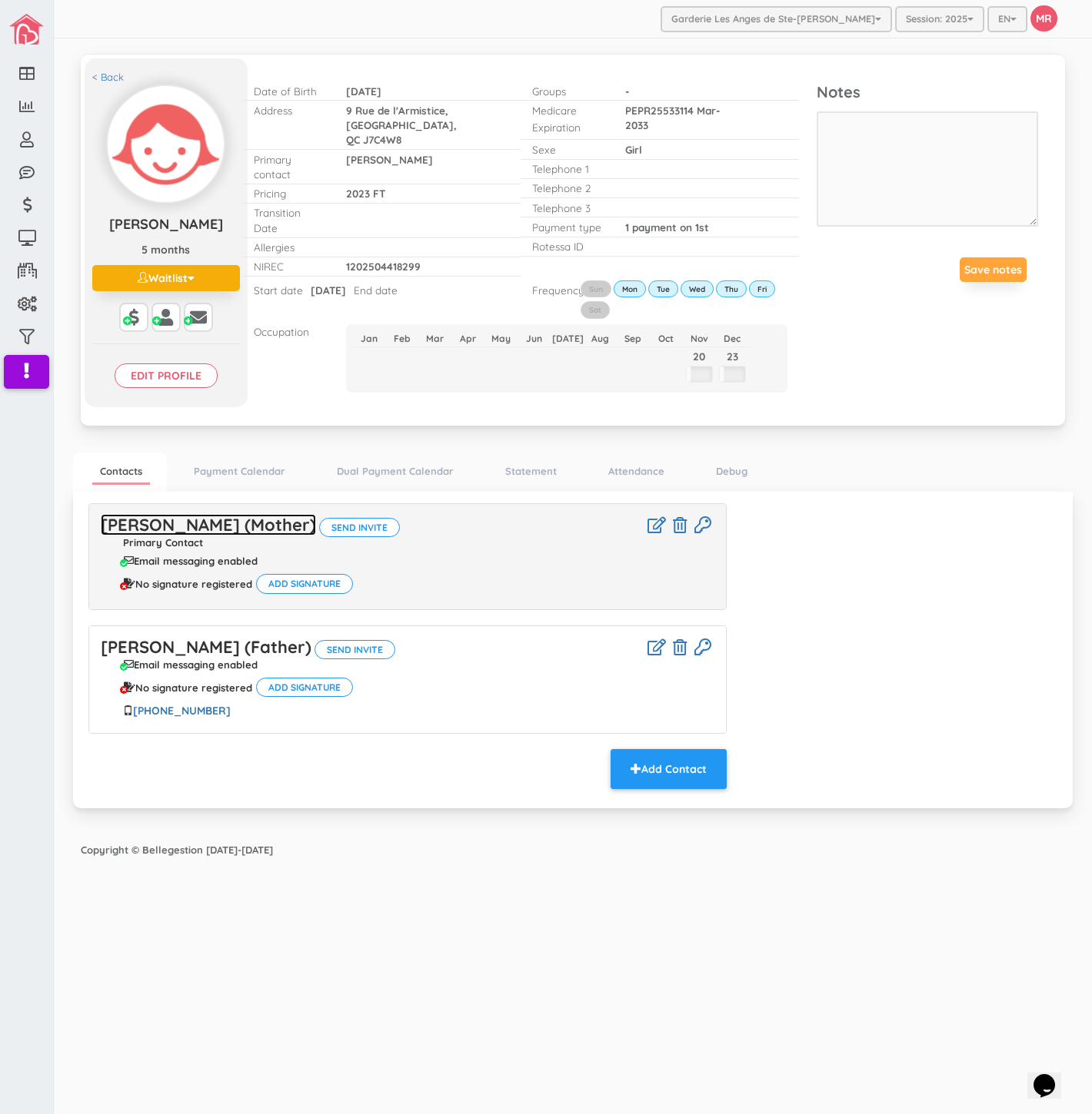
click at [149, 514] on link "[PERSON_NAME] (Mother)" at bounding box center [208, 525] width 216 height 22
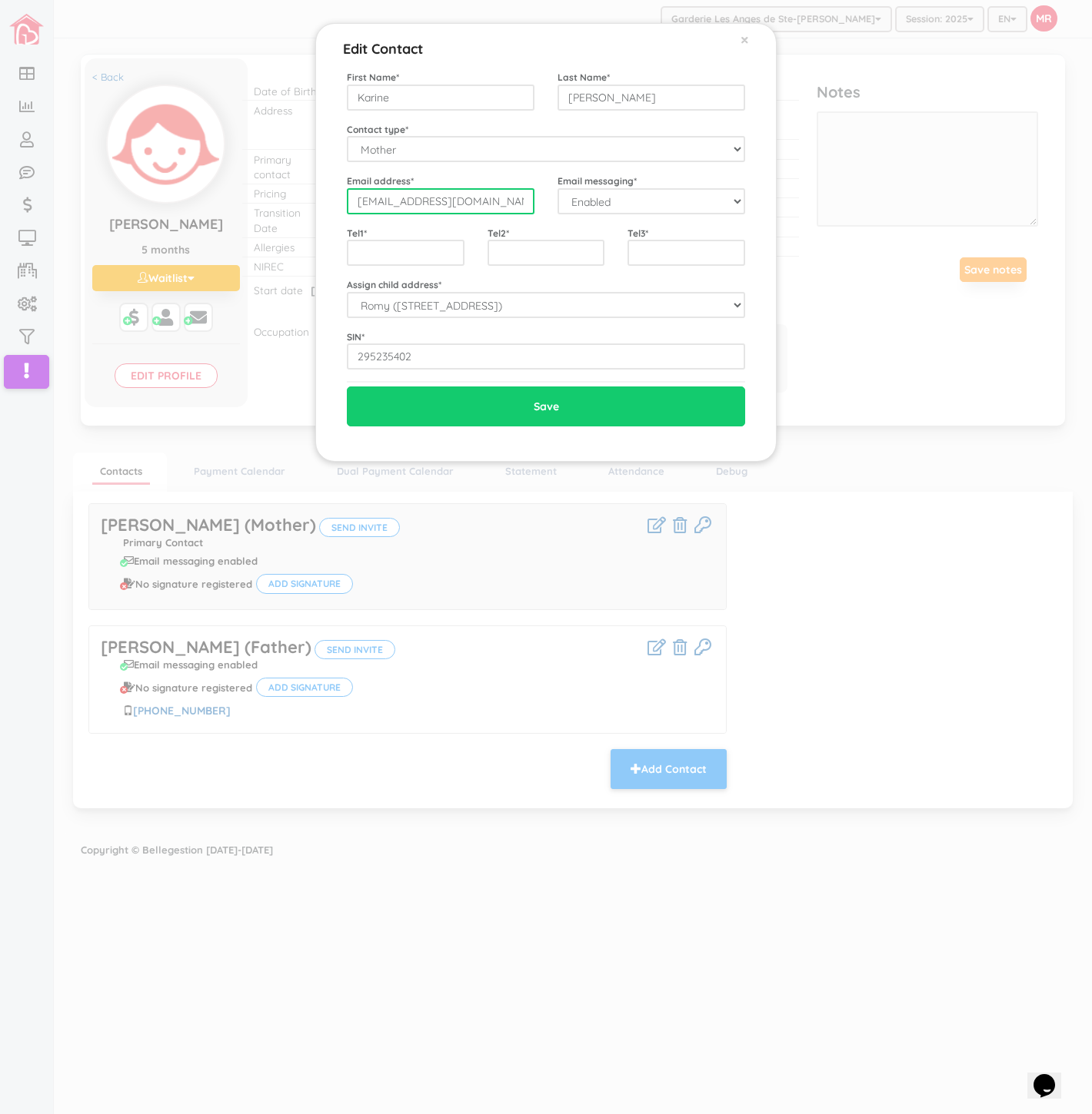
click at [472, 195] on input "[EMAIL_ADDRESS][DOMAIN_NAME]" at bounding box center [441, 201] width 187 height 26
drag, startPoint x: 269, startPoint y: 951, endPoint x: 313, endPoint y: 615, distance: 338.9
click at [269, 951] on div "Edit Contact × Close First Name * Karine Last Name * [PERSON_NAME] Contact type…" at bounding box center [546, 557] width 1092 height 1114
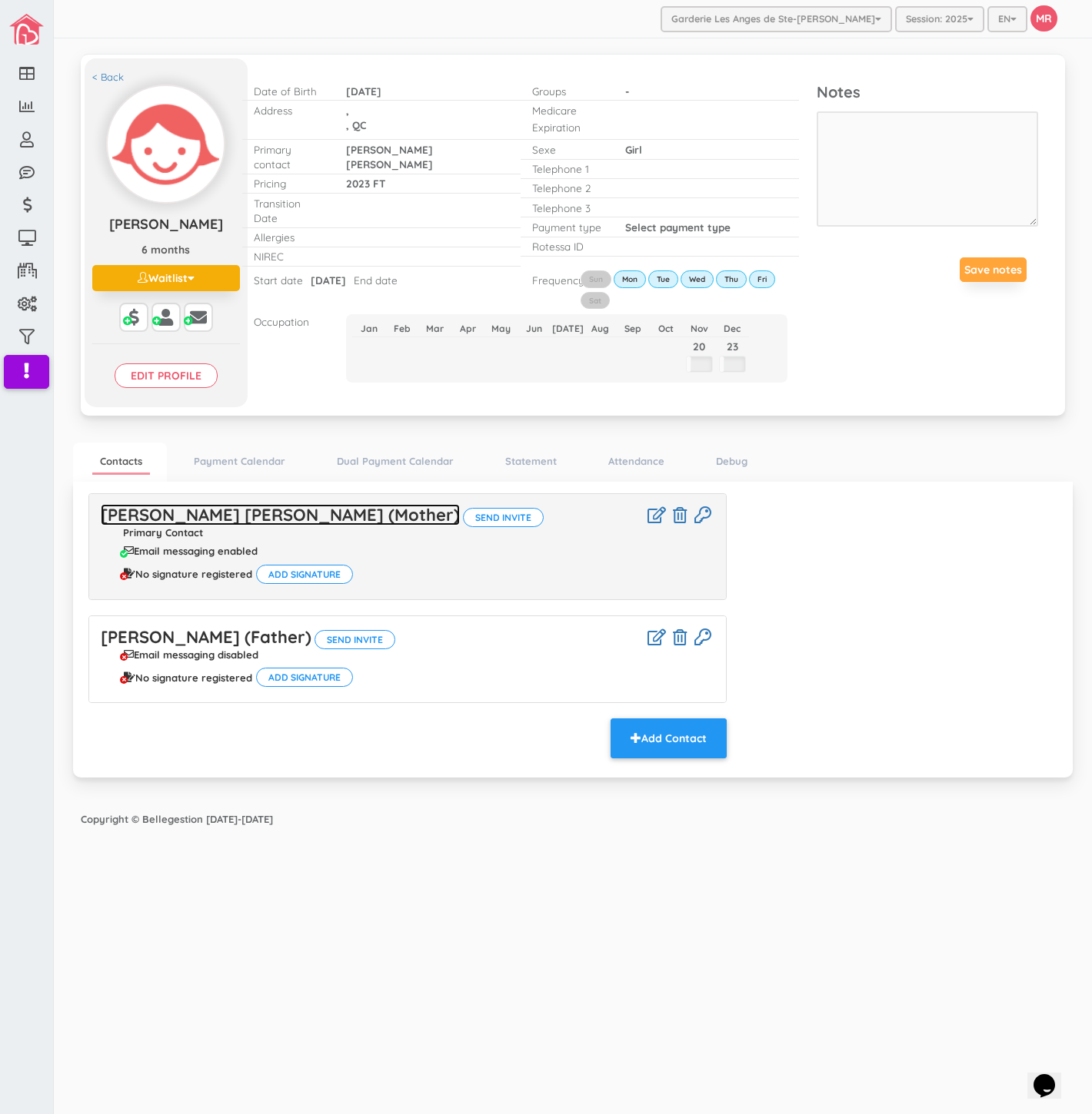
click at [228, 512] on link "Marta Angelina Thammachack (Mother)" at bounding box center [280, 514] width 359 height 22
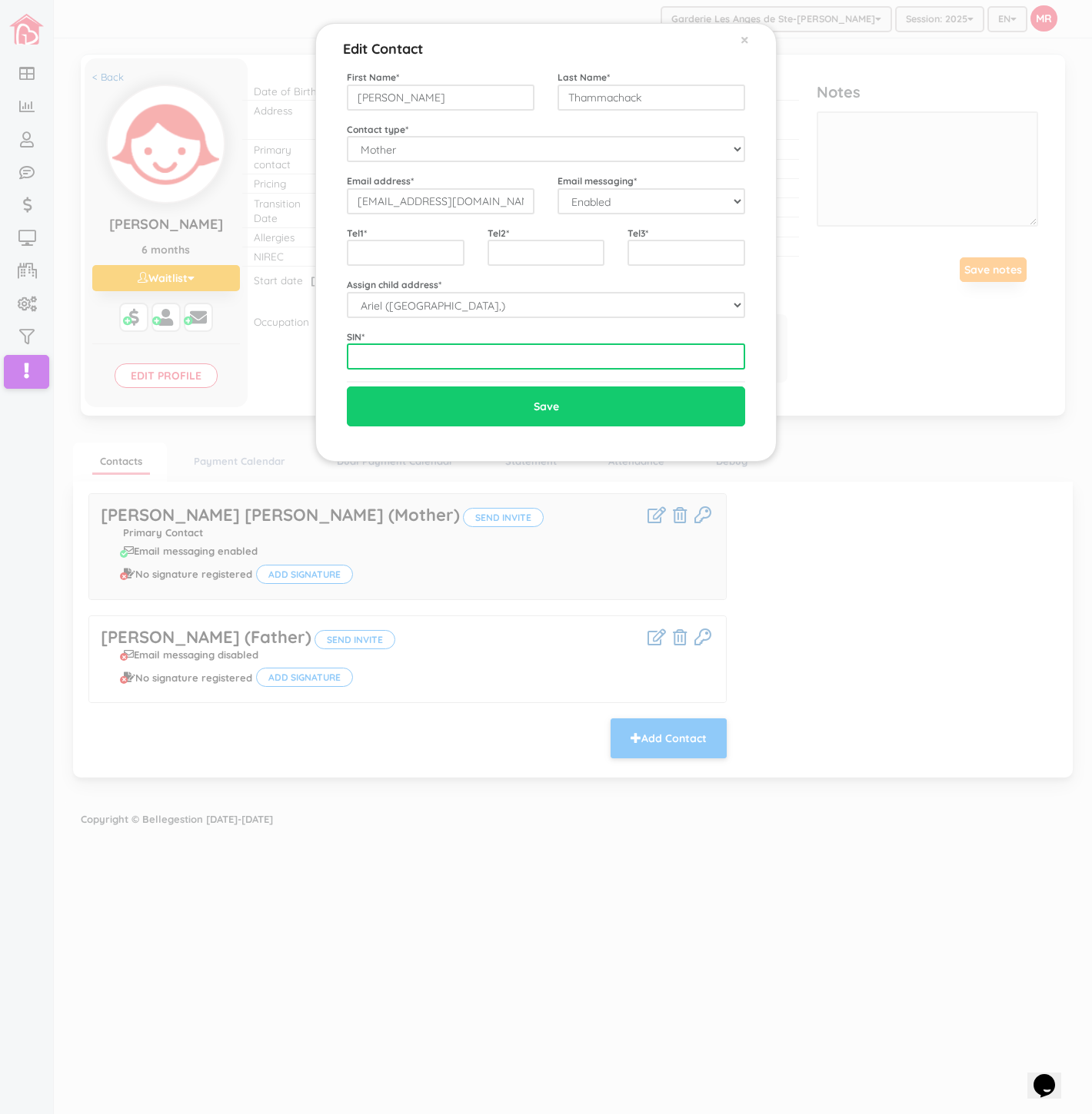
click at [437, 352] on input "text" at bounding box center [546, 356] width 398 height 26
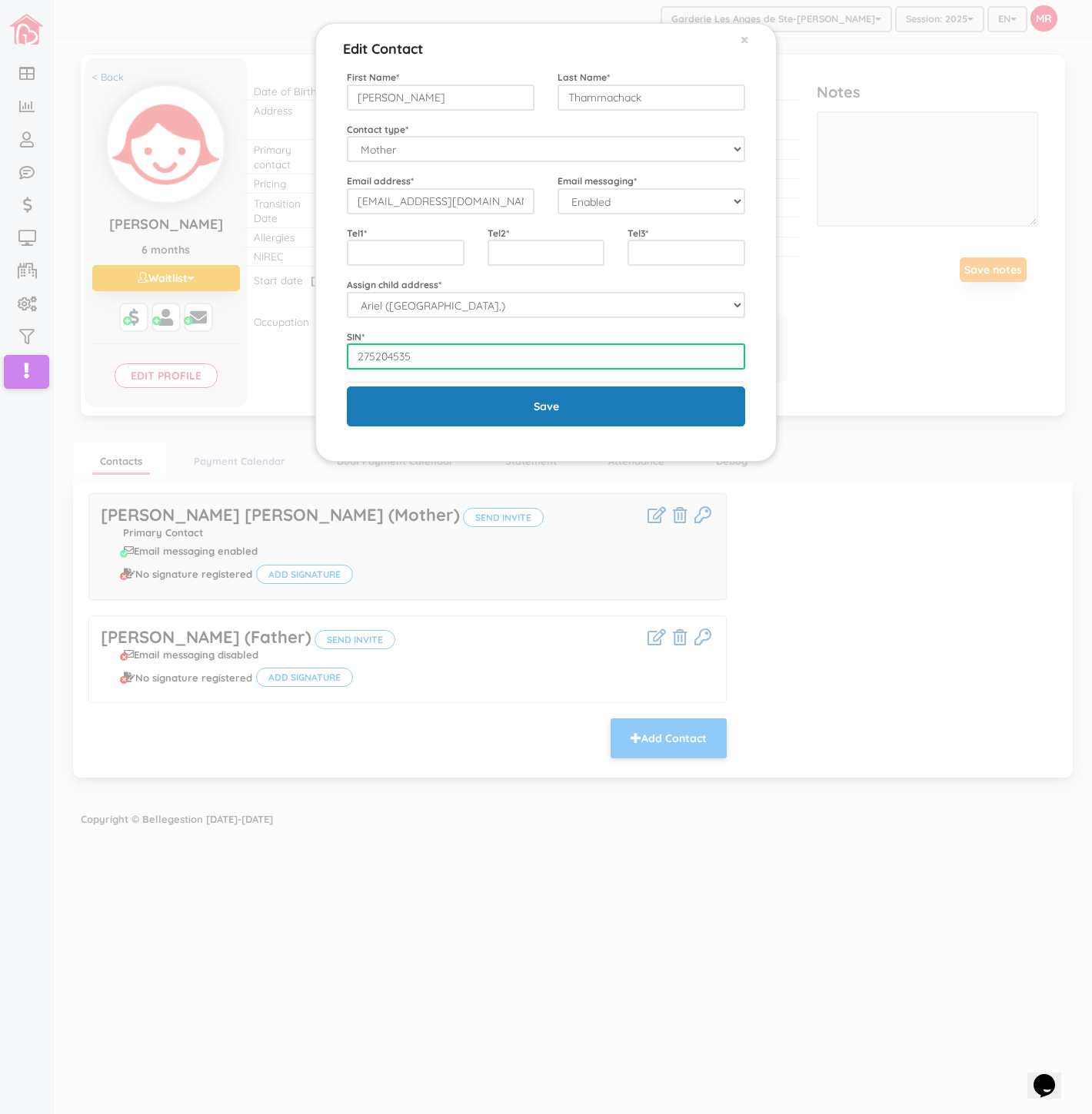
type input "275204535"
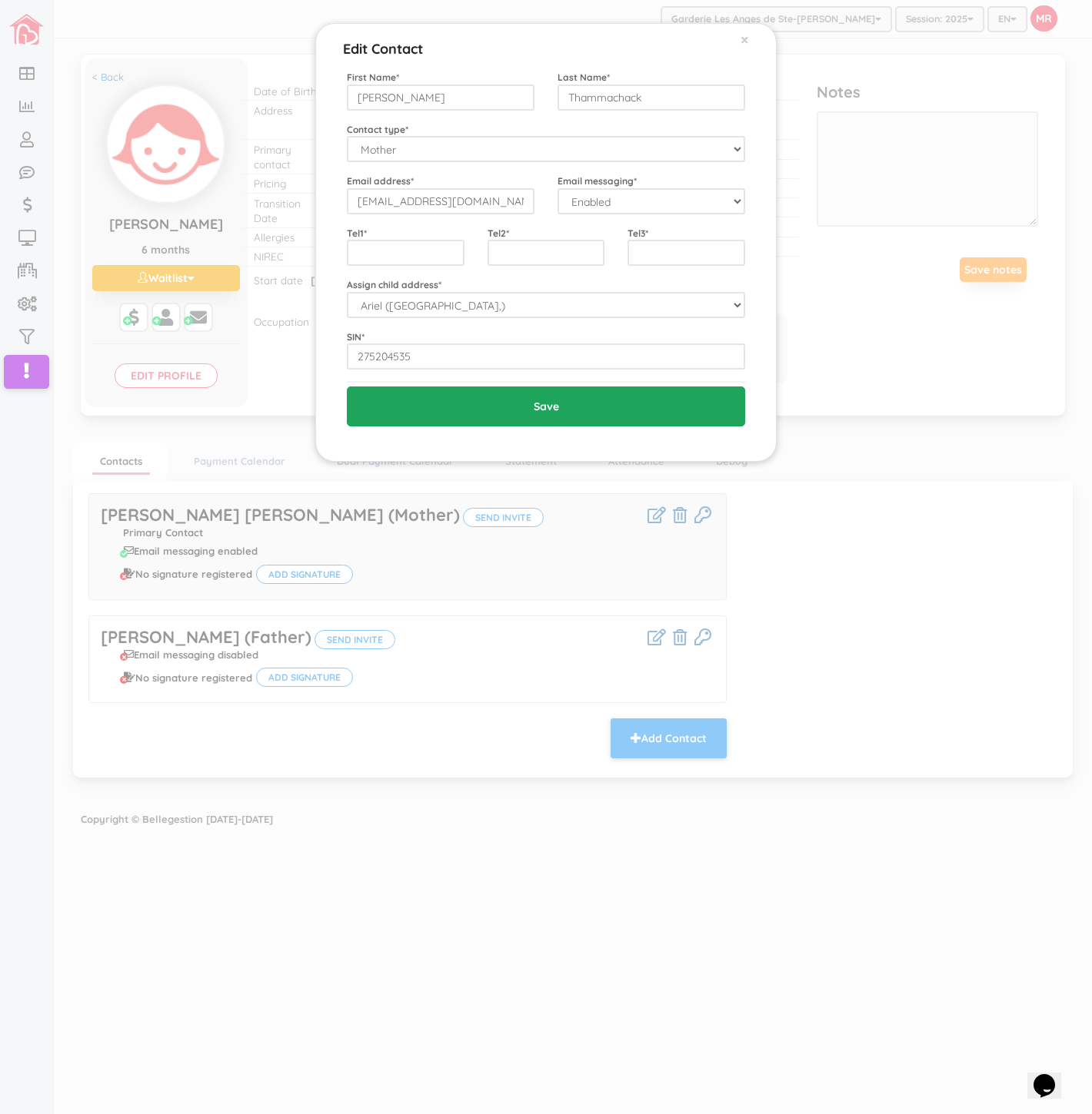
click at [432, 416] on input "Save" at bounding box center [546, 407] width 398 height 40
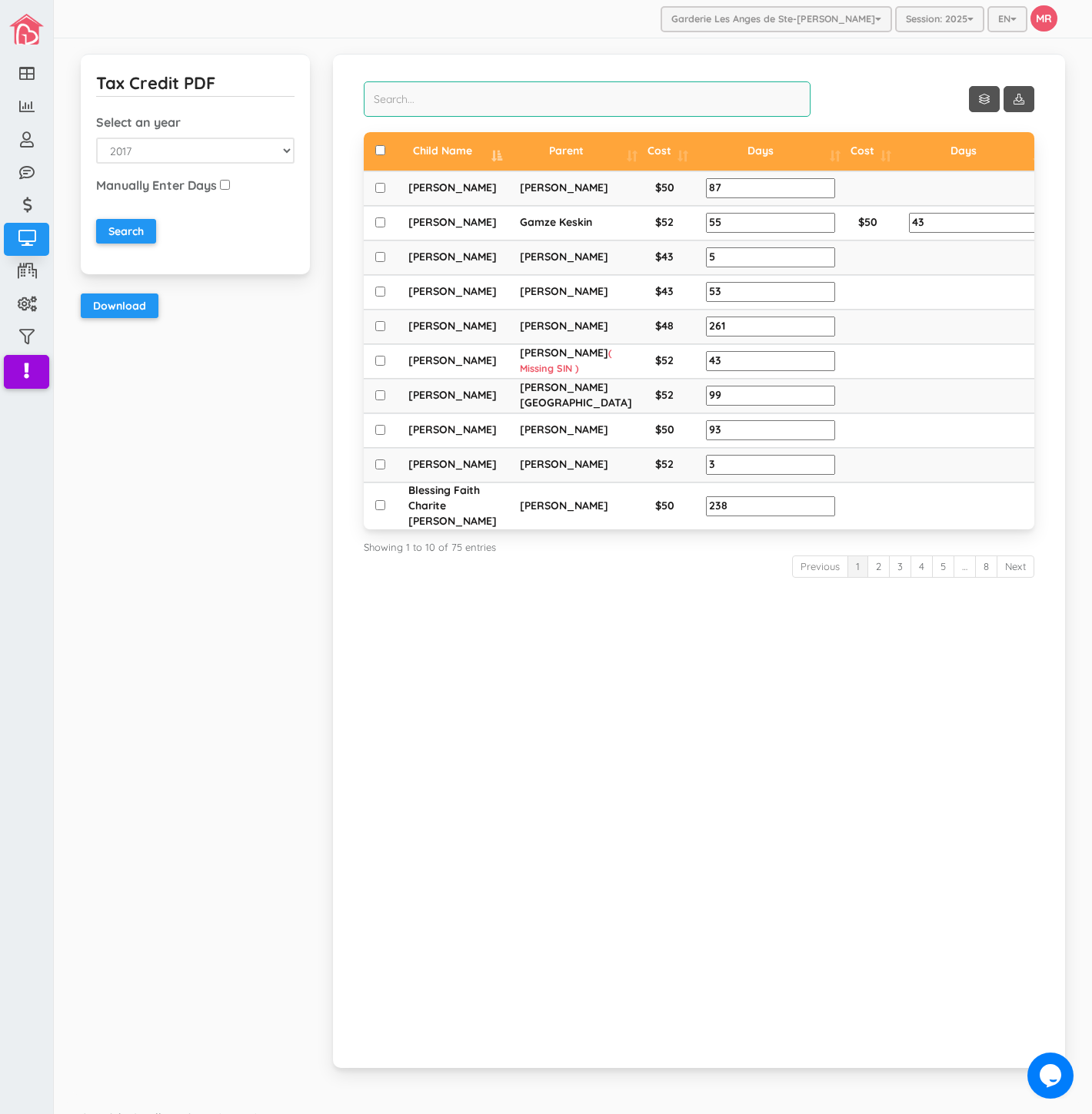
click at [457, 104] on input "search" at bounding box center [587, 99] width 447 height 35
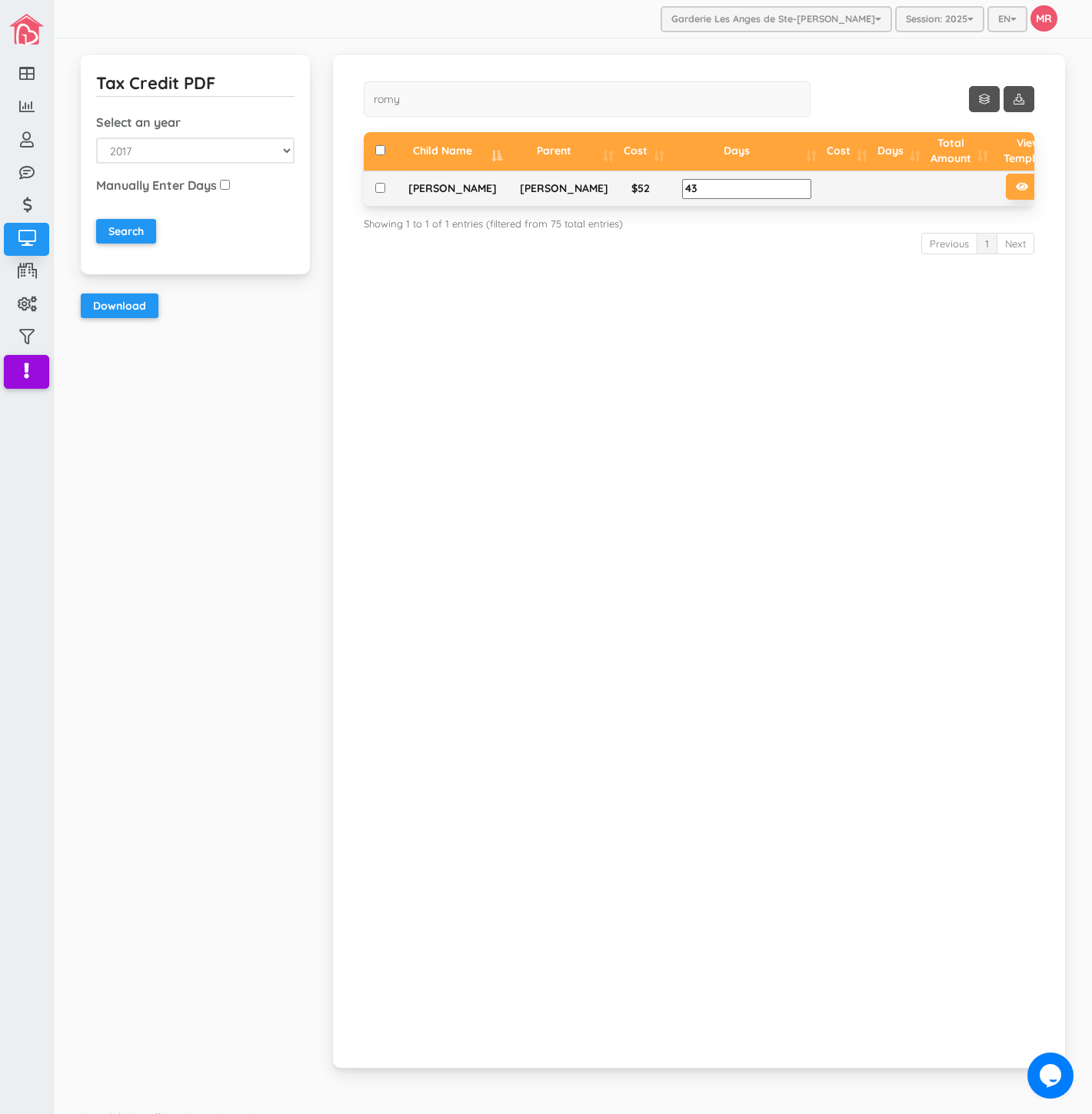
click at [1050, 183] on icon at bounding box center [1054, 186] width 10 height 10
drag, startPoint x: 534, startPoint y: 99, endPoint x: 338, endPoint y: 95, distance: 196.0
click at [338, 95] on div "Show 10 rows romy Child Name Parent Cost Days Cost Days Total Amount View Templ…" at bounding box center [699, 561] width 732 height 1015
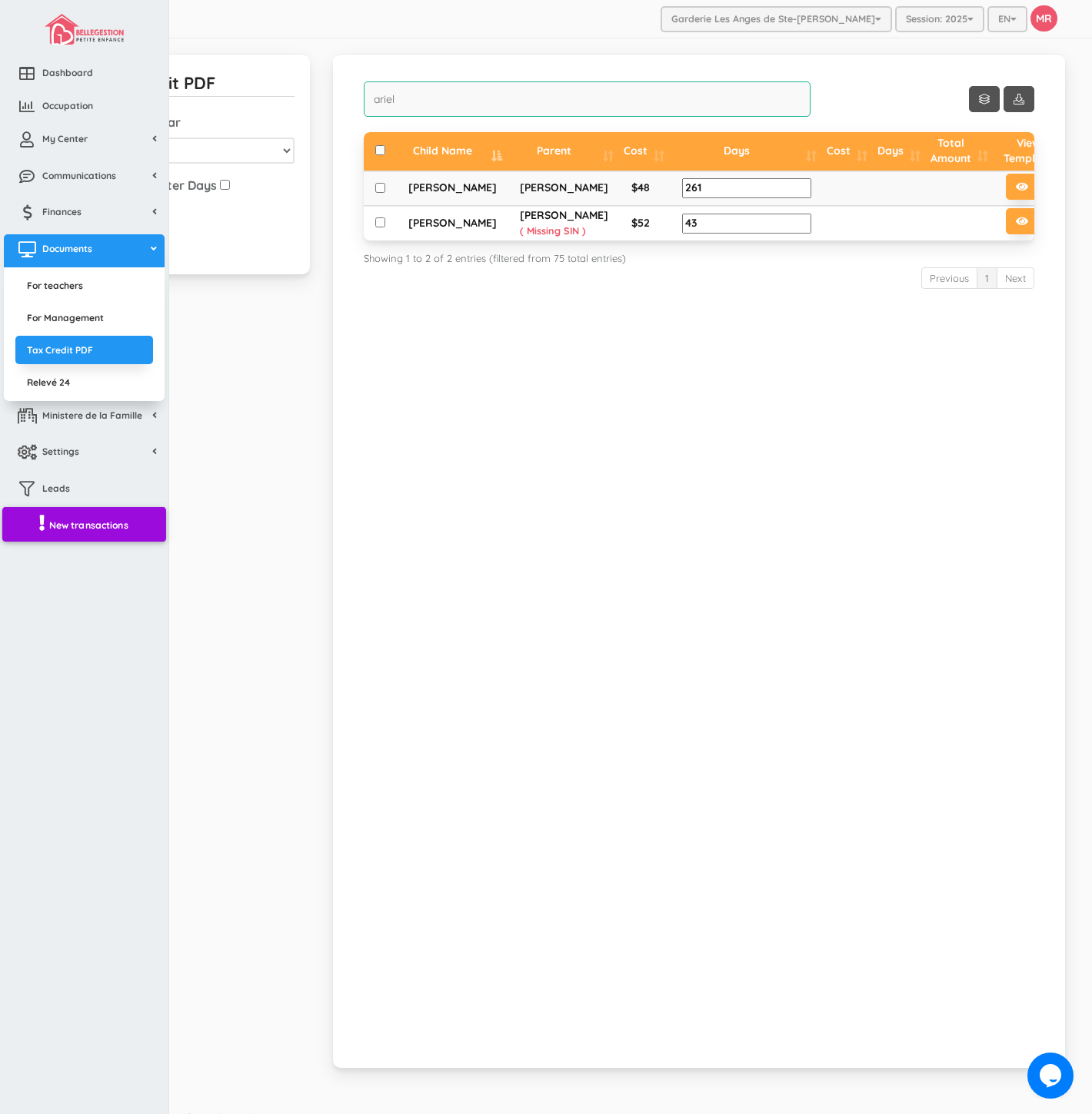
type input "ariel"
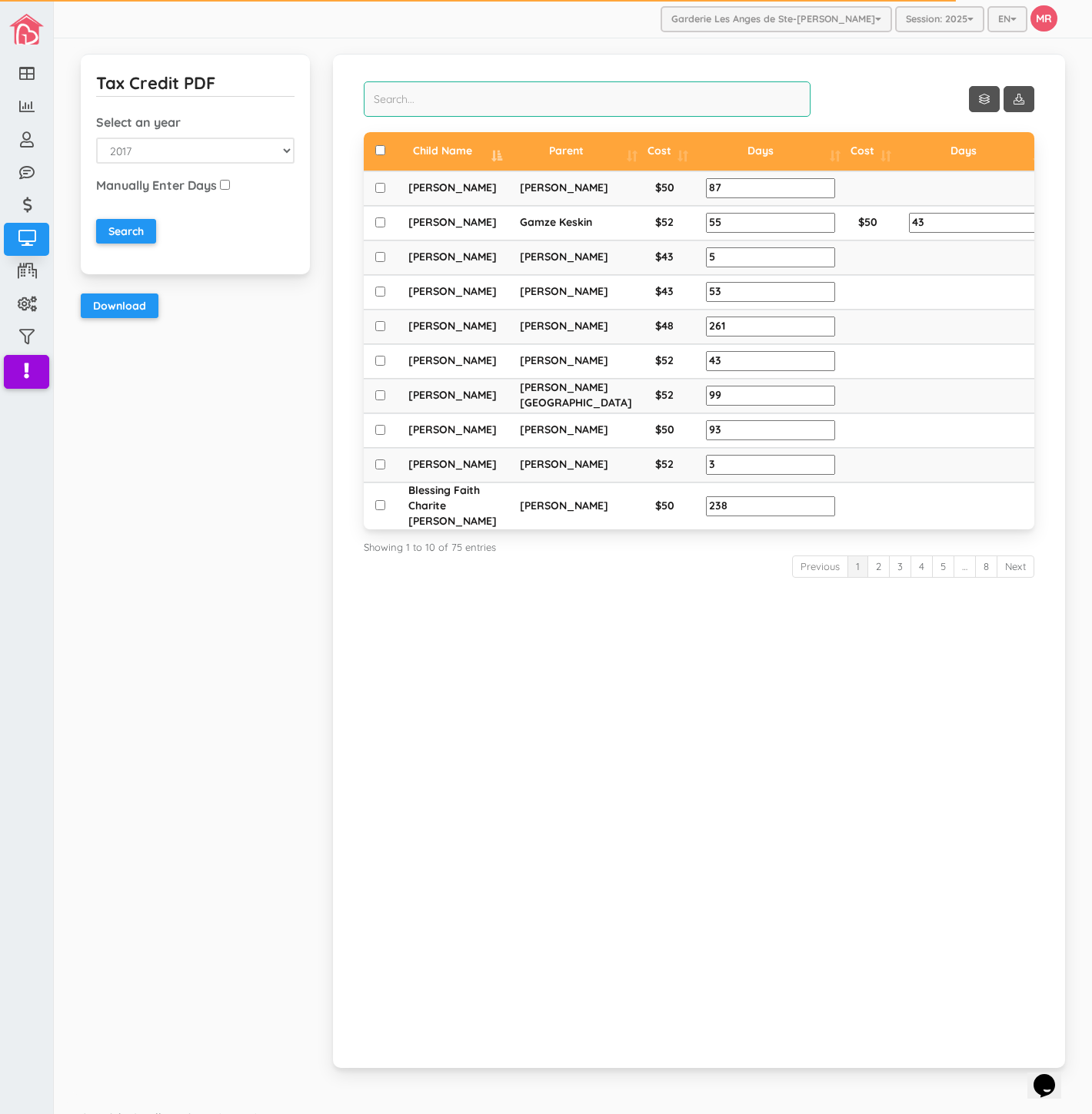
click at [451, 108] on input "search" at bounding box center [587, 99] width 447 height 35
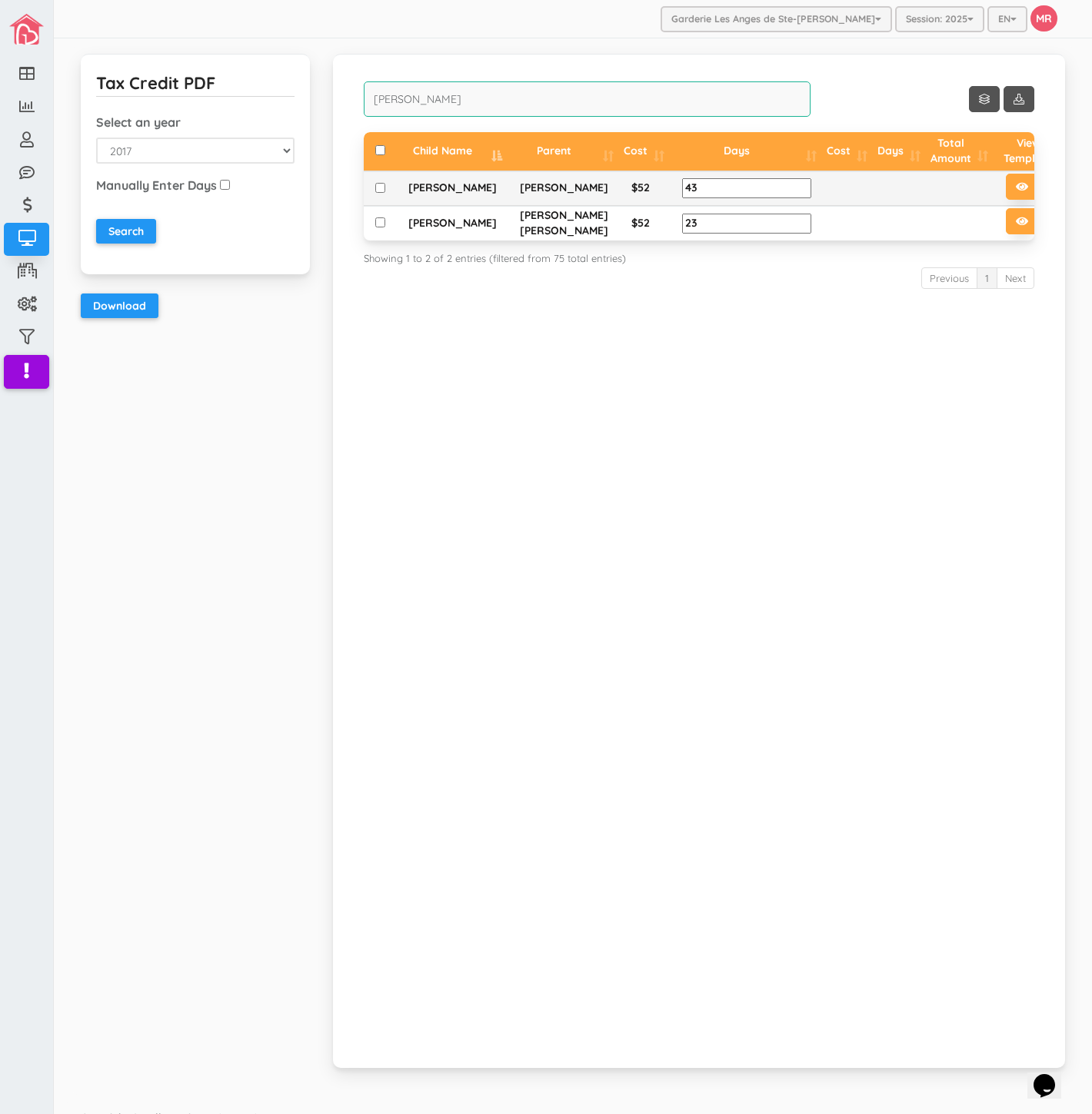
type input "savard"
click at [1039, 187] on button at bounding box center [1054, 187] width 30 height 26
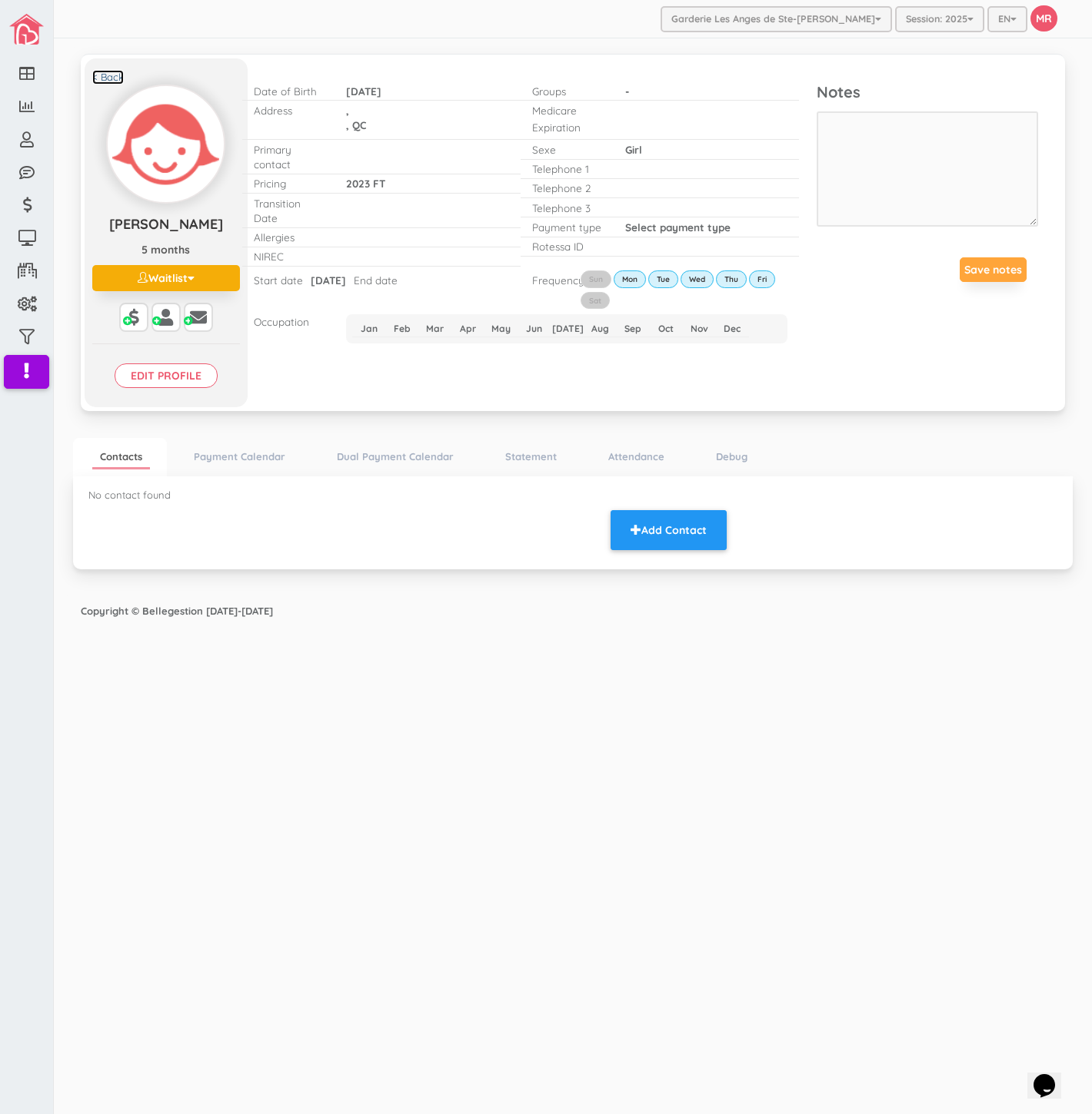
click at [109, 75] on link "< Back" at bounding box center [107, 77] width 31 height 14
